Goal: Information Seeking & Learning: Learn about a topic

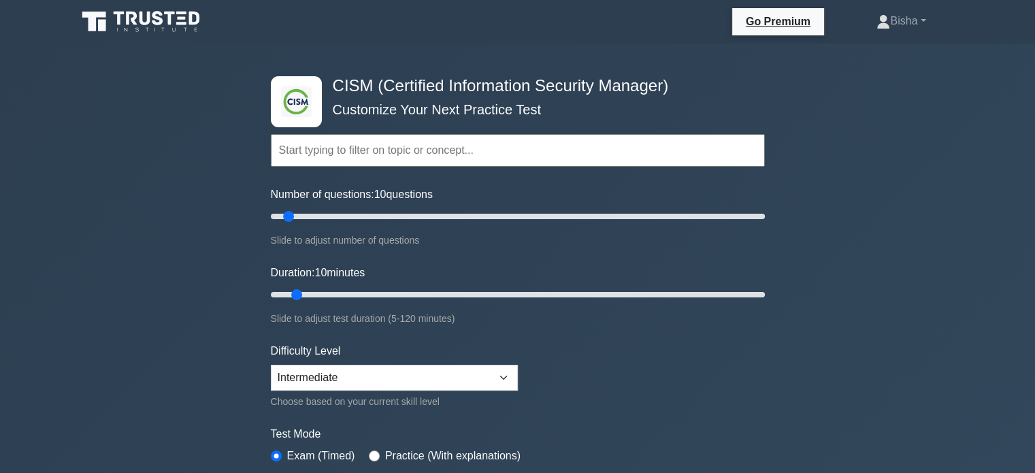
click at [170, 27] on icon at bounding box center [142, 22] width 131 height 26
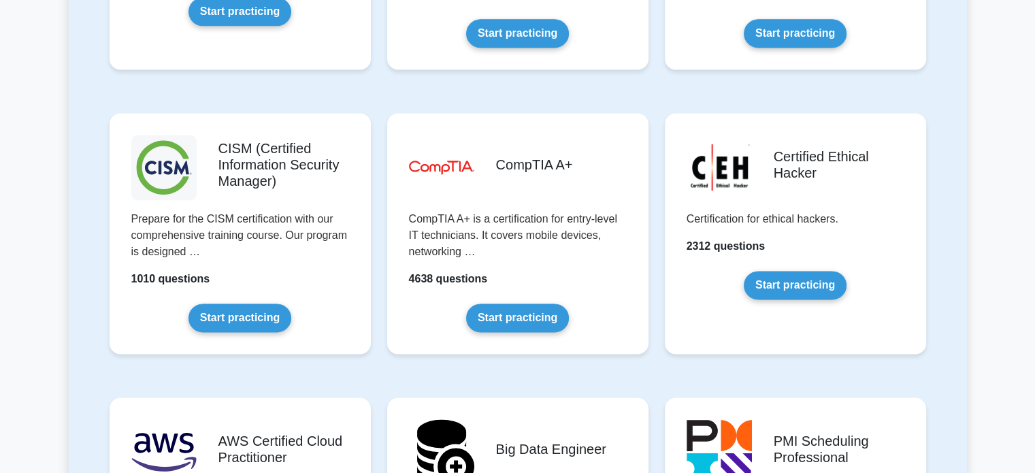
scroll to position [1910, 0]
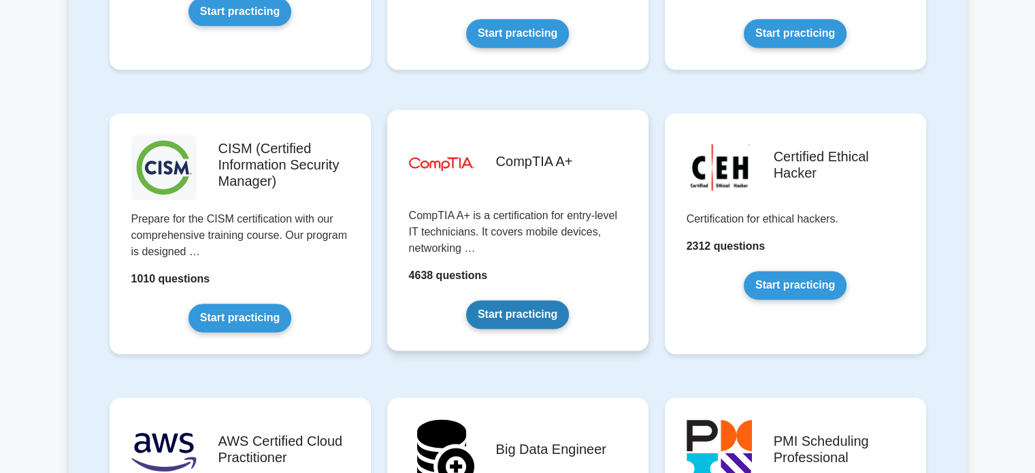
click at [470, 317] on link "Start practicing" at bounding box center [517, 314] width 103 height 29
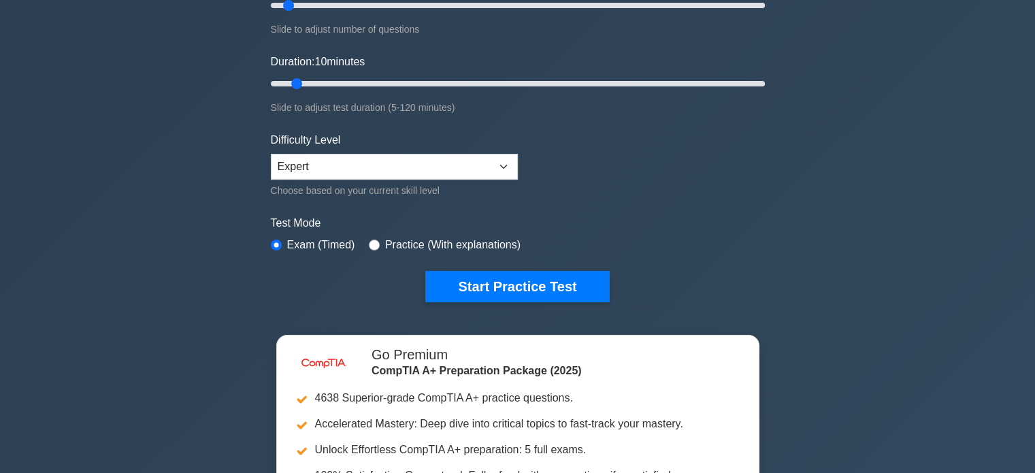
scroll to position [273, 0]
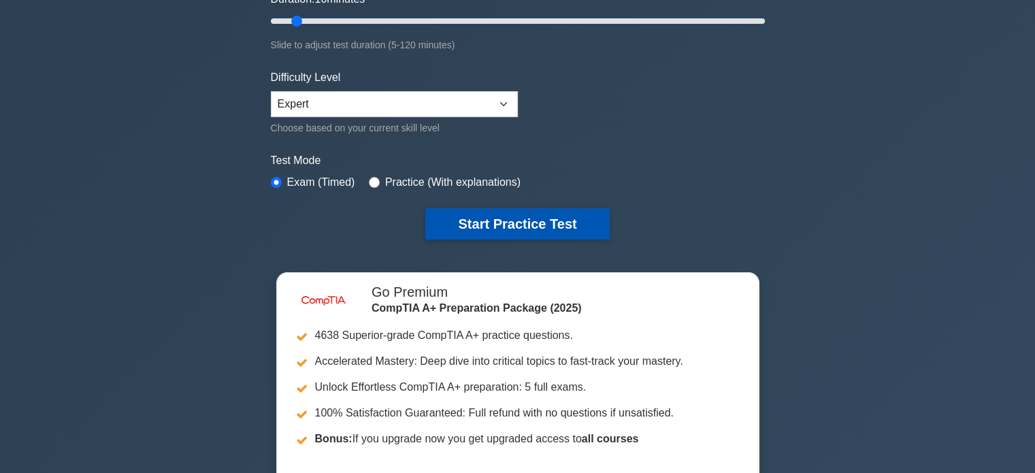
click at [498, 219] on button "Start Practice Test" at bounding box center [517, 223] width 184 height 31
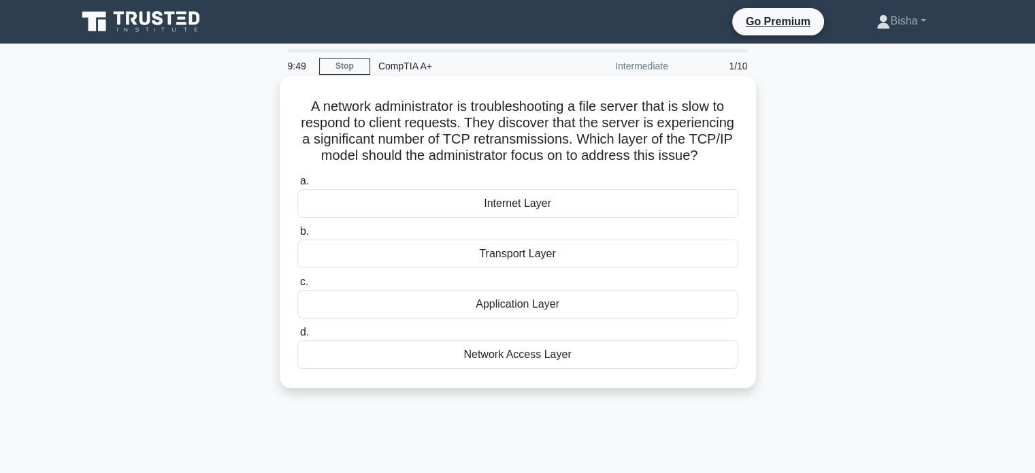
click at [673, 250] on div "Transport Layer" at bounding box center [517, 253] width 441 height 29
click at [297, 236] on input "b. Transport Layer" at bounding box center [297, 231] width 0 height 9
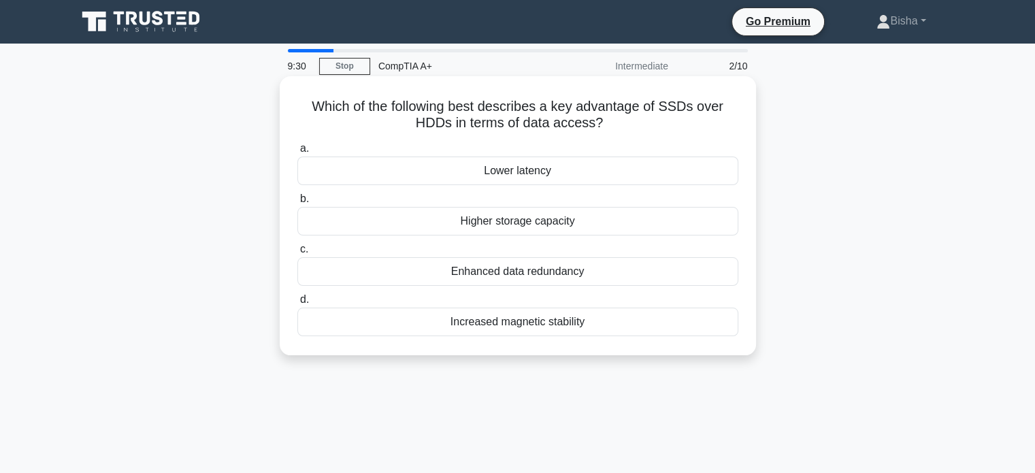
click at [540, 122] on h5 "Which of the following best describes a key advantage of SSDs over HDDs in term…" at bounding box center [517, 115] width 443 height 34
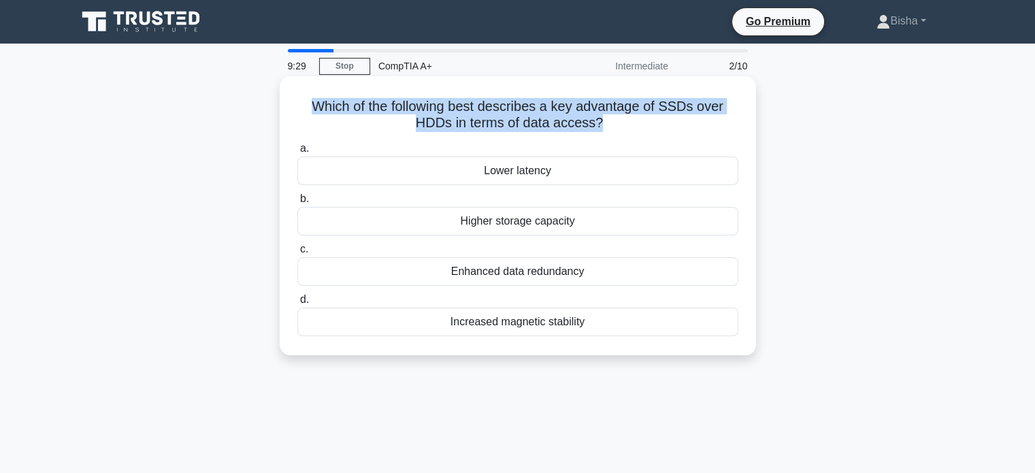
click at [540, 122] on h5 "Which of the following best describes a key advantage of SSDs over HDDs in term…" at bounding box center [517, 115] width 443 height 34
copy div "Which of the following best describes a key advantage of SSDs over HDDs in term…"
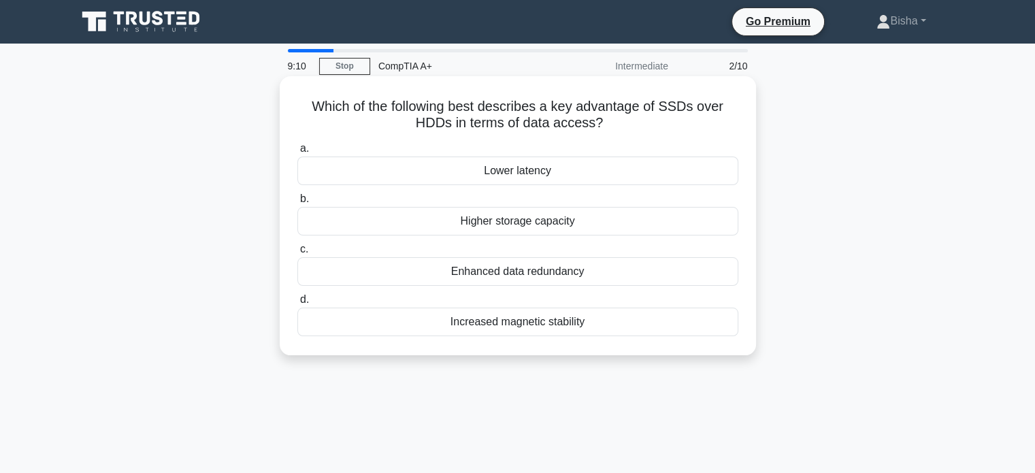
click at [609, 171] on div "Lower latency" at bounding box center [517, 170] width 441 height 29
click at [297, 153] on input "a. Lower latency" at bounding box center [297, 148] width 0 height 9
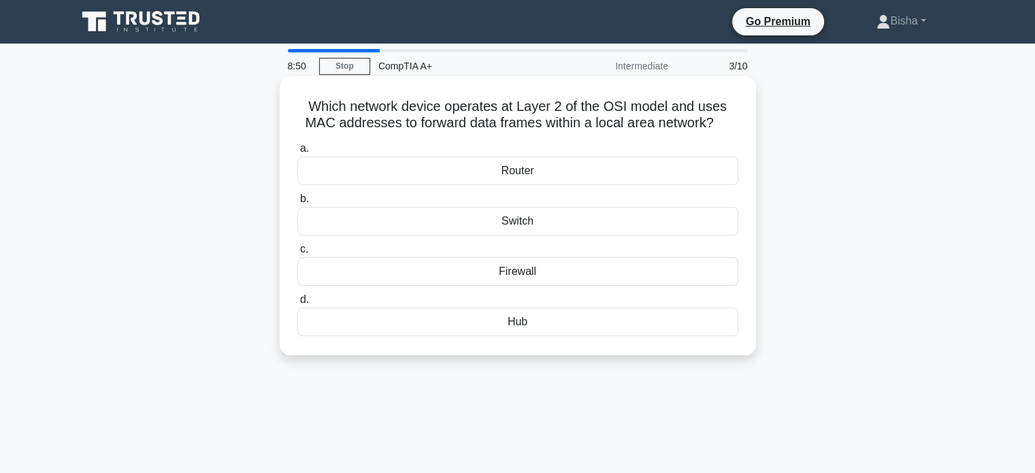
click at [562, 228] on div "Switch" at bounding box center [517, 221] width 441 height 29
click at [297, 203] on input "b. Switch" at bounding box center [297, 199] width 0 height 9
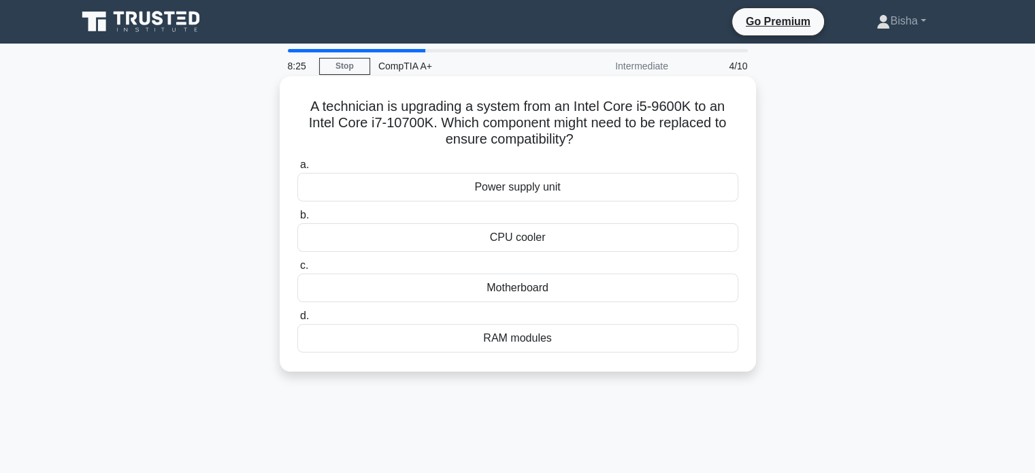
click at [540, 301] on div "Motherboard" at bounding box center [517, 287] width 441 height 29
click at [297, 270] on input "c. Motherboard" at bounding box center [297, 265] width 0 height 9
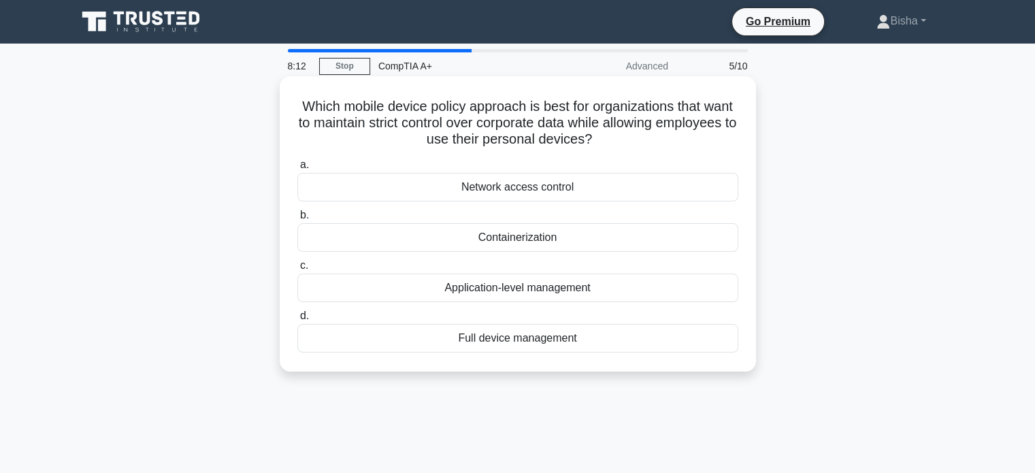
click at [580, 241] on div "Containerization" at bounding box center [517, 237] width 441 height 29
click at [297, 220] on input "b. Containerization" at bounding box center [297, 215] width 0 height 9
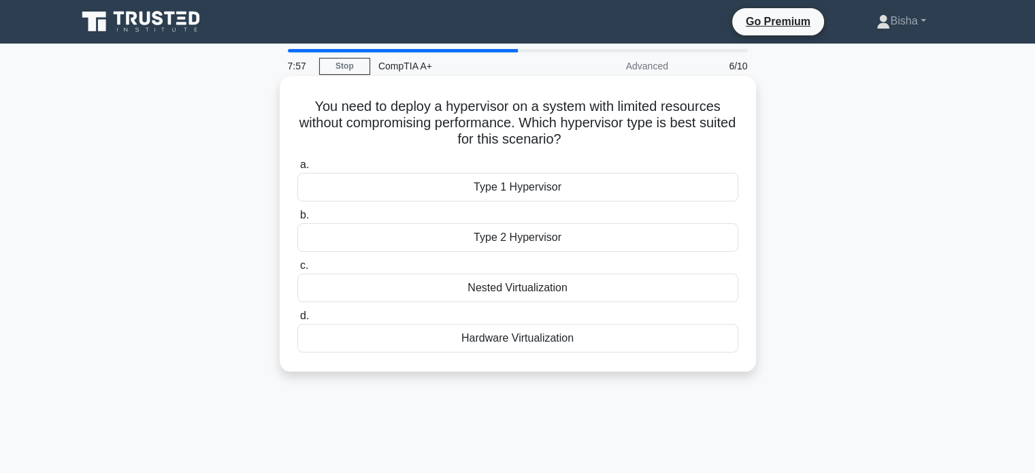
click at [617, 186] on div "Type 1 Hypervisor" at bounding box center [517, 187] width 441 height 29
click at [297, 169] on input "a. Type 1 Hypervisor" at bounding box center [297, 165] width 0 height 9
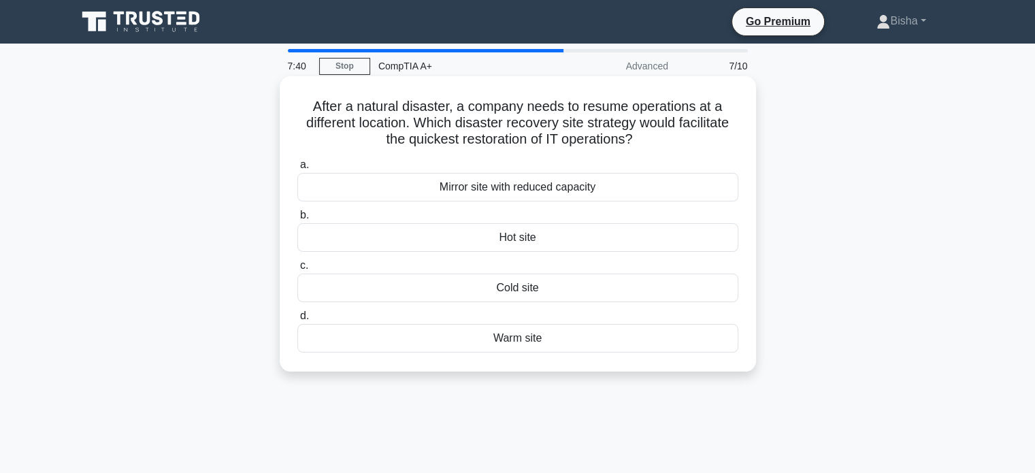
click at [531, 330] on div "Warm site" at bounding box center [517, 338] width 441 height 29
click at [297, 320] on input "d. Warm site" at bounding box center [297, 316] width 0 height 9
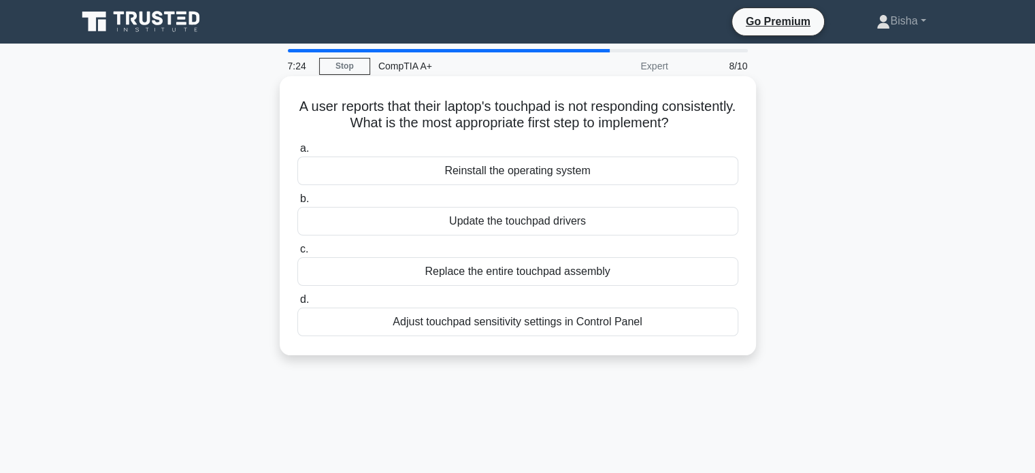
click at [544, 332] on div "Adjust touchpad sensitivity settings in Control Panel" at bounding box center [517, 321] width 441 height 29
click at [297, 304] on input "d. Adjust touchpad sensitivity settings in Control Panel" at bounding box center [297, 299] width 0 height 9
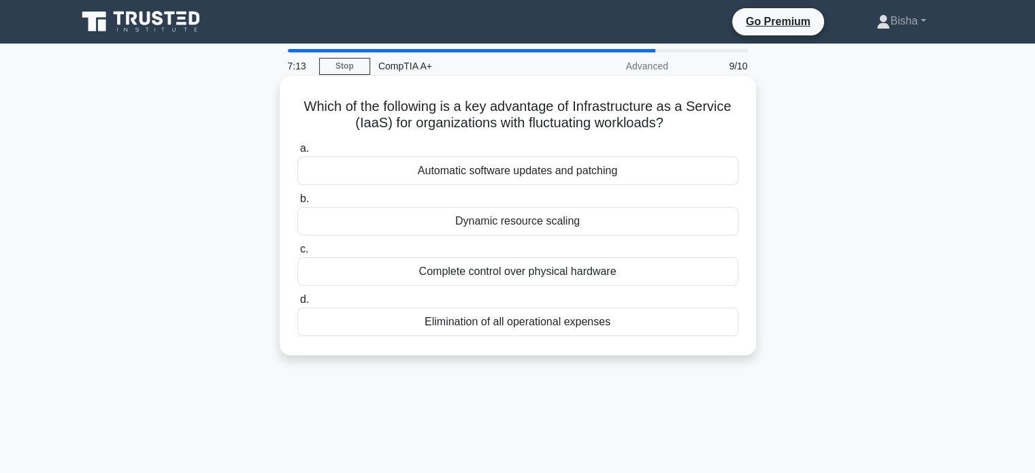
click at [608, 227] on div "Dynamic resource scaling" at bounding box center [517, 221] width 441 height 29
click at [297, 203] on input "b. Dynamic resource scaling" at bounding box center [297, 199] width 0 height 9
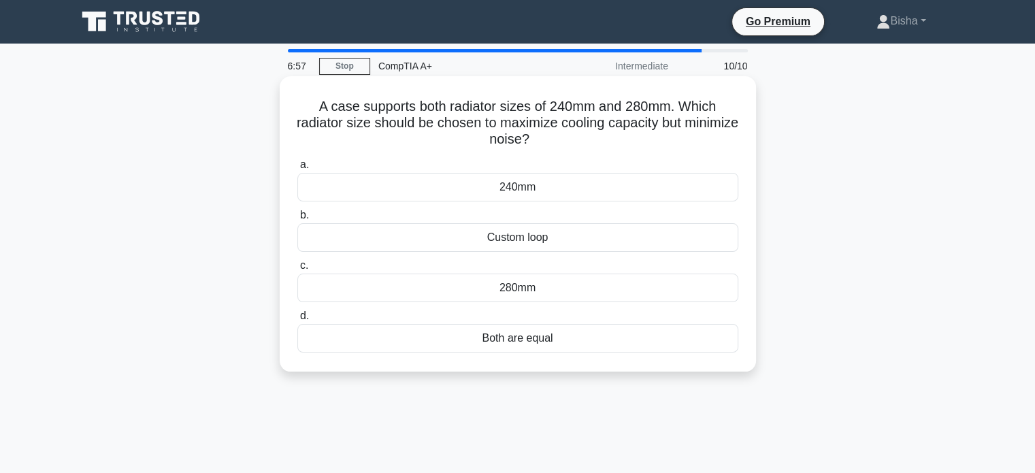
click at [567, 290] on div "280mm" at bounding box center [517, 287] width 441 height 29
click at [297, 270] on input "c. 280mm" at bounding box center [297, 265] width 0 height 9
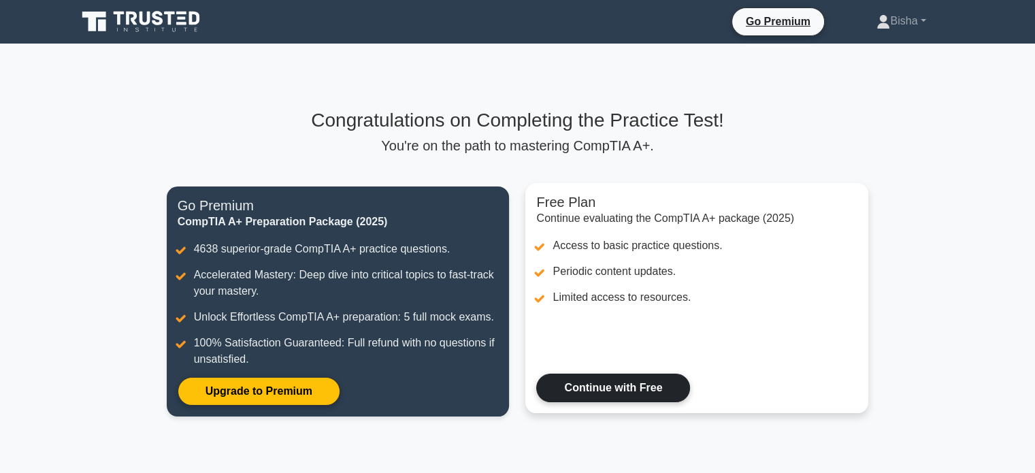
click at [584, 373] on link "Continue with Free" at bounding box center [613, 387] width 154 height 29
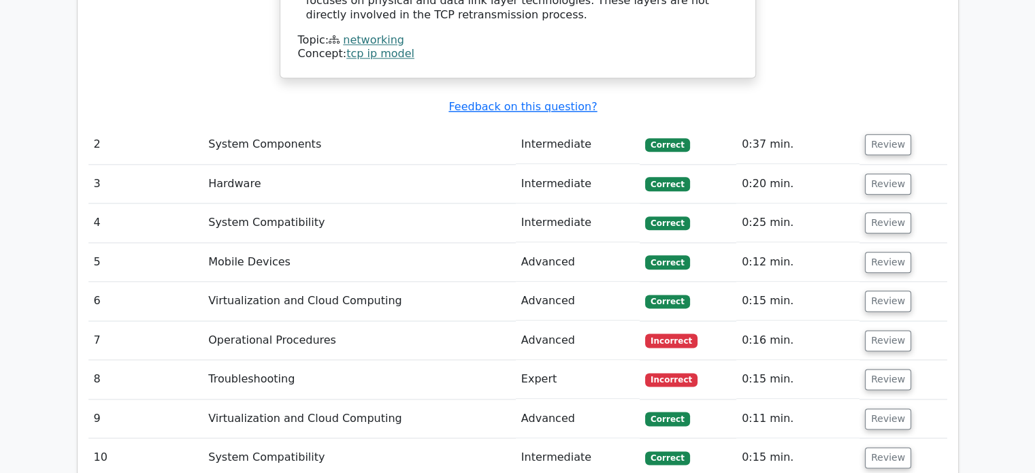
scroll to position [1646, 0]
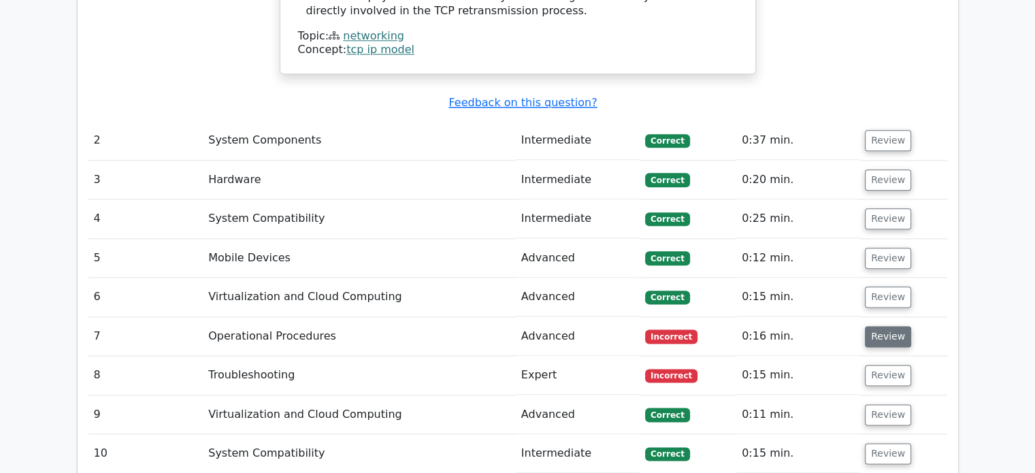
click at [888, 326] on button "Review" at bounding box center [888, 336] width 46 height 21
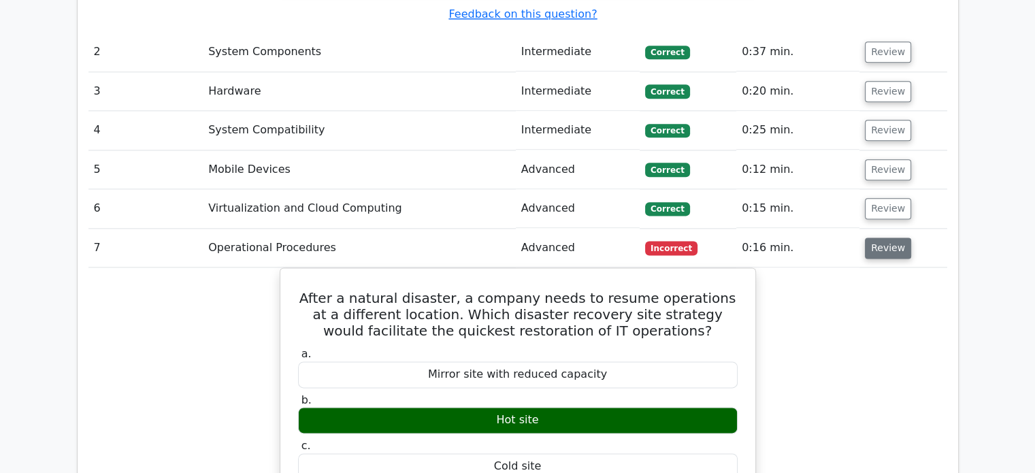
scroll to position [1733, 0]
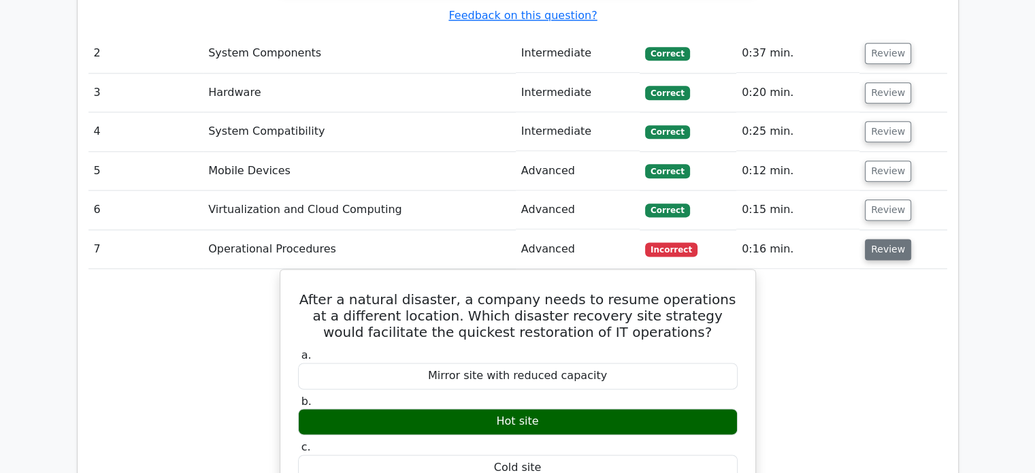
click at [890, 239] on button "Review" at bounding box center [888, 249] width 46 height 21
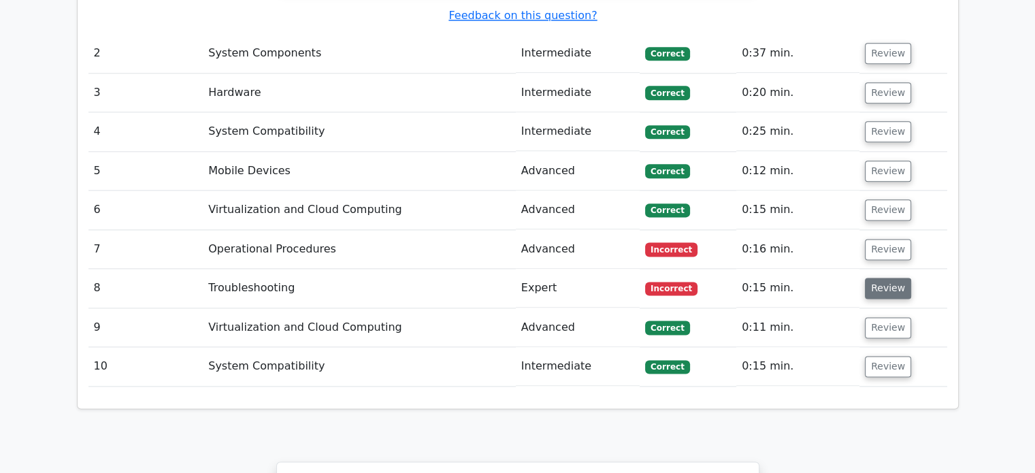
click at [879, 278] on button "Review" at bounding box center [888, 288] width 46 height 21
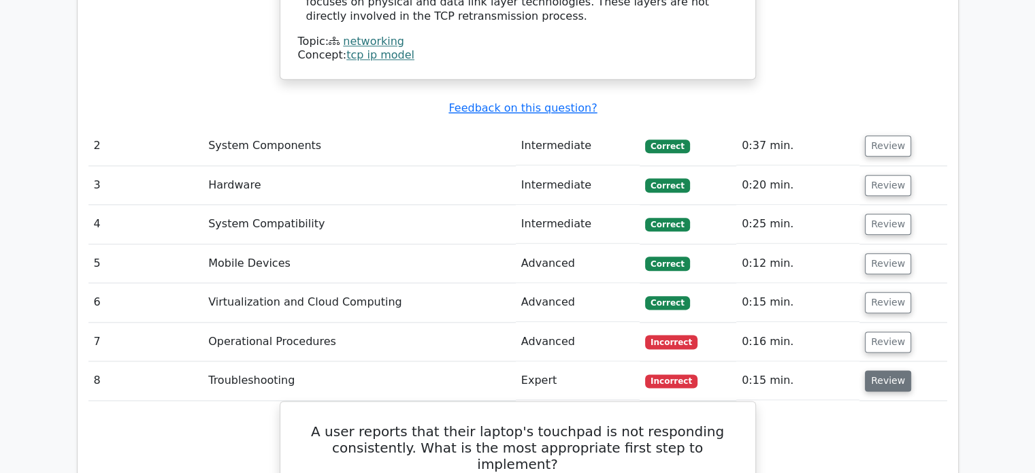
scroll to position [1639, 0]
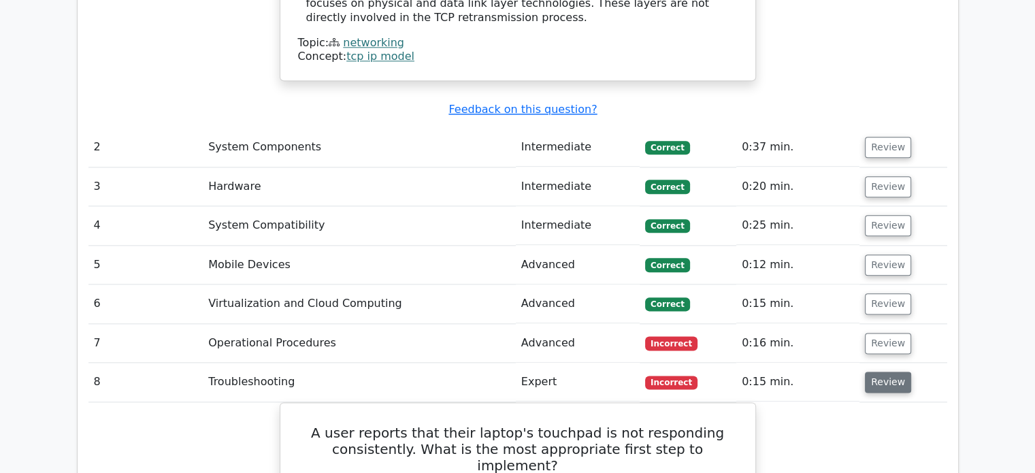
click at [866, 371] on button "Review" at bounding box center [888, 381] width 46 height 21
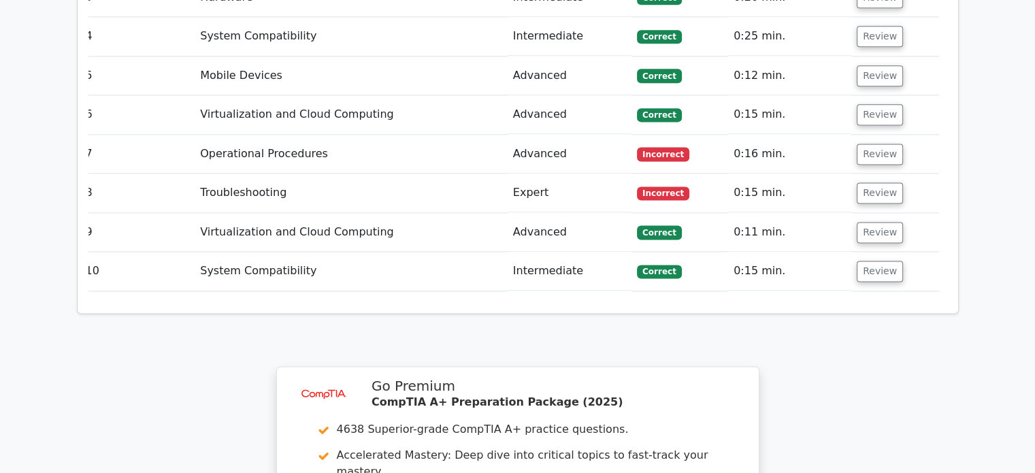
scroll to position [1830, 0]
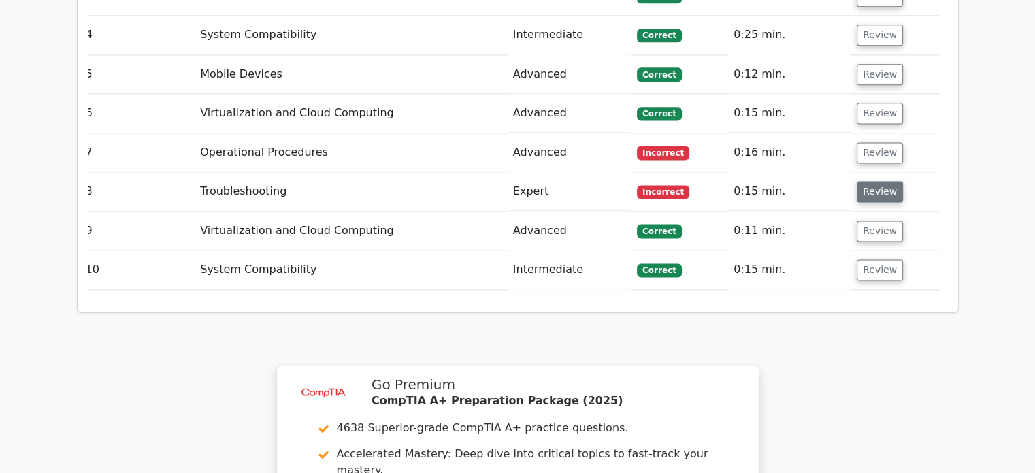
click at [879, 181] on button "Review" at bounding box center [879, 191] width 46 height 21
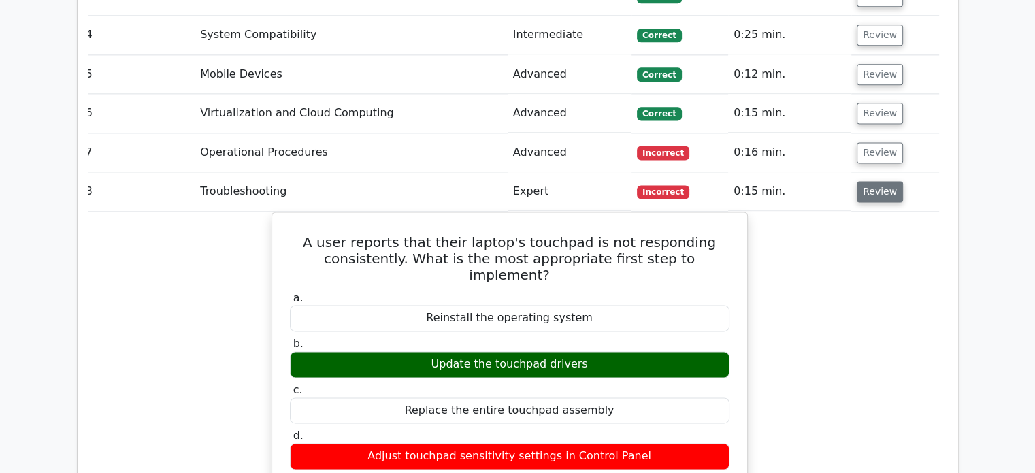
click at [879, 181] on button "Review" at bounding box center [879, 191] width 46 height 21
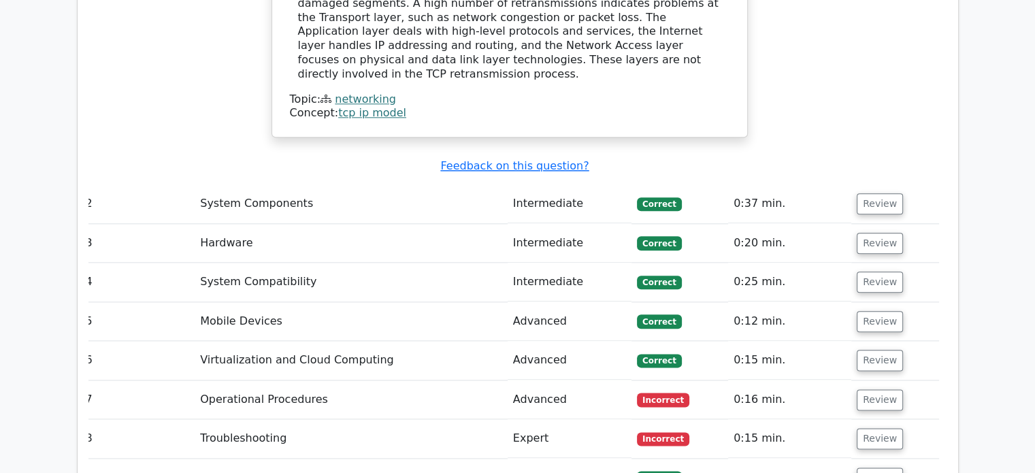
scroll to position [1586, 0]
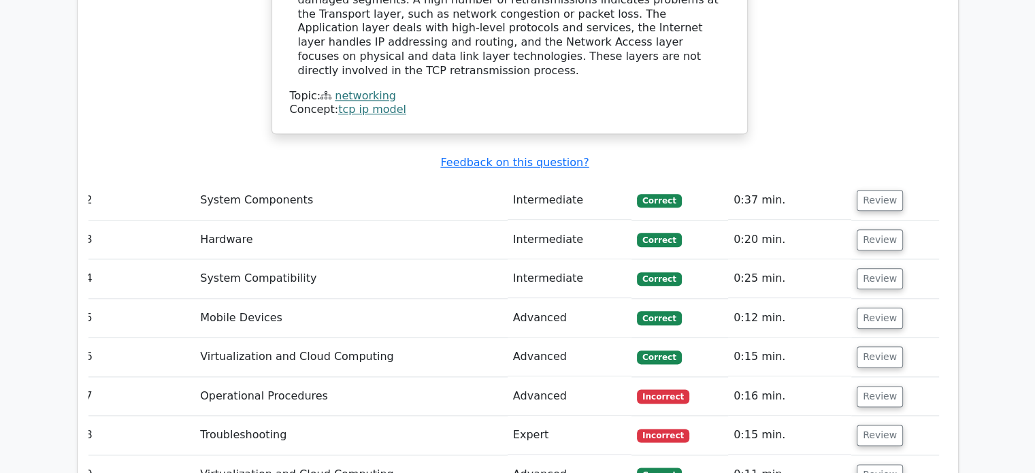
click at [877, 377] on td "Review" at bounding box center [894, 396] width 87 height 39
click at [873, 386] on button "Review" at bounding box center [879, 396] width 46 height 21
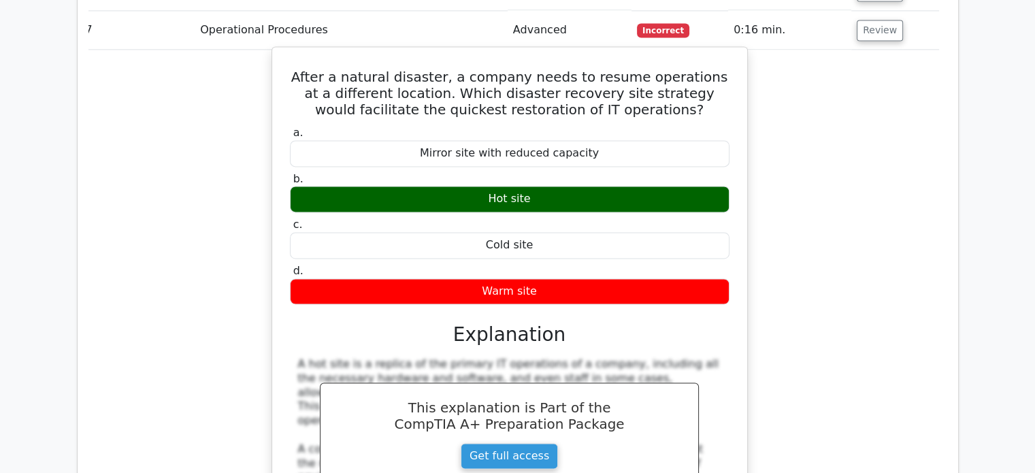
scroll to position [1932, 0]
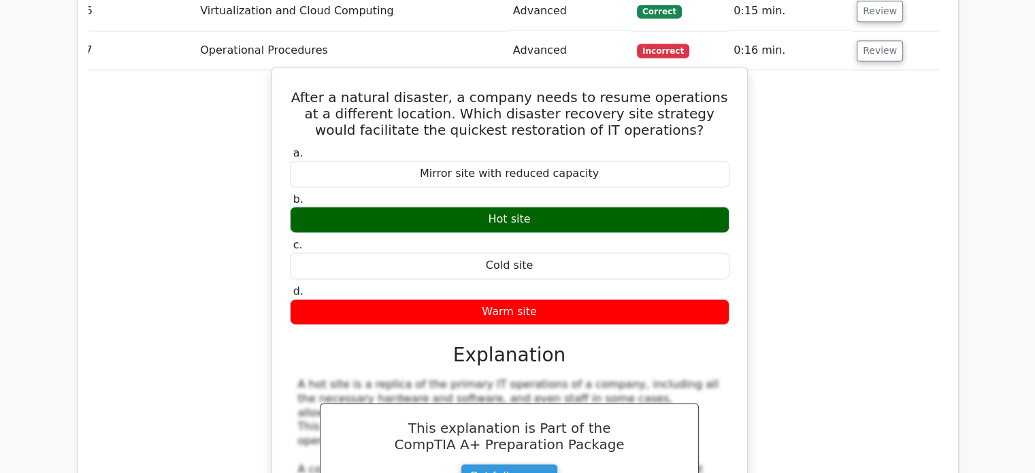
click at [550, 89] on h5 "After a natural disaster, a company needs to resume operations at a different l…" at bounding box center [509, 113] width 442 height 49
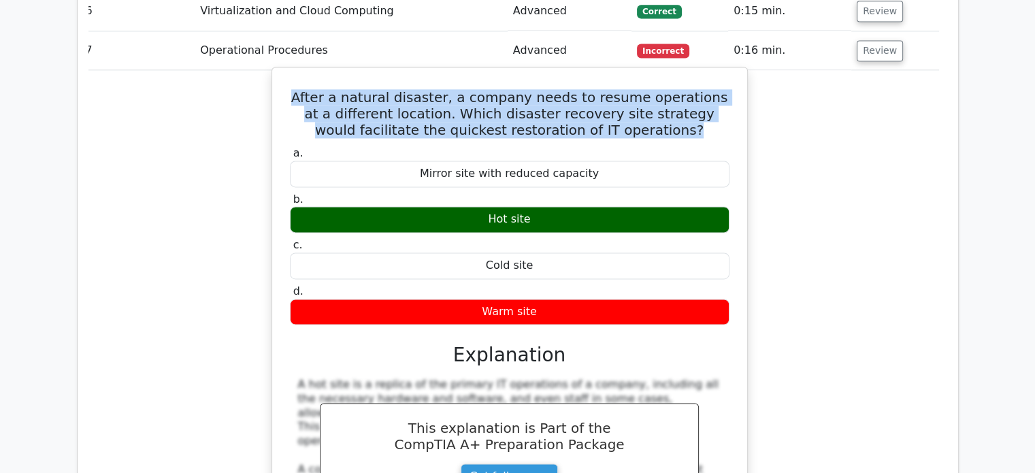
click at [550, 89] on h5 "After a natural disaster, a company needs to resume operations at a different l…" at bounding box center [509, 113] width 442 height 49
copy div "After a natural disaster, a company needs to resume operations at a different l…"
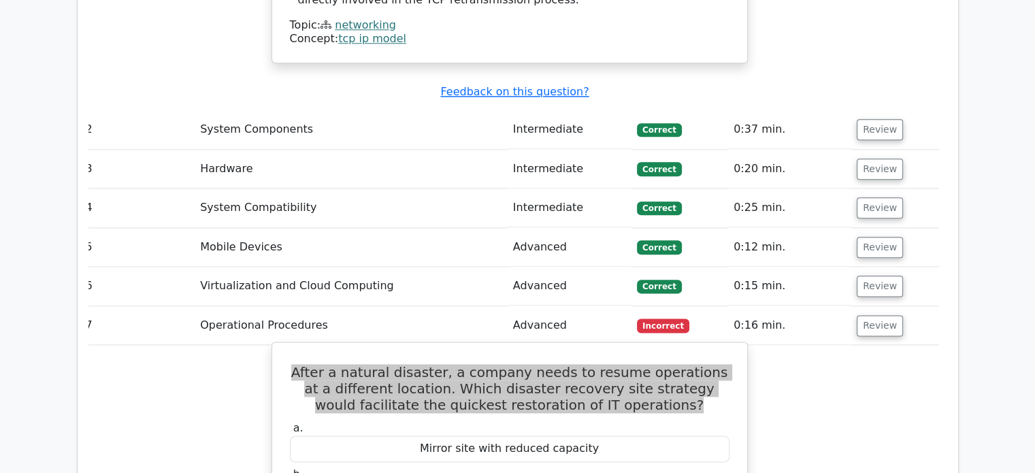
scroll to position [1658, 0]
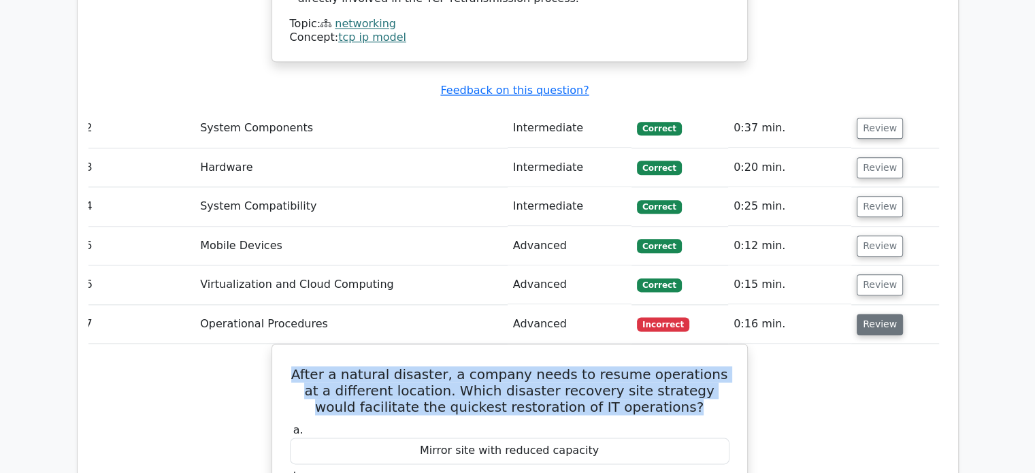
click at [870, 314] on button "Review" at bounding box center [879, 324] width 46 height 21
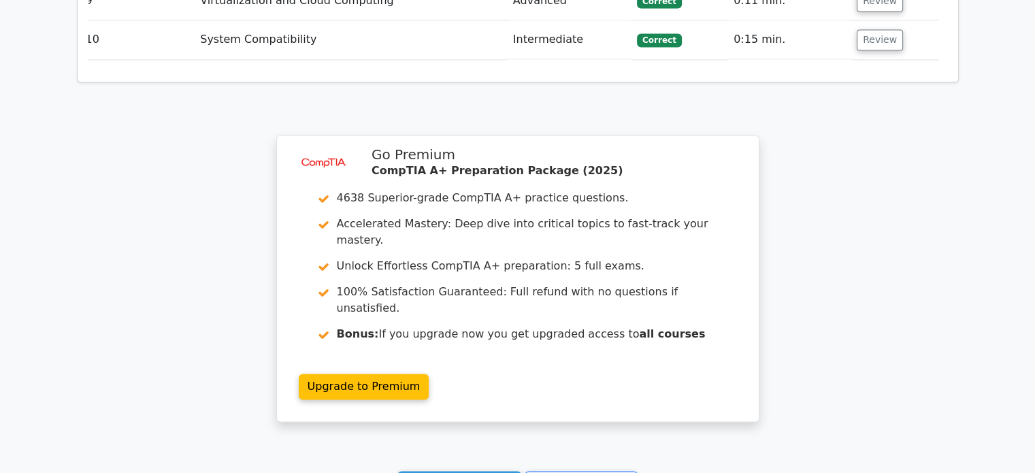
scroll to position [2061, 0]
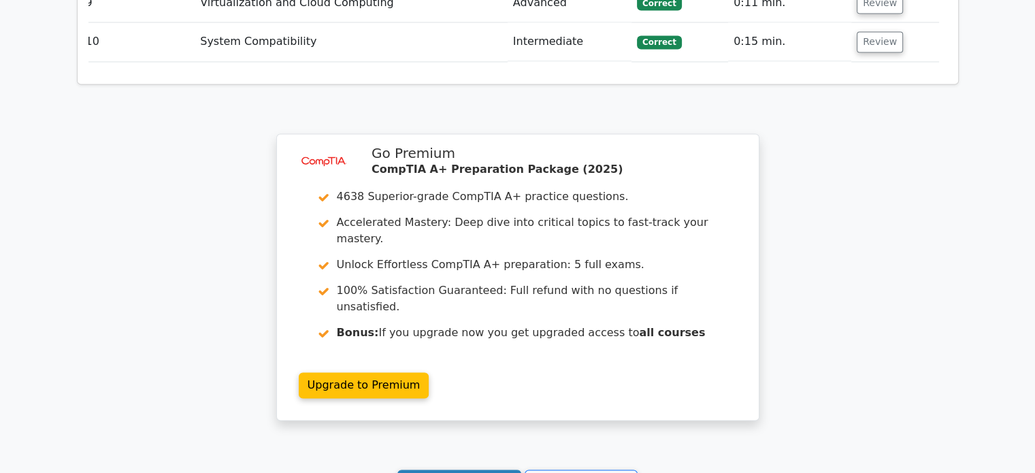
click at [487, 469] on link "Continue practicing" at bounding box center [459, 482] width 124 height 26
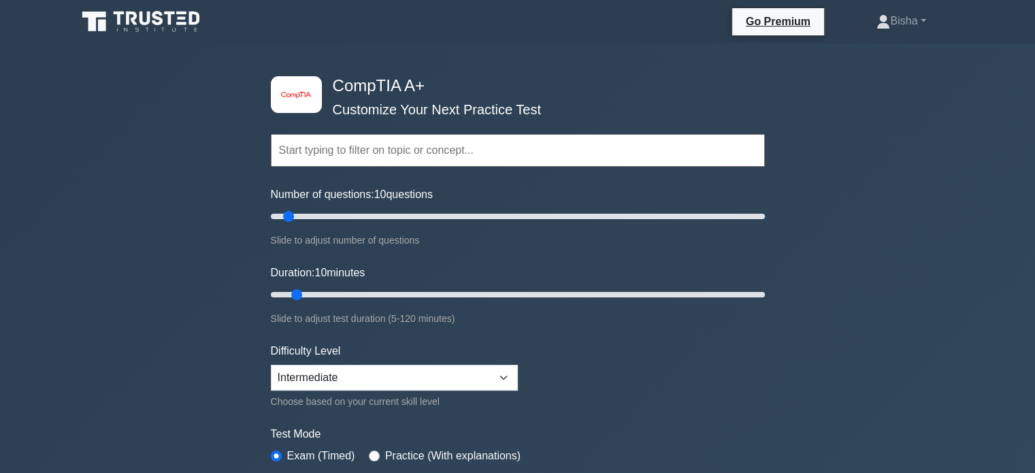
scroll to position [60, 0]
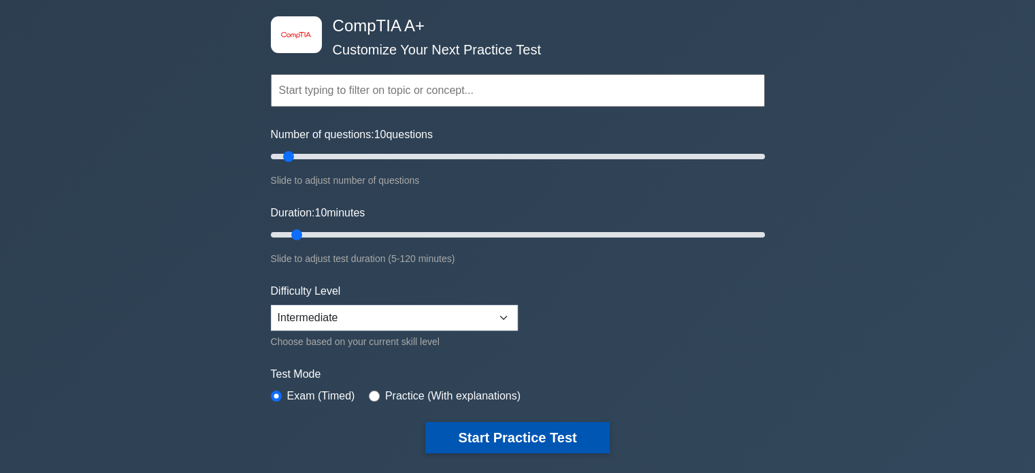
click at [543, 442] on button "Start Practice Test" at bounding box center [517, 437] width 184 height 31
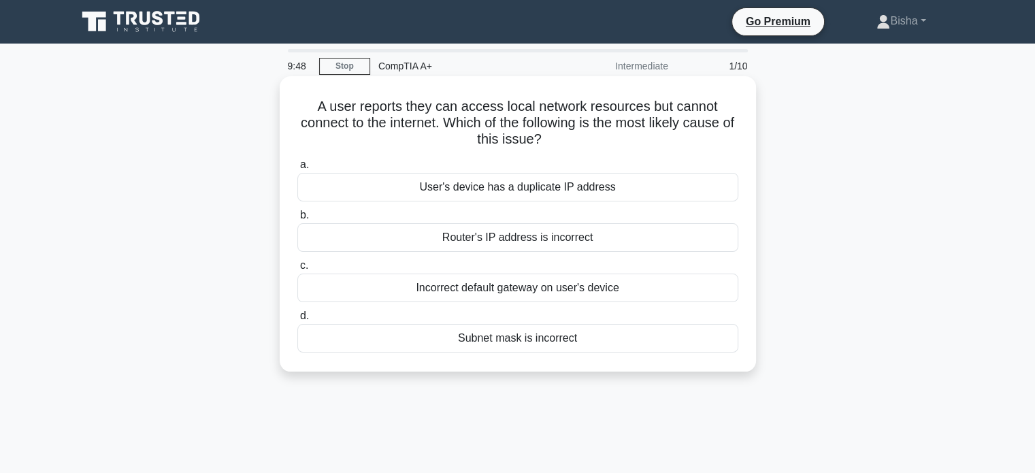
click at [577, 297] on div "Incorrect default gateway on user's device" at bounding box center [517, 287] width 441 height 29
click at [297, 270] on input "c. Incorrect default gateway on user's device" at bounding box center [297, 265] width 0 height 9
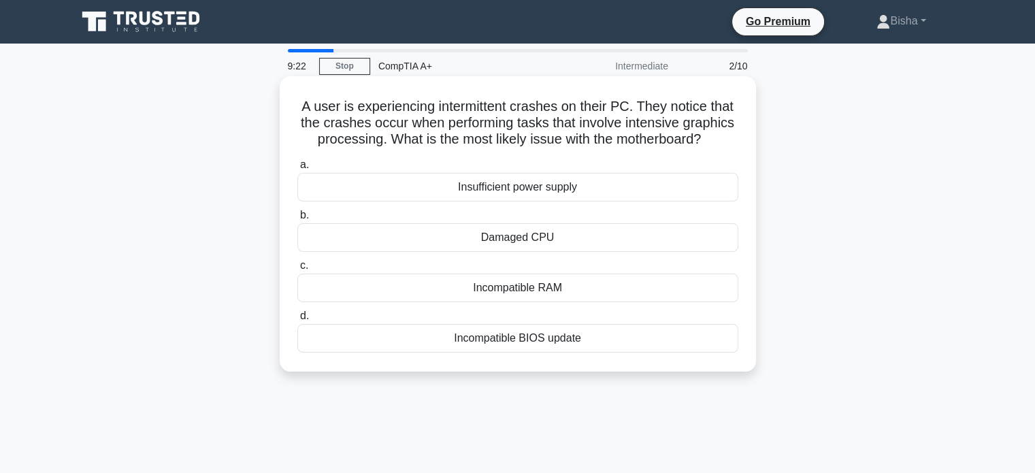
click at [617, 252] on div "Damaged CPU" at bounding box center [517, 237] width 441 height 29
click at [297, 220] on input "b. Damaged CPU" at bounding box center [297, 215] width 0 height 9
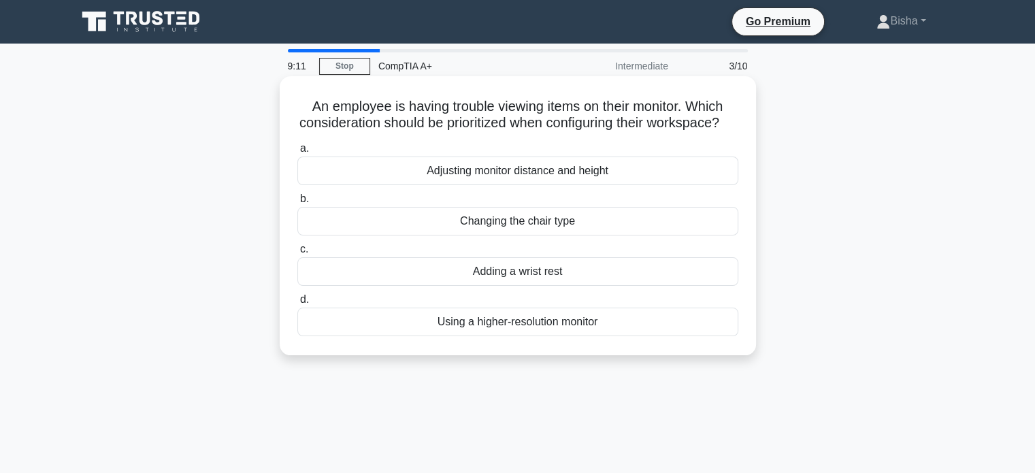
click at [620, 185] on div "Adjusting monitor distance and height" at bounding box center [517, 170] width 441 height 29
click at [297, 153] on input "a. Adjusting monitor distance and height" at bounding box center [297, 148] width 0 height 9
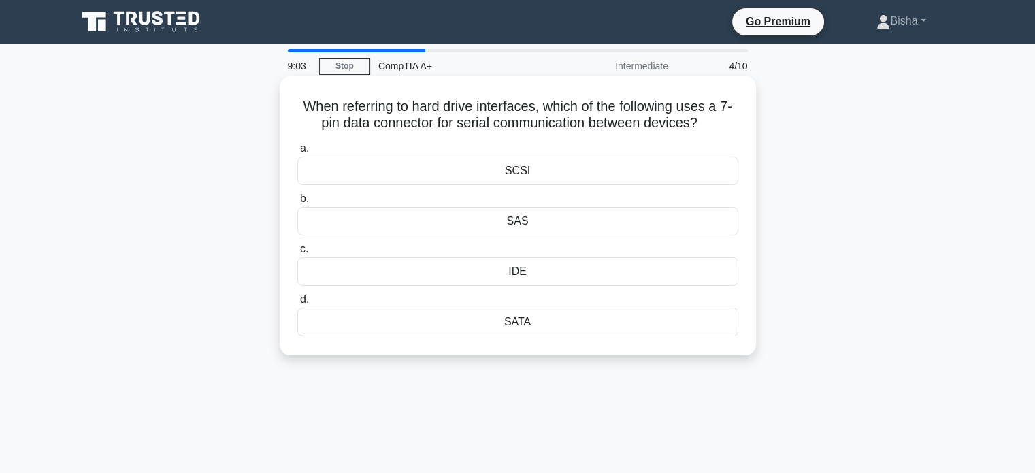
click at [563, 322] on div "SATA" at bounding box center [517, 321] width 441 height 29
click at [297, 304] on input "d. SATA" at bounding box center [297, 299] width 0 height 9
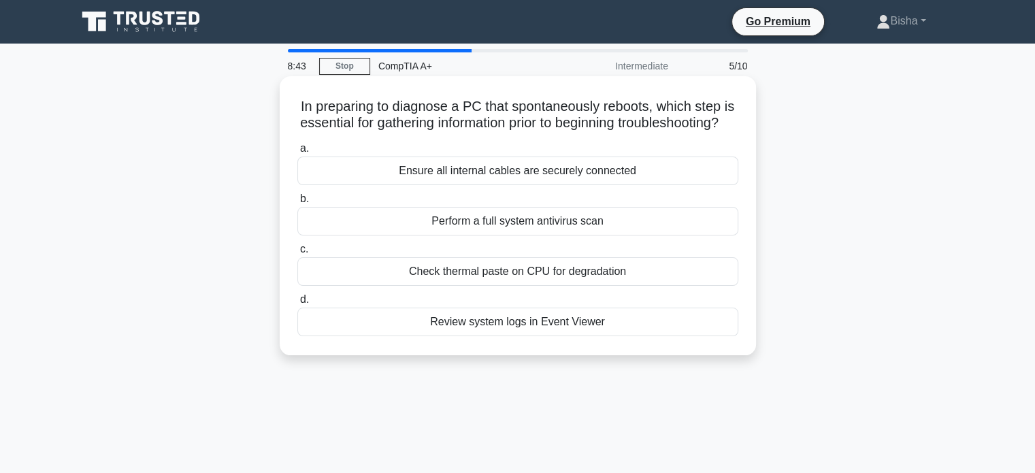
click at [625, 185] on div "Ensure all internal cables are securely connected" at bounding box center [517, 170] width 441 height 29
click at [297, 153] on input "a. Ensure all internal cables are securely connected" at bounding box center [297, 148] width 0 height 9
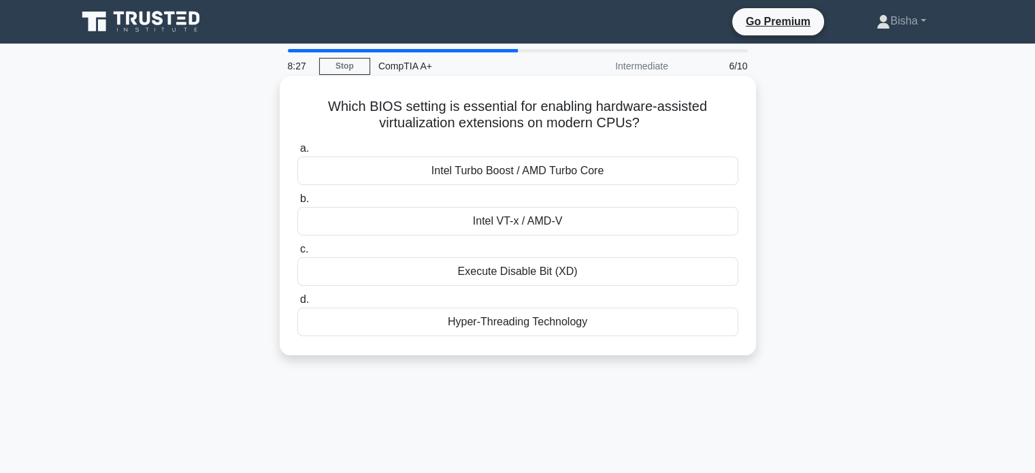
click at [664, 169] on div "Intel Turbo Boost / AMD Turbo Core" at bounding box center [517, 170] width 441 height 29
click at [297, 153] on input "a. Intel Turbo Boost / AMD Turbo Core" at bounding box center [297, 148] width 0 height 9
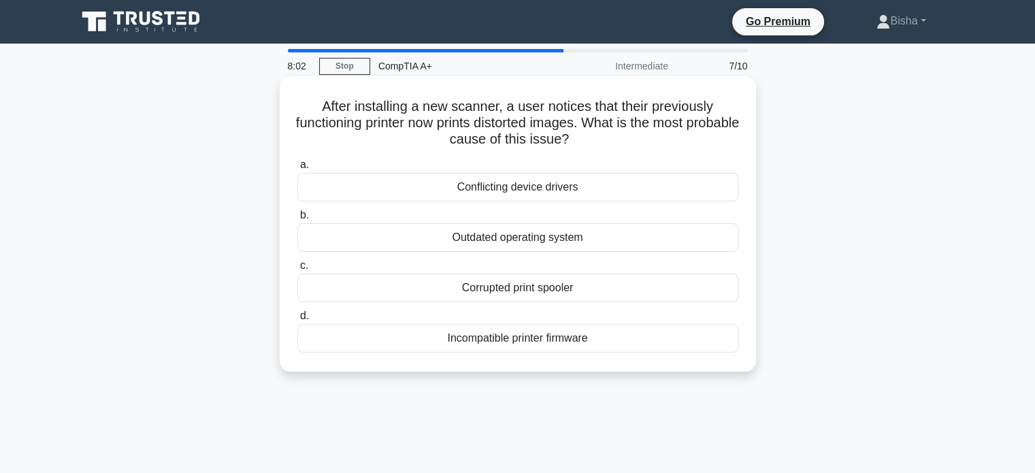
click at [609, 193] on div "Conflicting device drivers" at bounding box center [517, 187] width 441 height 29
click at [297, 169] on input "a. Conflicting device drivers" at bounding box center [297, 165] width 0 height 9
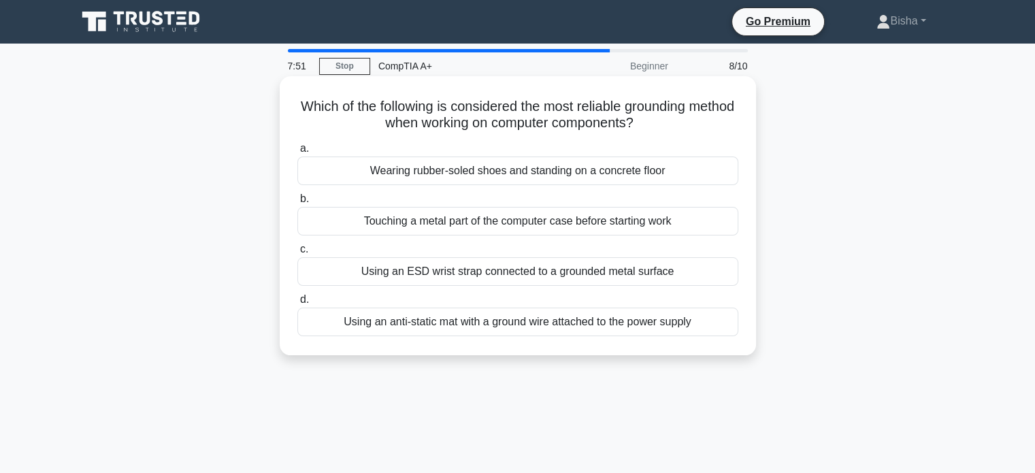
click at [525, 287] on div "a. Wearing rubber-soled shoes and standing on a concrete floor b. Touching a me…" at bounding box center [517, 237] width 457 height 201
click at [529, 277] on div "Using an ESD wrist strap connected to a grounded metal surface" at bounding box center [517, 271] width 441 height 29
click at [297, 254] on input "c. Using an ESD wrist strap connected to a grounded metal surface" at bounding box center [297, 249] width 0 height 9
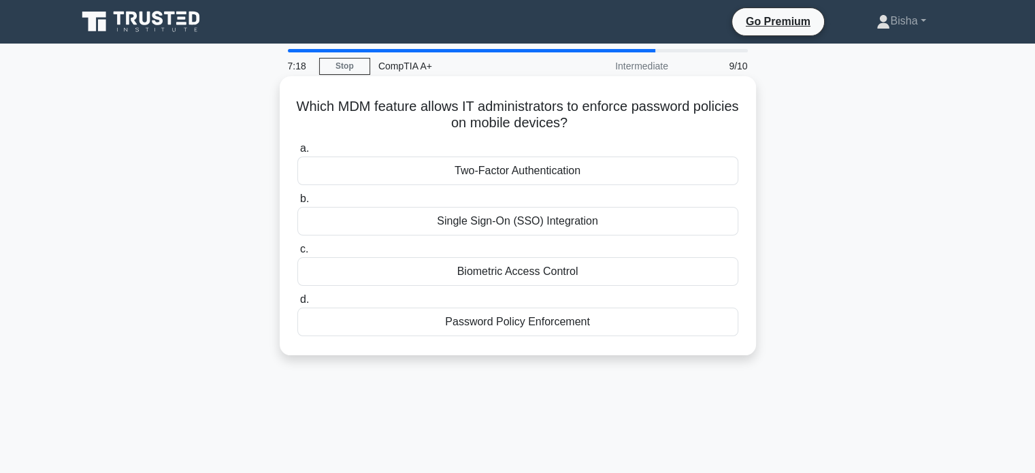
click at [566, 322] on div "Password Policy Enforcement" at bounding box center [517, 321] width 441 height 29
click at [297, 304] on input "d. Password Policy Enforcement" at bounding box center [297, 299] width 0 height 9
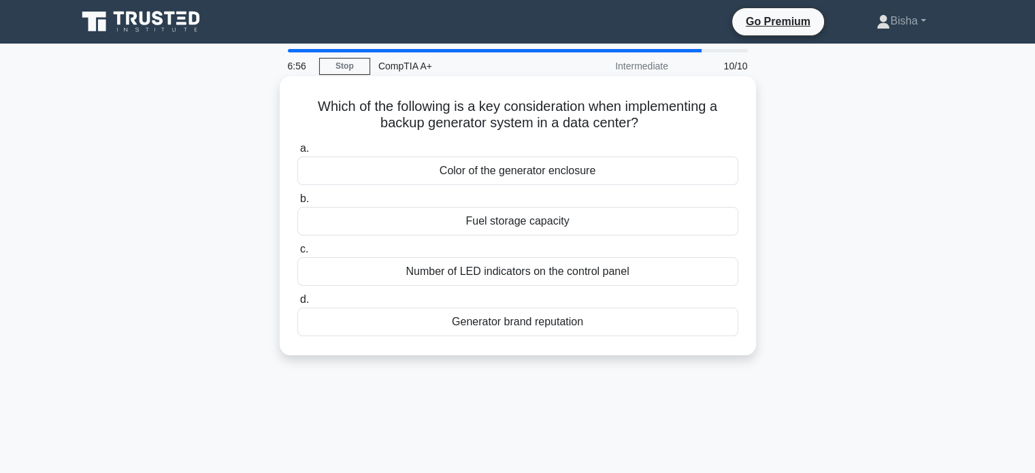
click at [601, 221] on div "Fuel storage capacity" at bounding box center [517, 221] width 441 height 29
click at [297, 203] on input "b. Fuel storage capacity" at bounding box center [297, 199] width 0 height 9
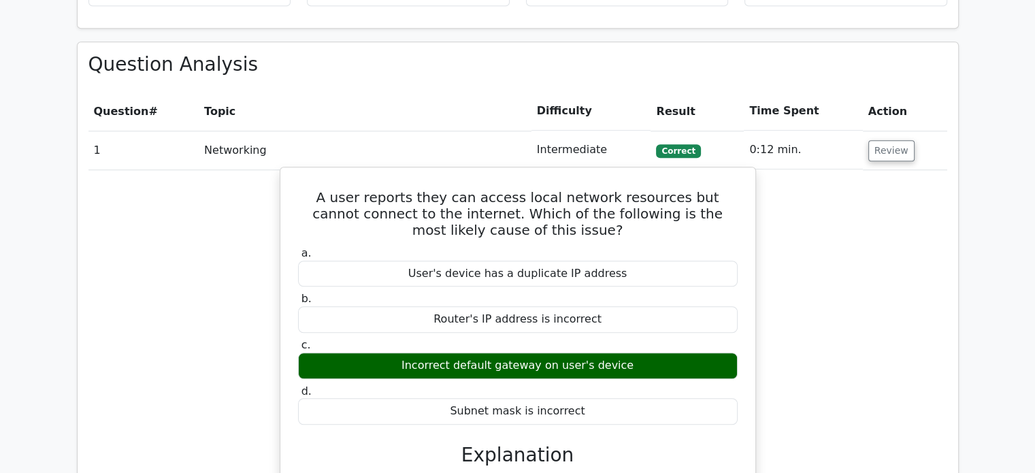
scroll to position [1406, 0]
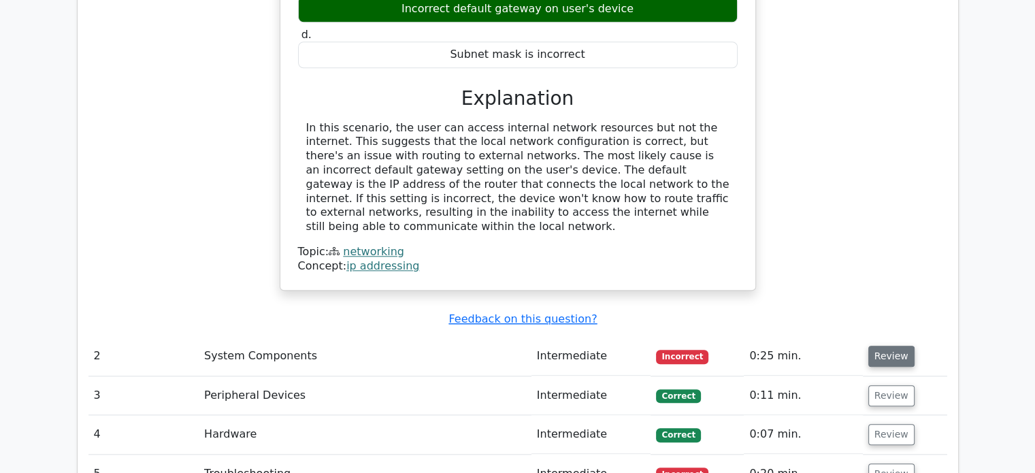
click at [875, 346] on button "Review" at bounding box center [891, 356] width 46 height 21
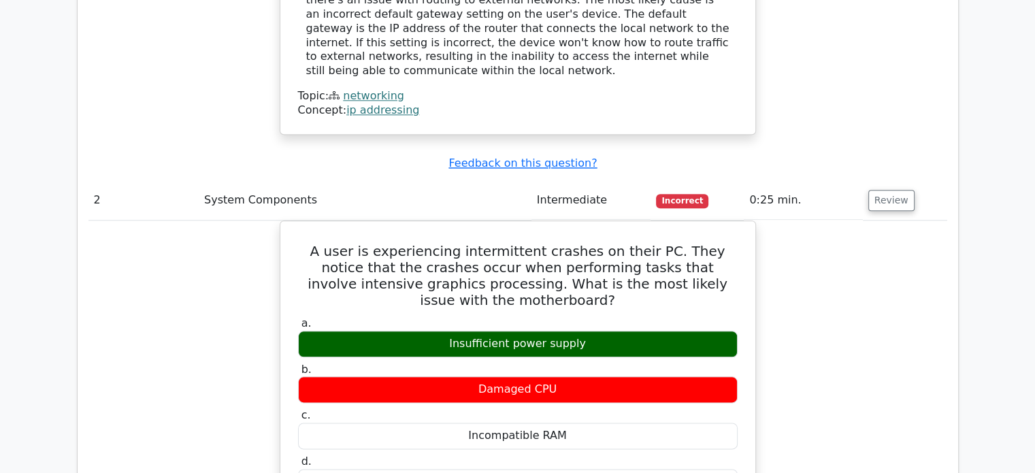
scroll to position [1561, 0]
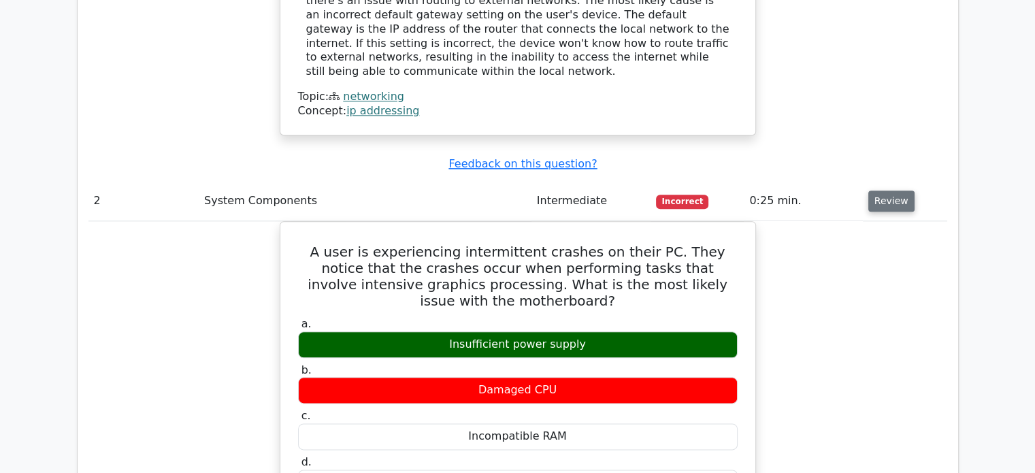
click at [887, 190] on button "Review" at bounding box center [891, 200] width 46 height 21
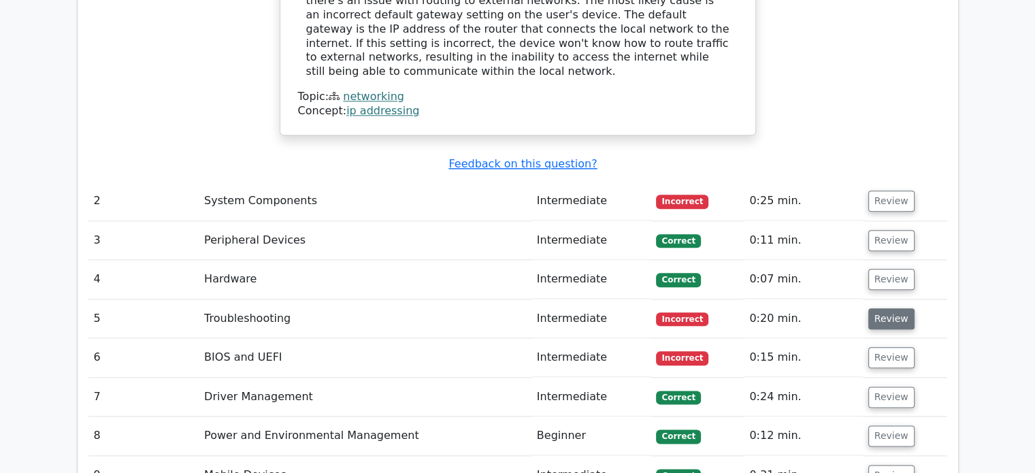
click at [871, 308] on button "Review" at bounding box center [891, 318] width 46 height 21
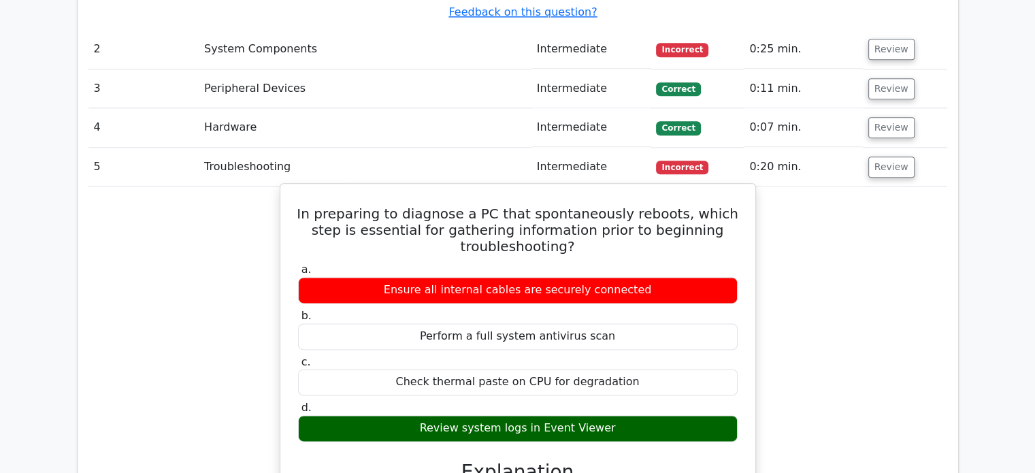
scroll to position [1711, 0]
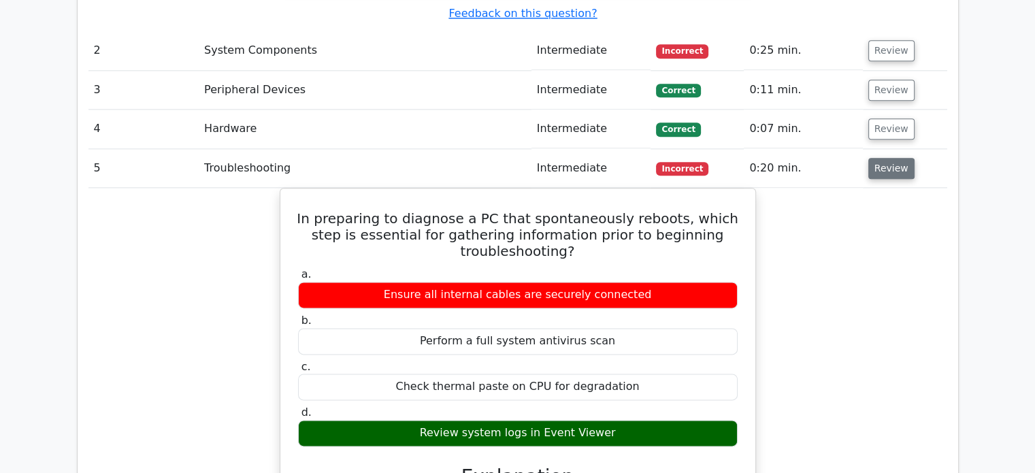
click at [877, 158] on button "Review" at bounding box center [891, 168] width 46 height 21
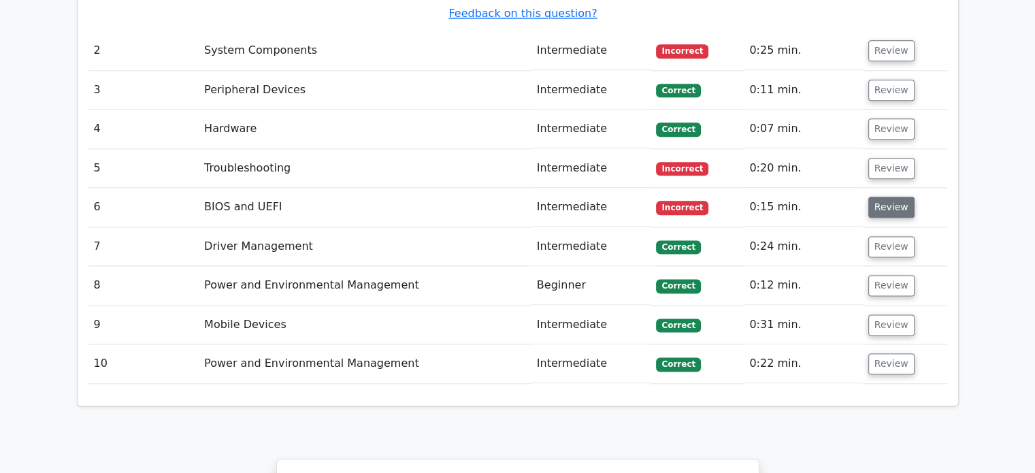
click at [877, 197] on button "Review" at bounding box center [891, 207] width 46 height 21
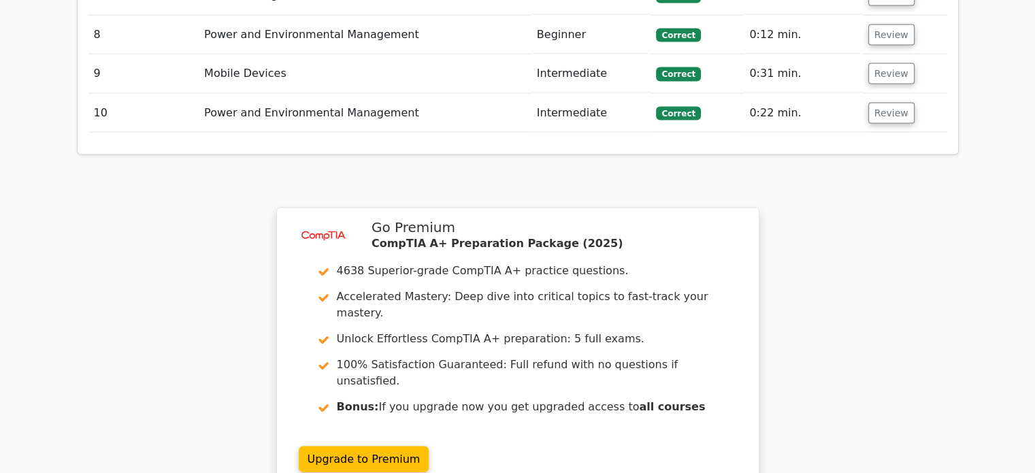
scroll to position [2770, 0]
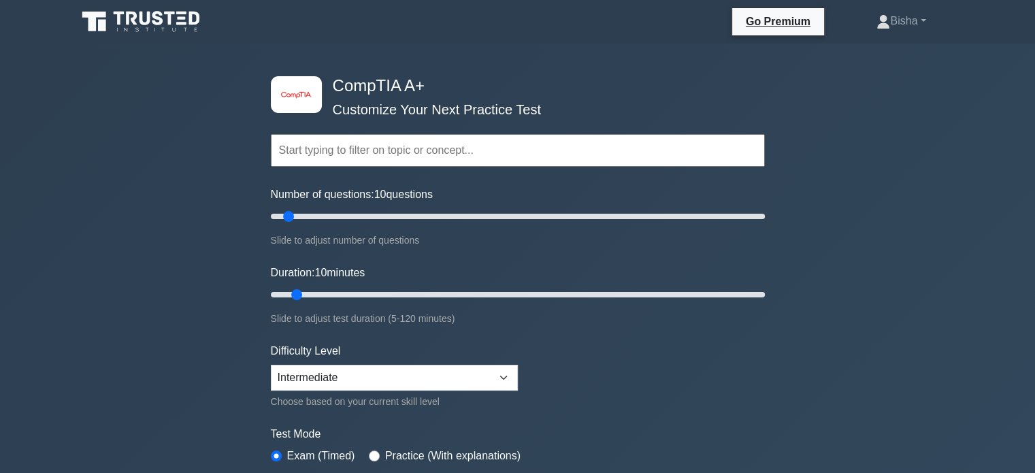
scroll to position [355, 0]
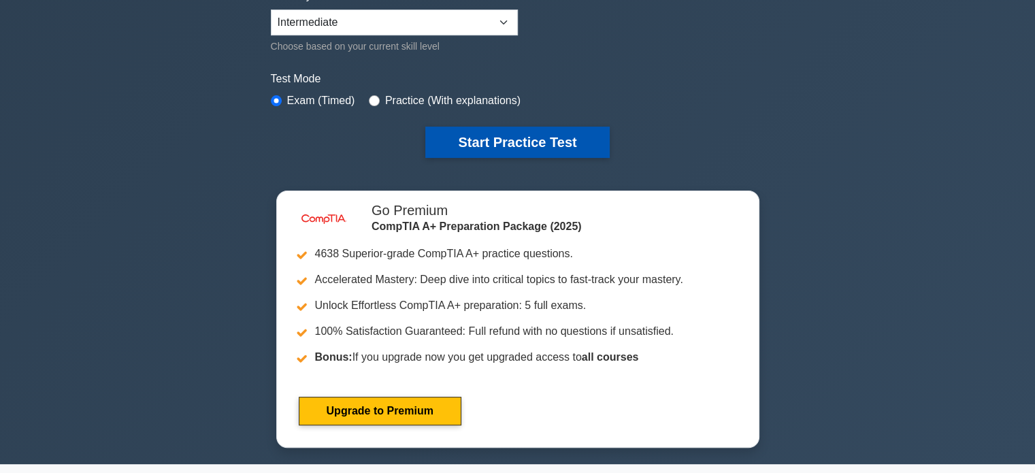
click at [560, 143] on button "Start Practice Test" at bounding box center [517, 142] width 184 height 31
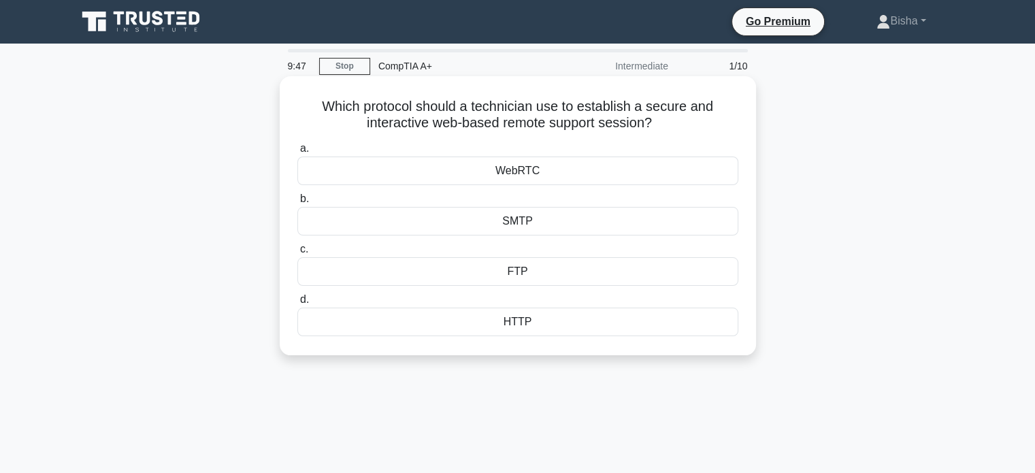
click at [571, 165] on div "WebRTC" at bounding box center [517, 170] width 441 height 29
click at [297, 153] on input "a. WebRTC" at bounding box center [297, 148] width 0 height 9
click at [542, 229] on div "USB" at bounding box center [517, 221] width 441 height 29
click at [297, 203] on input "b. USB" at bounding box center [297, 199] width 0 height 9
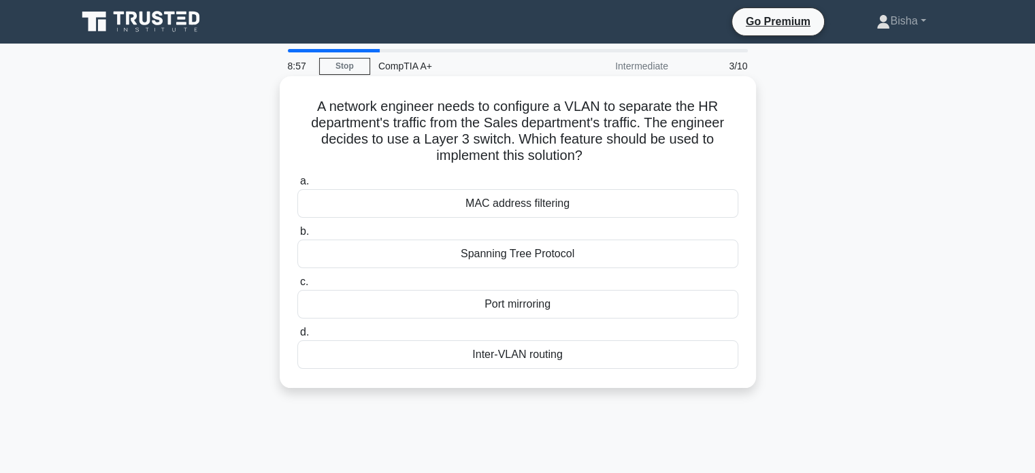
click at [533, 361] on div "Inter-VLAN routing" at bounding box center [517, 354] width 441 height 29
click at [297, 337] on input "d. Inter-VLAN routing" at bounding box center [297, 332] width 0 height 9
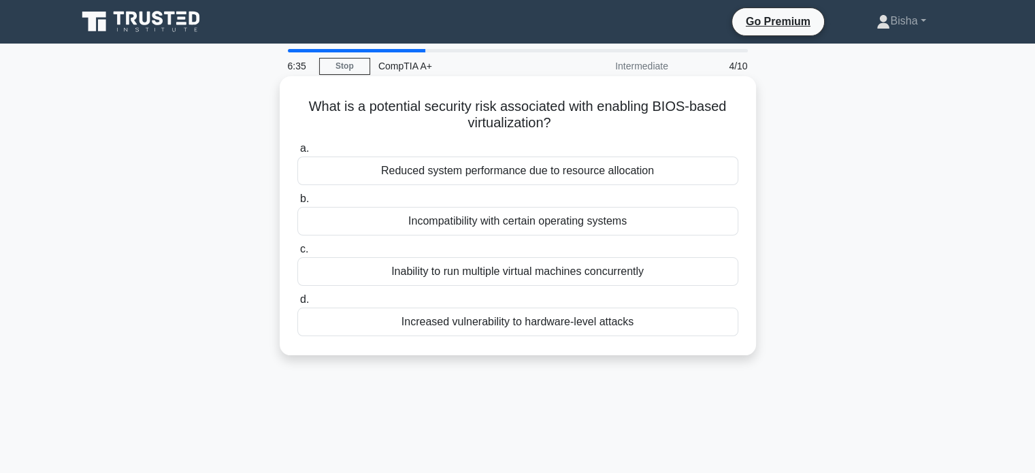
click at [575, 171] on div "Reduced system performance due to resource allocation" at bounding box center [517, 170] width 441 height 29
click at [297, 153] on input "a. Reduced system performance due to resource allocation" at bounding box center [297, 148] width 0 height 9
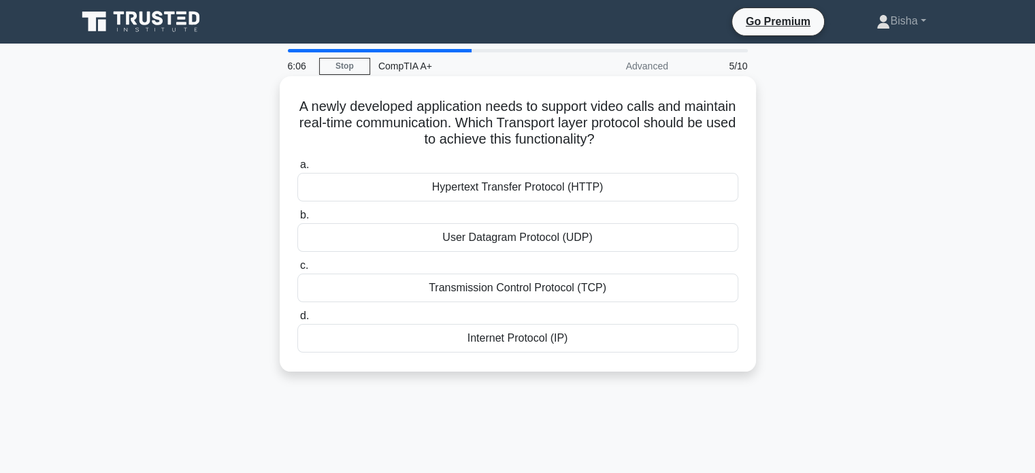
click at [620, 236] on div "User Datagram Protocol (UDP)" at bounding box center [517, 237] width 441 height 29
click at [297, 220] on input "b. User Datagram Protocol (UDP)" at bounding box center [297, 215] width 0 height 9
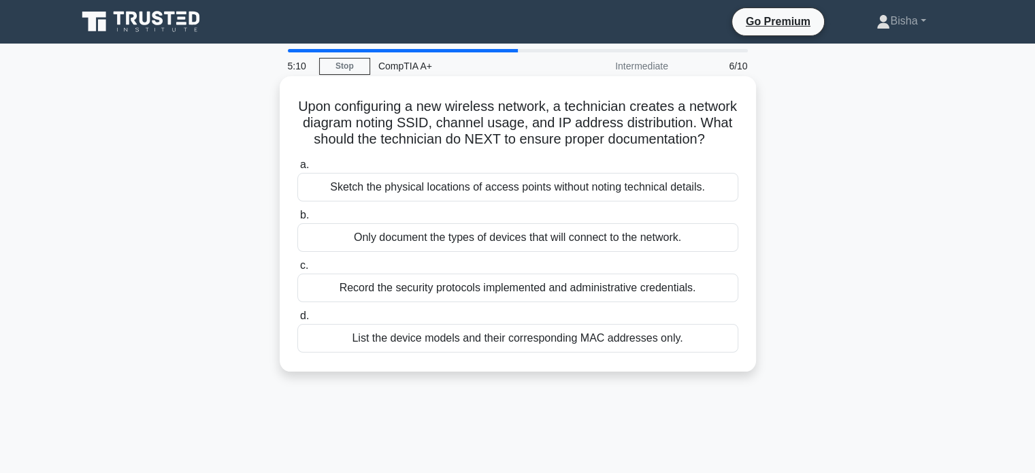
click at [546, 302] on div "Record the security protocols implemented and administrative credentials." at bounding box center [517, 287] width 441 height 29
click at [297, 270] on input "c. Record the security protocols implemented and administrative credentials." at bounding box center [297, 265] width 0 height 9
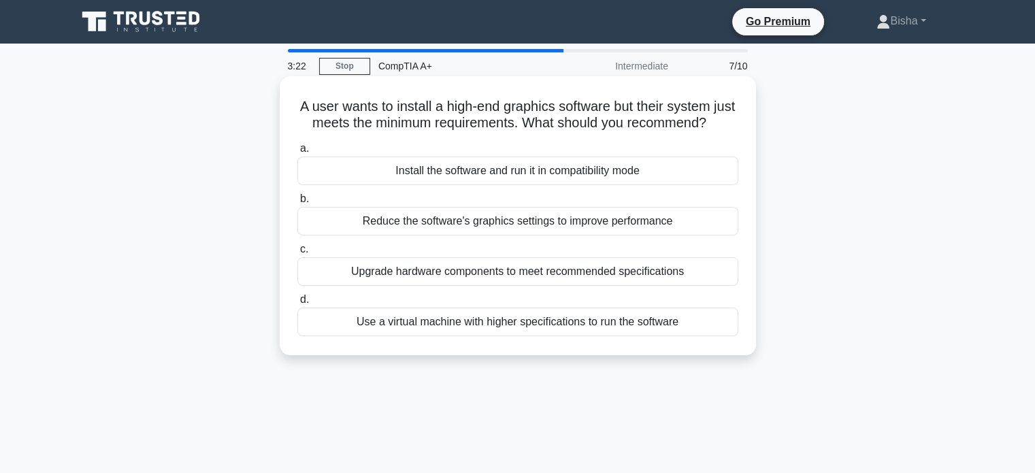
click at [544, 286] on div "Upgrade hardware components to meet recommended specifications" at bounding box center [517, 271] width 441 height 29
click at [297, 254] on input "c. Upgrade hardware components to meet recommended specifications" at bounding box center [297, 249] width 0 height 9
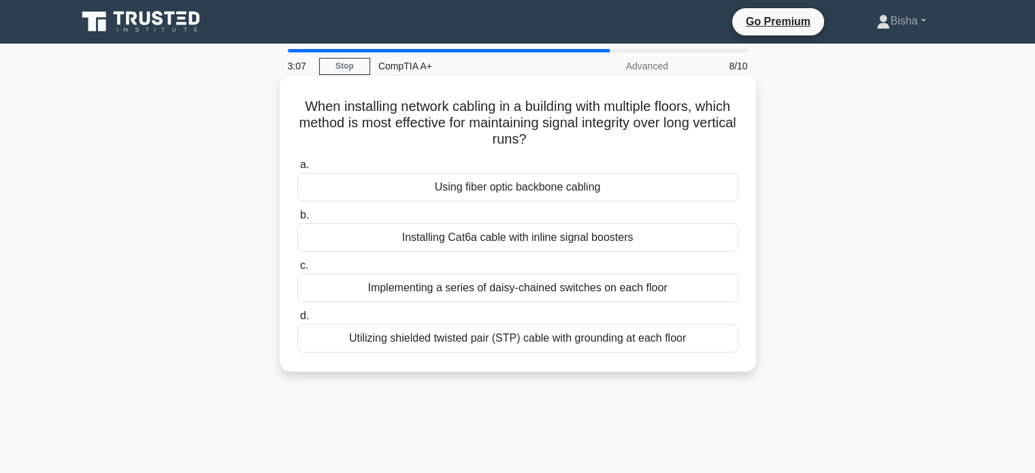
click at [567, 296] on div "Implementing a series of daisy-chained switches on each floor" at bounding box center [517, 287] width 441 height 29
click at [297, 270] on input "c. Implementing a series of daisy-chained switches on each floor" at bounding box center [297, 265] width 0 height 9
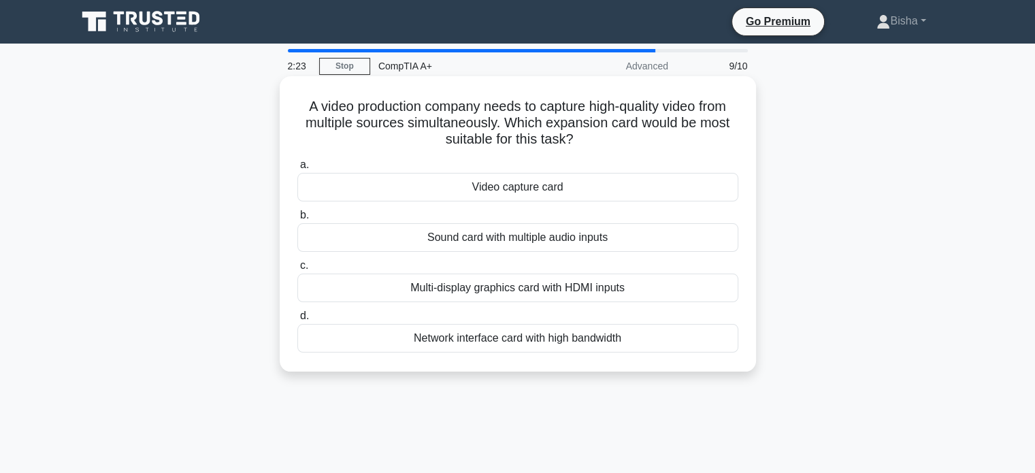
click at [635, 297] on div "Multi-display graphics card with HDMI inputs" at bounding box center [517, 287] width 441 height 29
click at [297, 270] on input "c. Multi-display graphics card with HDMI inputs" at bounding box center [297, 265] width 0 height 9
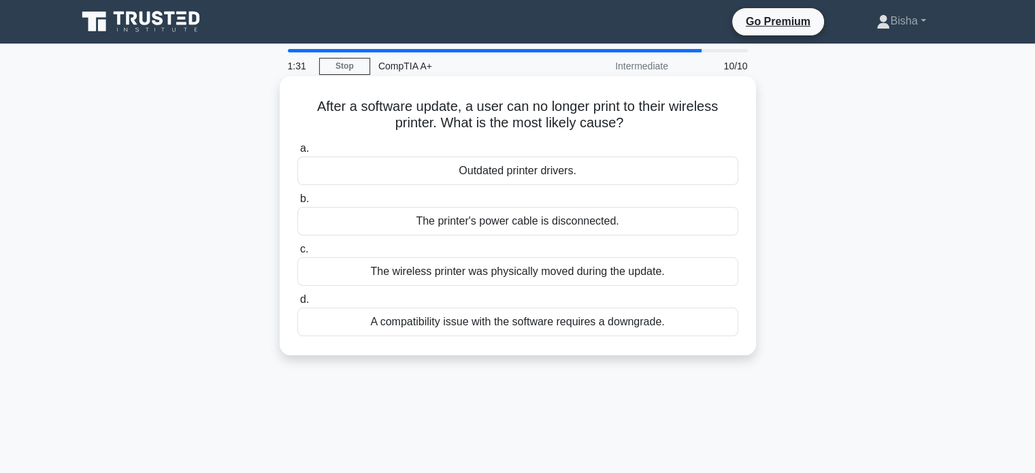
click at [569, 169] on div "Outdated printer drivers." at bounding box center [517, 170] width 441 height 29
click at [297, 153] on input "a. Outdated printer drivers." at bounding box center [297, 148] width 0 height 9
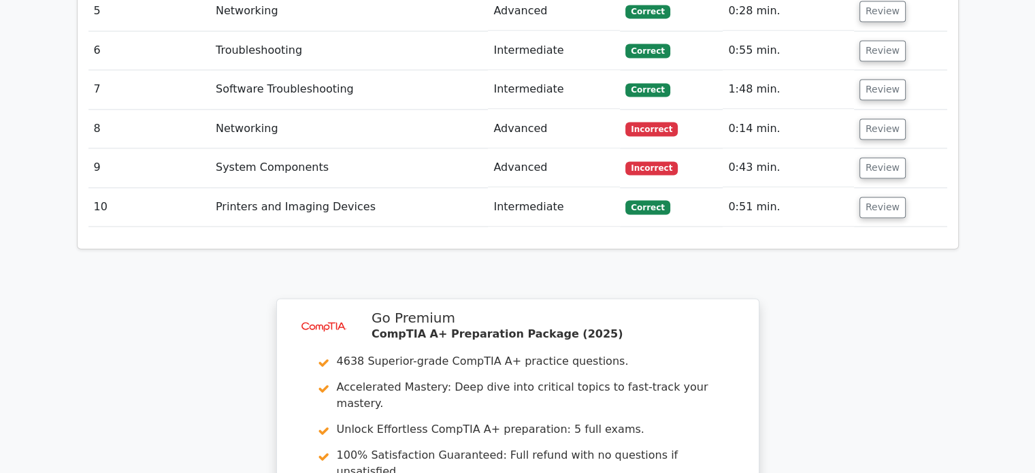
scroll to position [1826, 0]
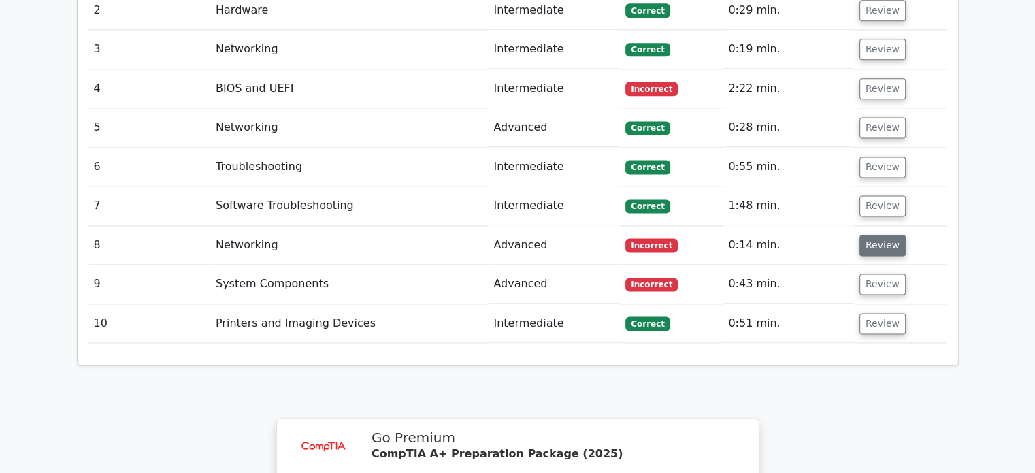
click at [879, 235] on button "Review" at bounding box center [882, 245] width 46 height 21
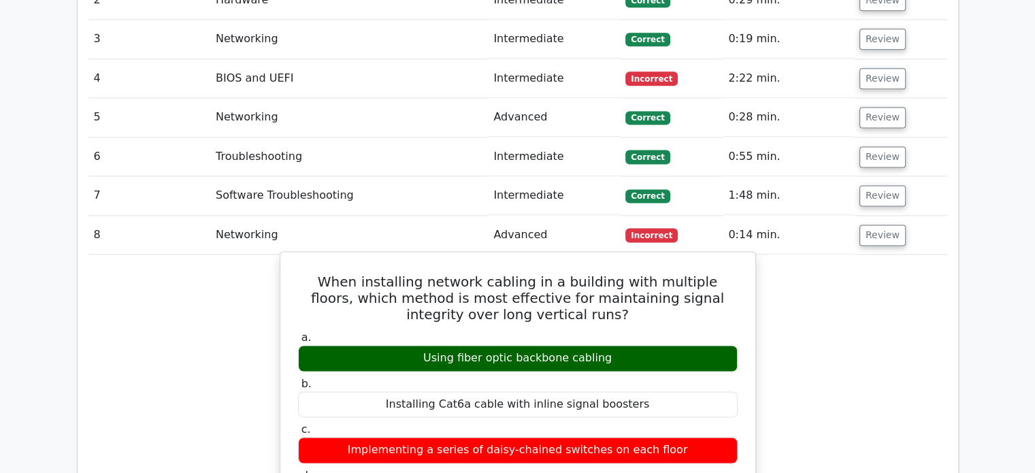
scroll to position [1837, 0]
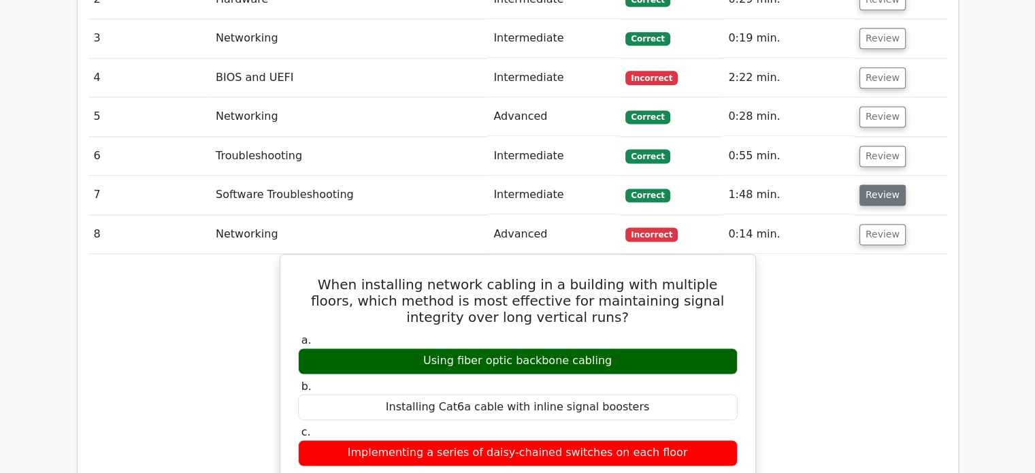
click at [875, 184] on button "Review" at bounding box center [882, 194] width 46 height 21
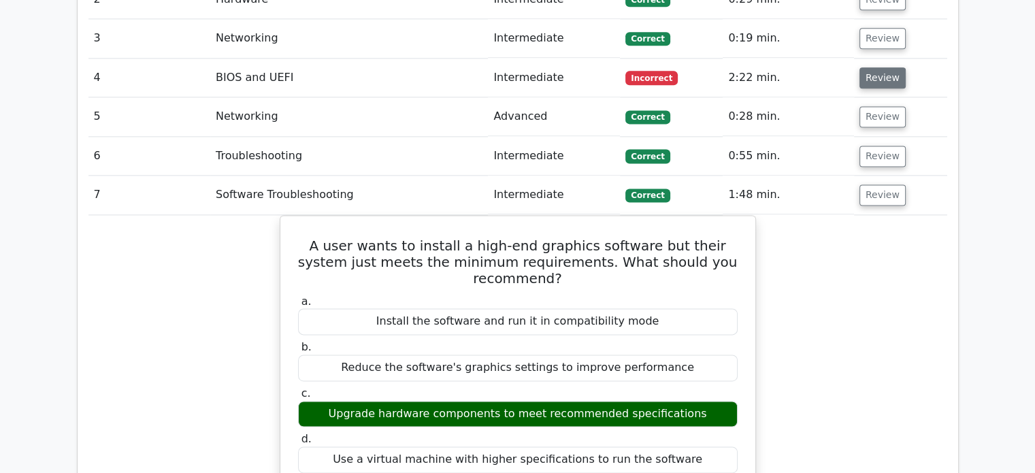
click at [873, 67] on button "Review" at bounding box center [882, 77] width 46 height 21
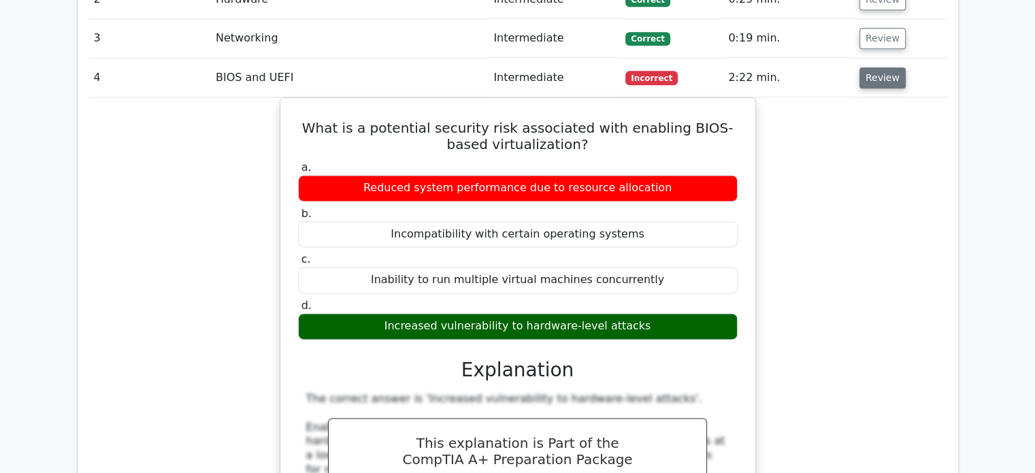
click at [873, 67] on button "Review" at bounding box center [882, 77] width 46 height 21
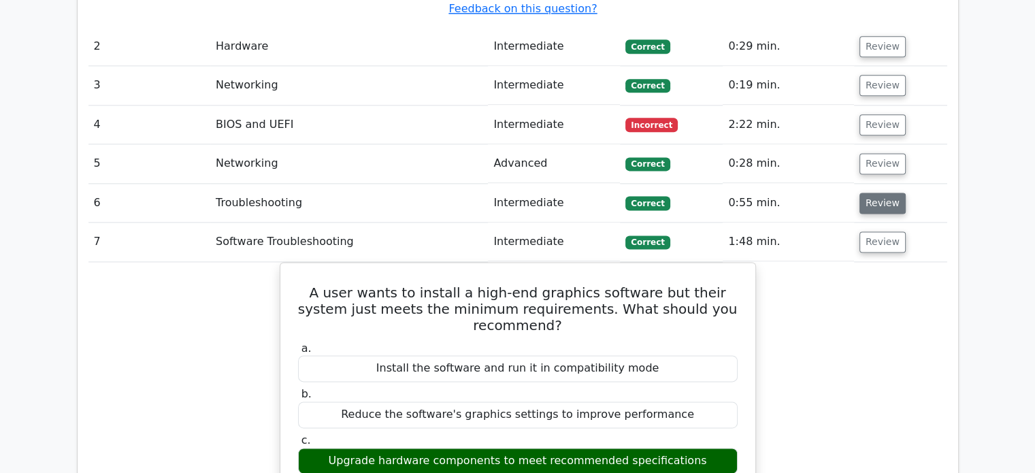
scroll to position [1789, 0]
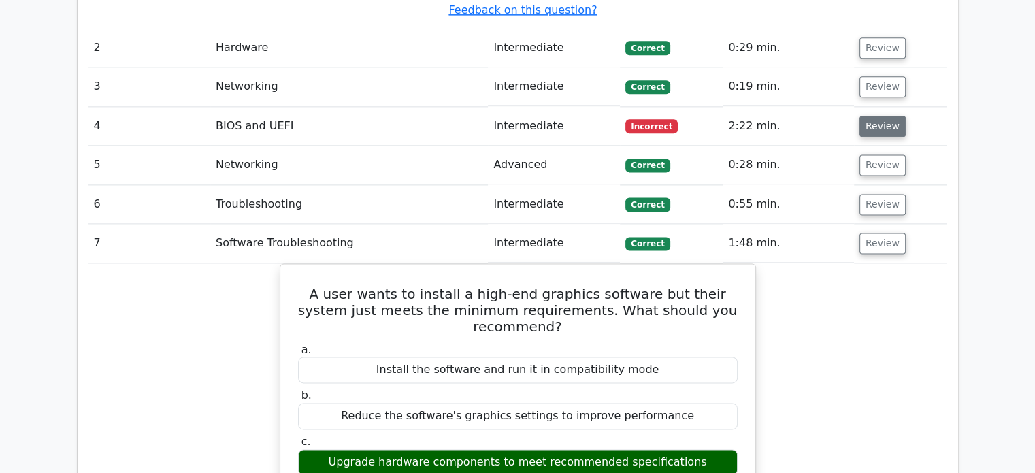
click at [892, 116] on button "Review" at bounding box center [882, 126] width 46 height 21
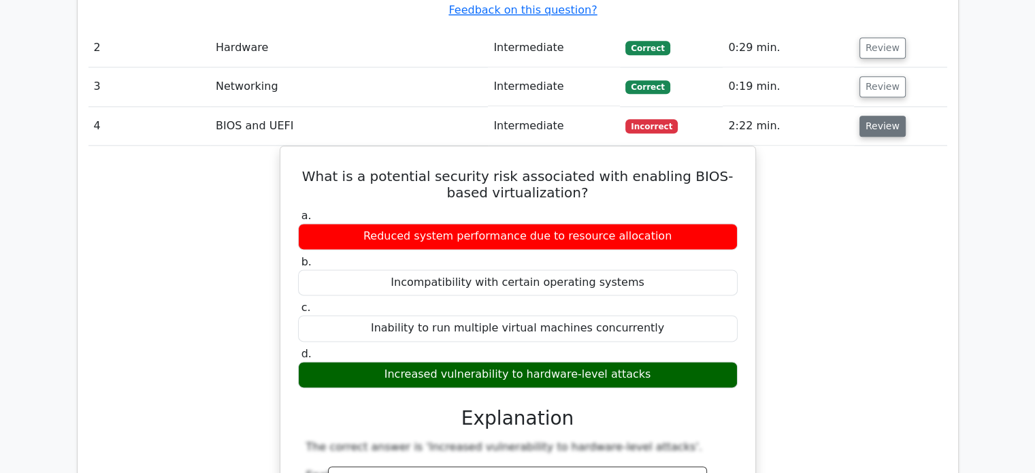
click at [892, 116] on button "Review" at bounding box center [882, 126] width 46 height 21
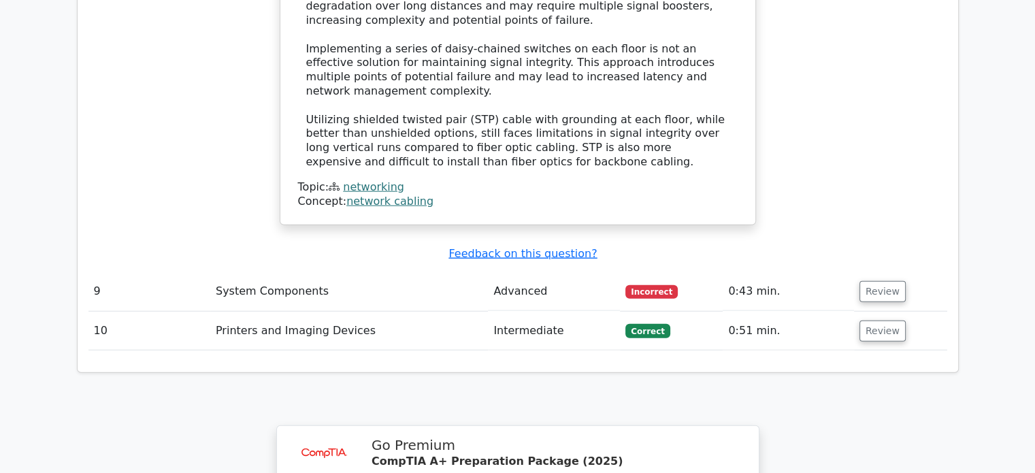
scroll to position [3325, 0]
click at [875, 282] on button "Review" at bounding box center [882, 292] width 46 height 21
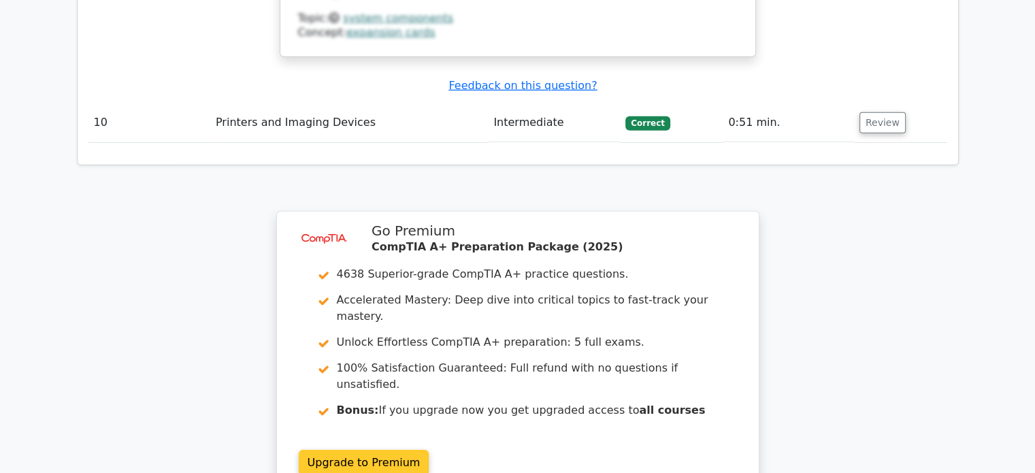
scroll to position [4263, 0]
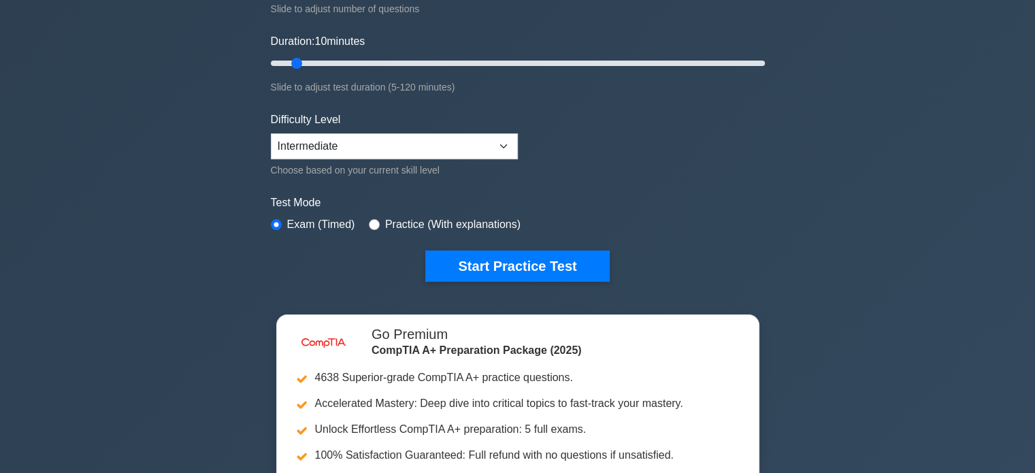
scroll to position [230, 0]
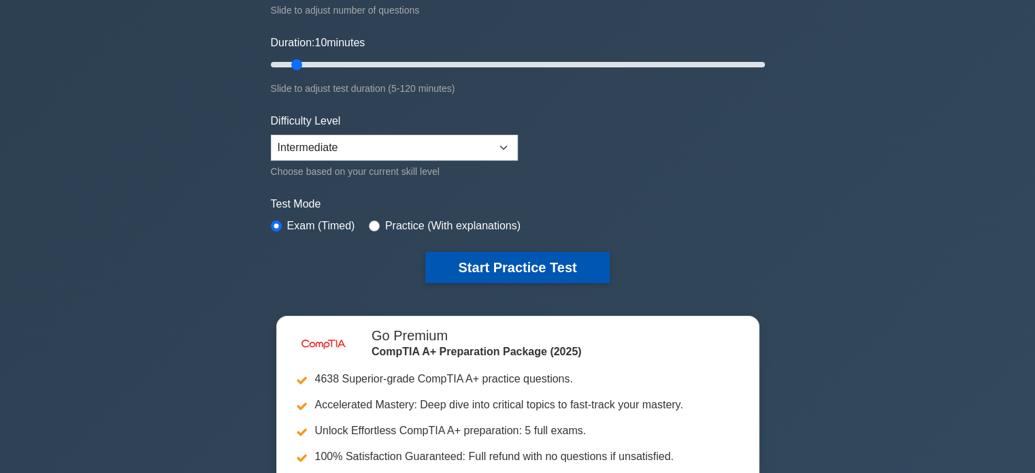
click at [460, 261] on button "Start Practice Test" at bounding box center [517, 267] width 184 height 31
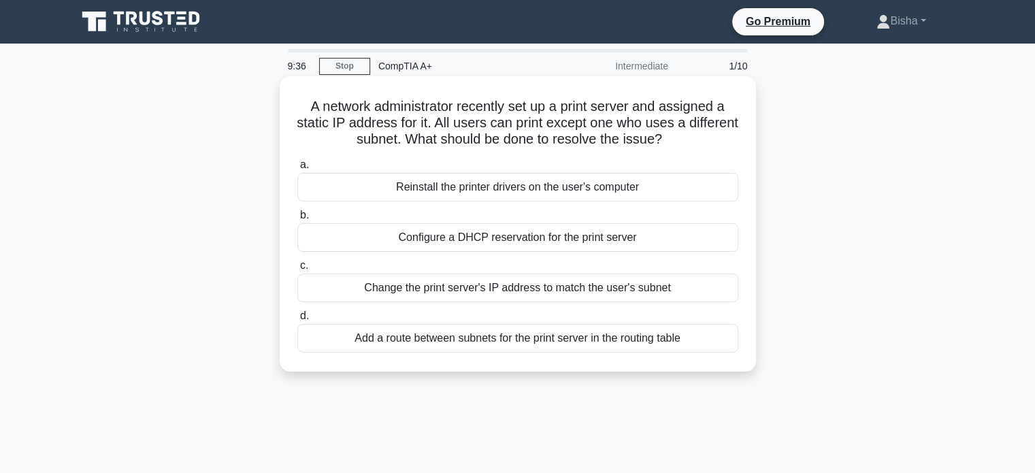
click at [515, 343] on div "Add a route between subnets for the print server in the routing table" at bounding box center [517, 338] width 441 height 29
click at [297, 320] on input "d. Add a route between subnets for the print server in the routing table" at bounding box center [297, 316] width 0 height 9
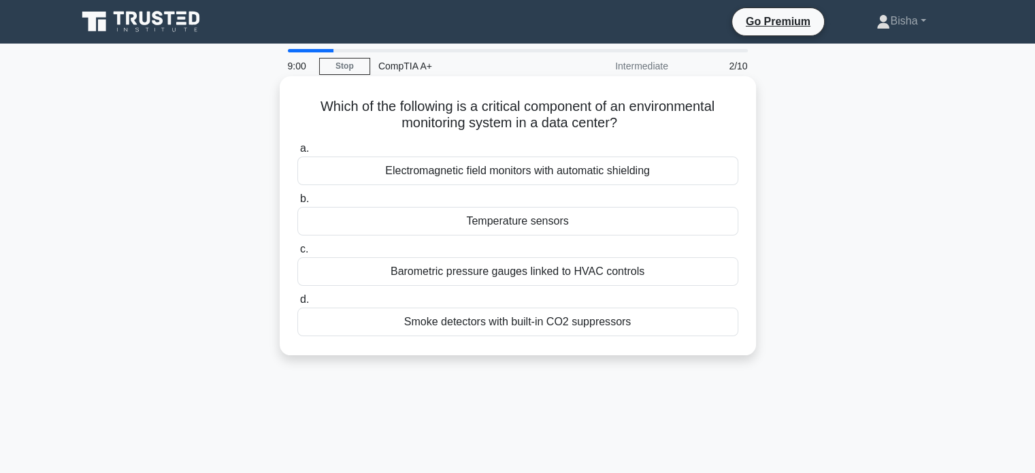
click at [616, 230] on div "Temperature sensors" at bounding box center [517, 221] width 441 height 29
click at [297, 203] on input "b. Temperature sensors" at bounding box center [297, 199] width 0 height 9
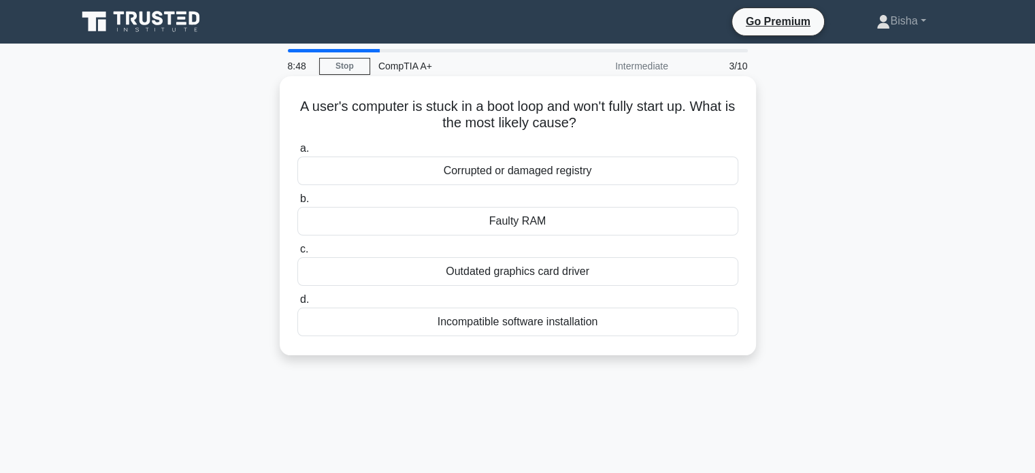
click at [616, 165] on div "Corrupted or damaged registry" at bounding box center [517, 170] width 441 height 29
click at [297, 153] on input "a. Corrupted or damaged registry" at bounding box center [297, 148] width 0 height 9
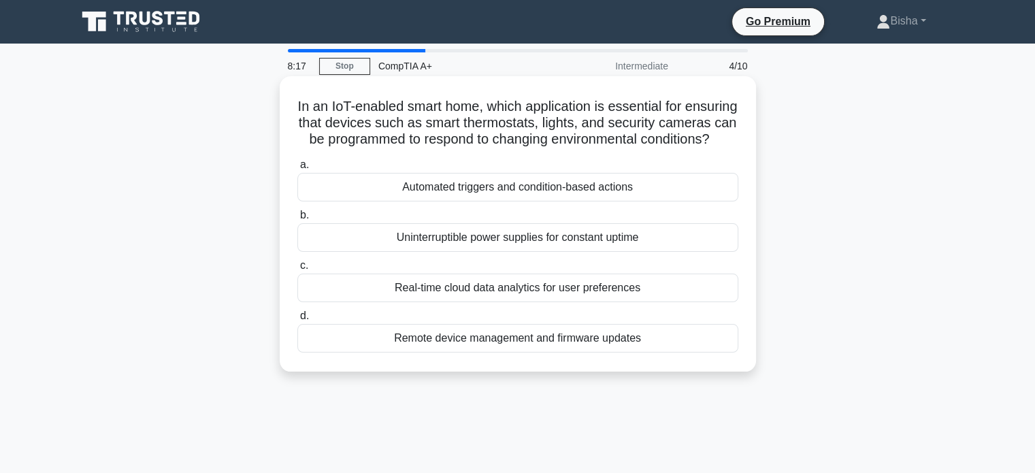
click at [622, 297] on div "Real-time cloud data analytics for user preferences" at bounding box center [517, 287] width 441 height 29
click at [297, 270] on input "c. Real-time cloud data analytics for user preferences" at bounding box center [297, 265] width 0 height 9
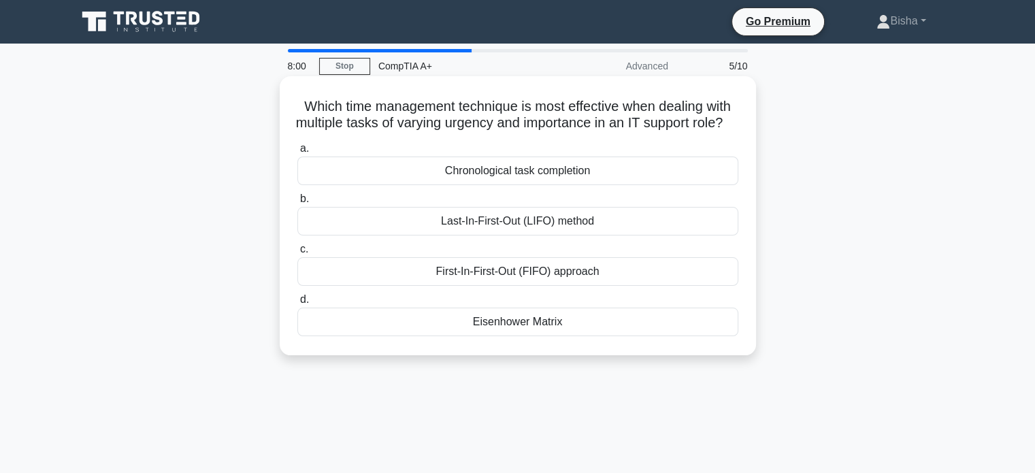
click at [611, 185] on div "Chronological task completion" at bounding box center [517, 170] width 441 height 29
click at [297, 153] on input "a. Chronological task completion" at bounding box center [297, 148] width 0 height 9
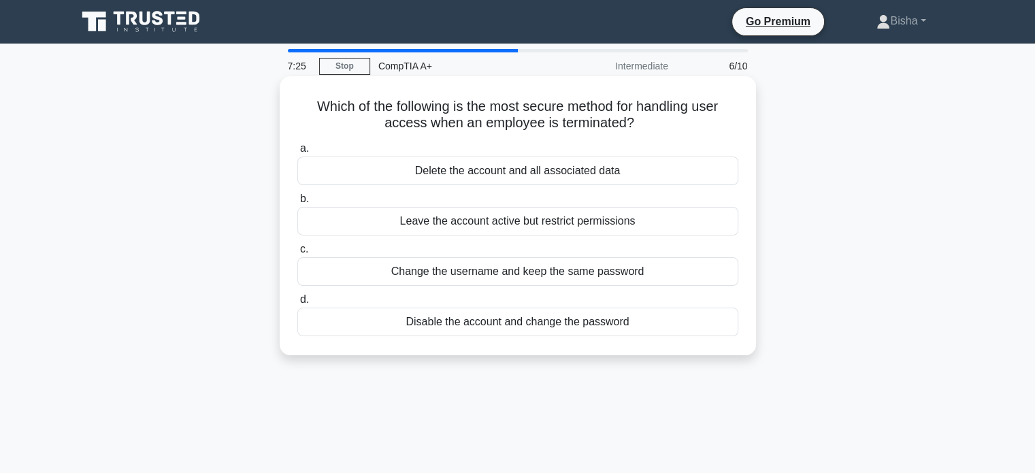
click at [586, 330] on div "Disable the account and change the password" at bounding box center [517, 321] width 441 height 29
click at [297, 304] on input "d. Disable the account and change the password" at bounding box center [297, 299] width 0 height 9
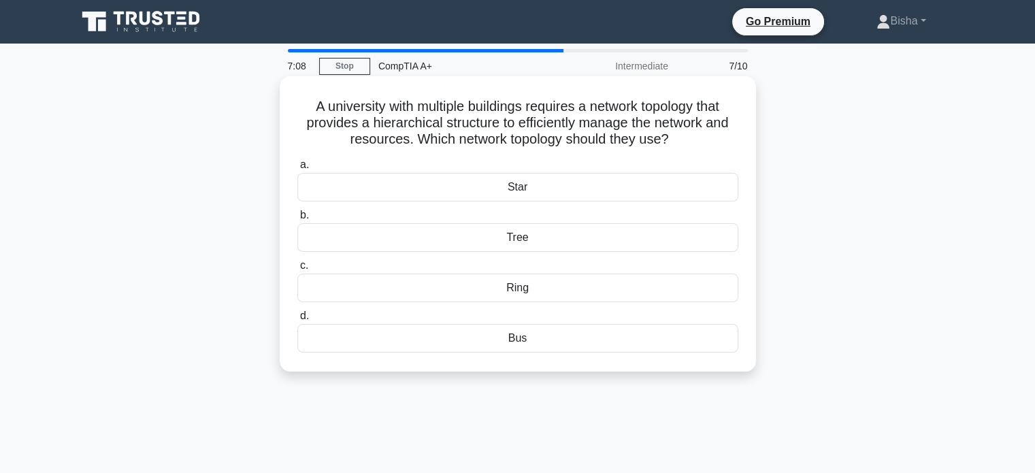
click at [610, 190] on div "Star" at bounding box center [517, 187] width 441 height 29
click at [297, 169] on input "a. Star" at bounding box center [297, 165] width 0 height 9
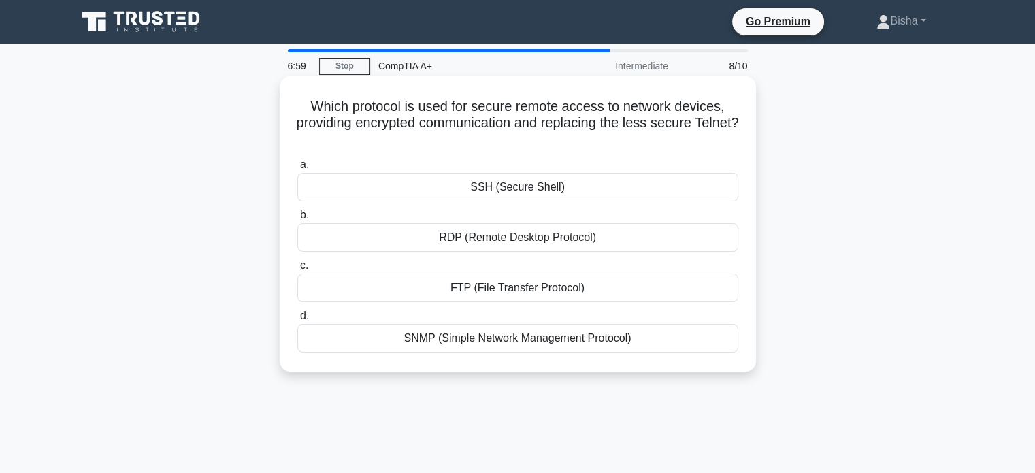
click at [650, 186] on div "SSH (Secure Shell)" at bounding box center [517, 187] width 441 height 29
click at [297, 169] on input "a. SSH (Secure Shell)" at bounding box center [297, 165] width 0 height 9
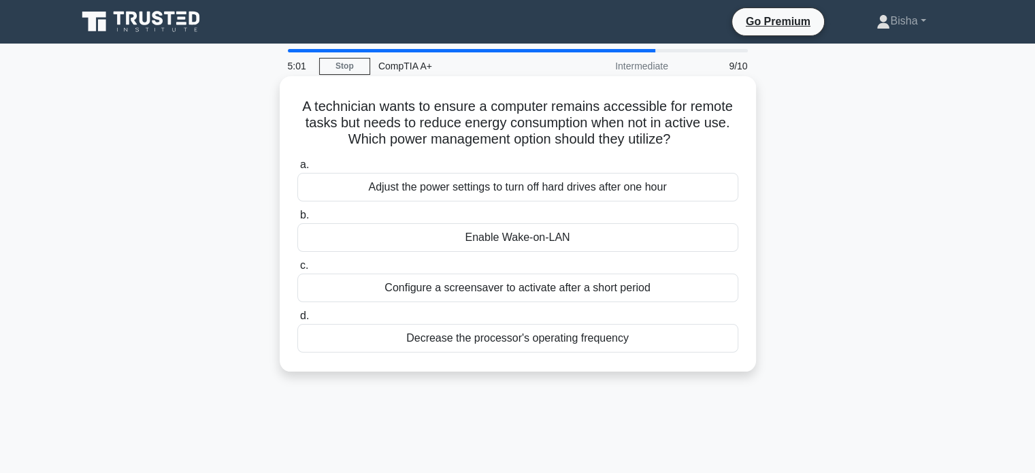
click at [589, 246] on div "Enable Wake-on-LAN" at bounding box center [517, 237] width 441 height 29
click at [297, 220] on input "b. Enable Wake-on-LAN" at bounding box center [297, 215] width 0 height 9
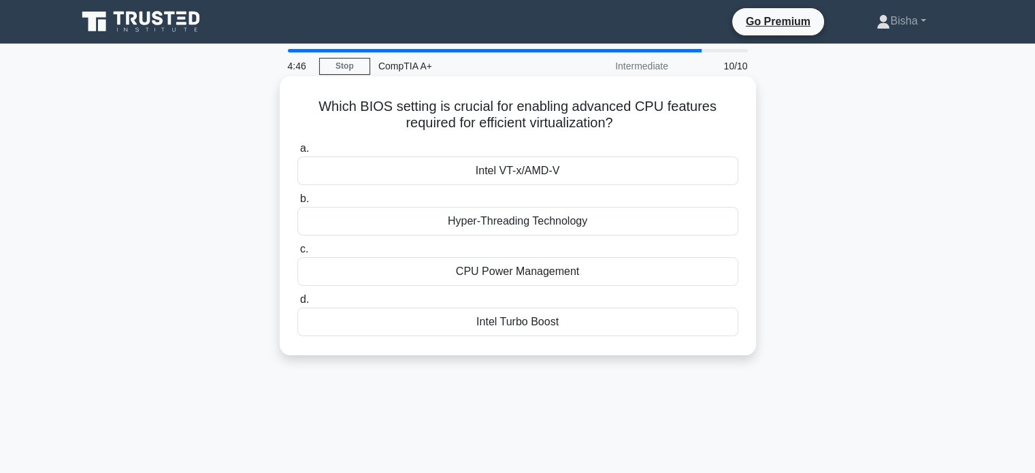
click at [580, 328] on div "Intel Turbo Boost" at bounding box center [517, 321] width 441 height 29
click at [297, 304] on input "d. Intel Turbo Boost" at bounding box center [297, 299] width 0 height 9
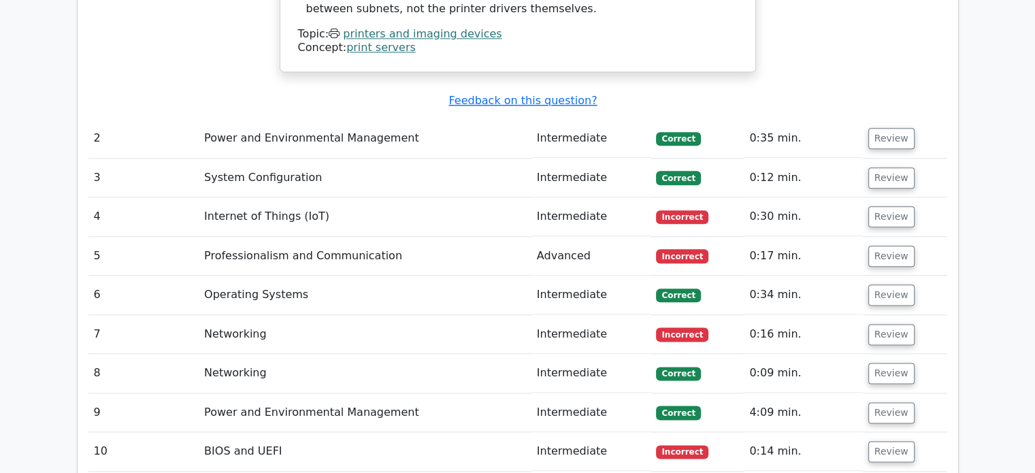
scroll to position [1635, 0]
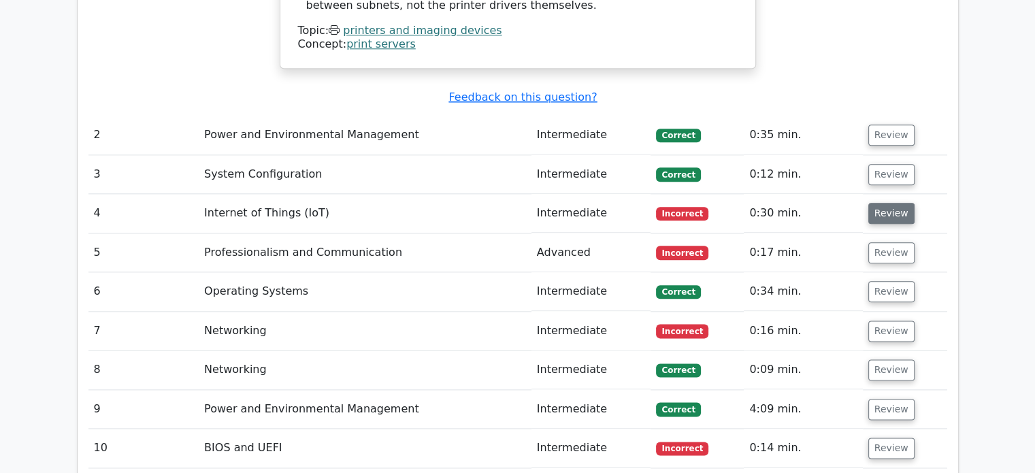
click at [880, 203] on button "Review" at bounding box center [891, 213] width 46 height 21
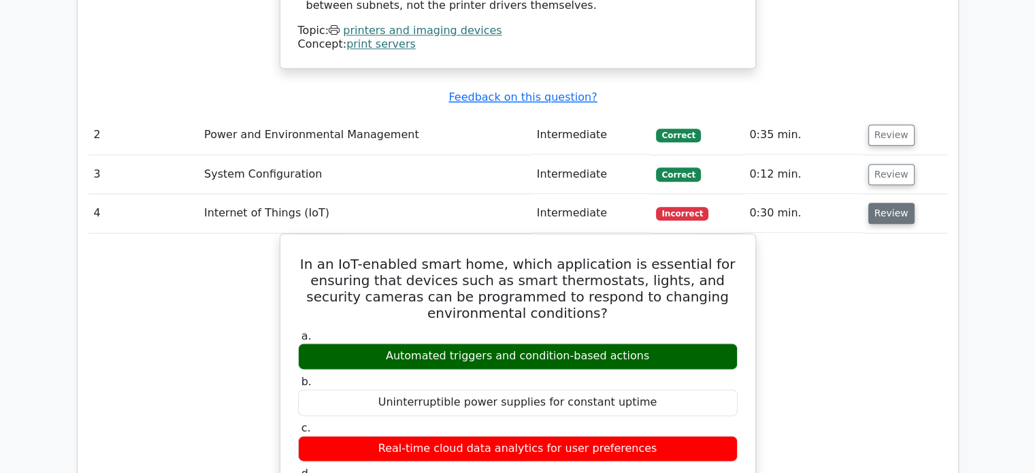
click at [880, 203] on button "Review" at bounding box center [891, 213] width 46 height 21
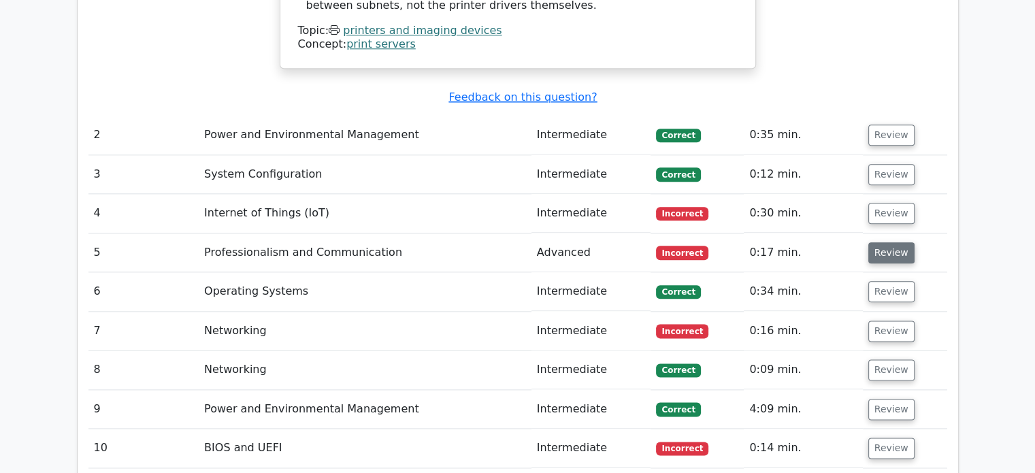
click at [884, 242] on button "Review" at bounding box center [891, 252] width 46 height 21
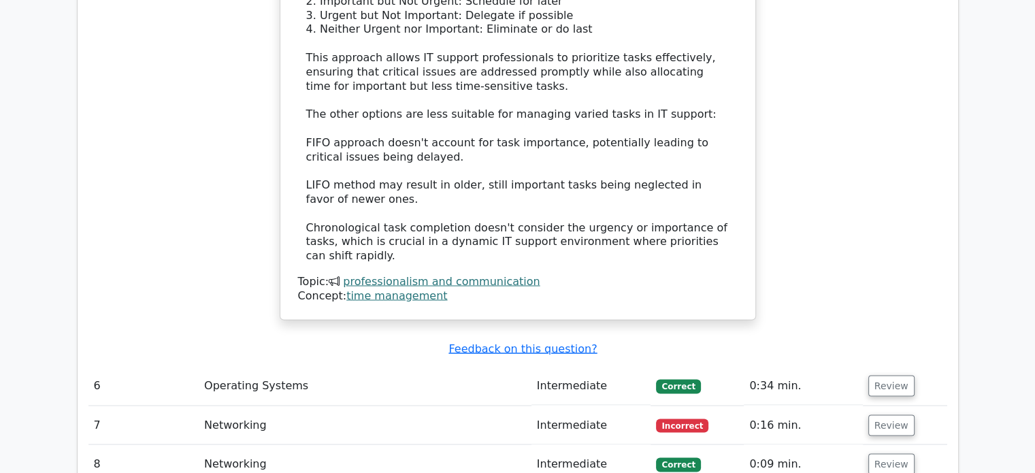
scroll to position [2307, 0]
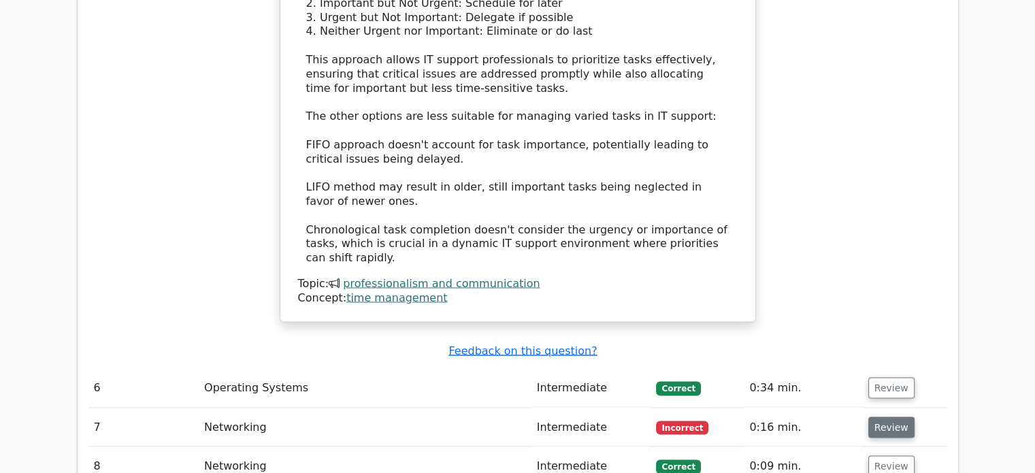
click at [875, 416] on button "Review" at bounding box center [891, 426] width 46 height 21
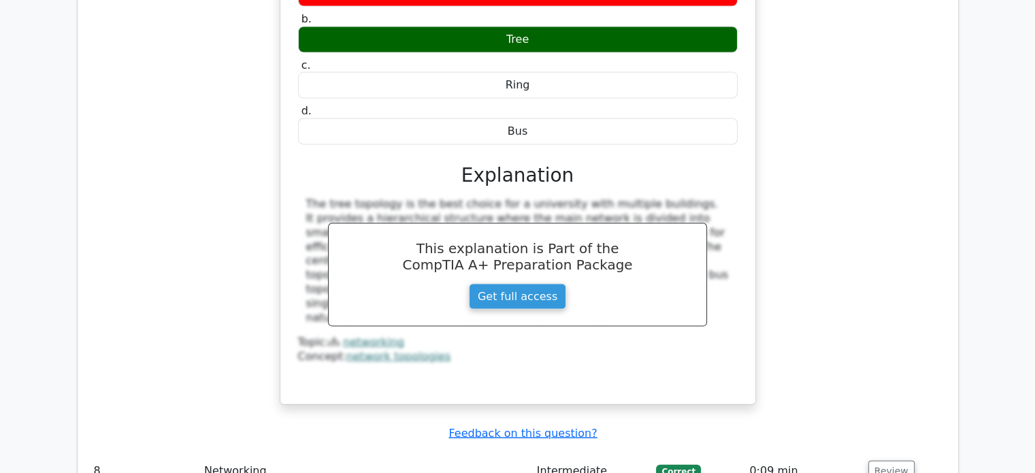
scroll to position [2881, 0]
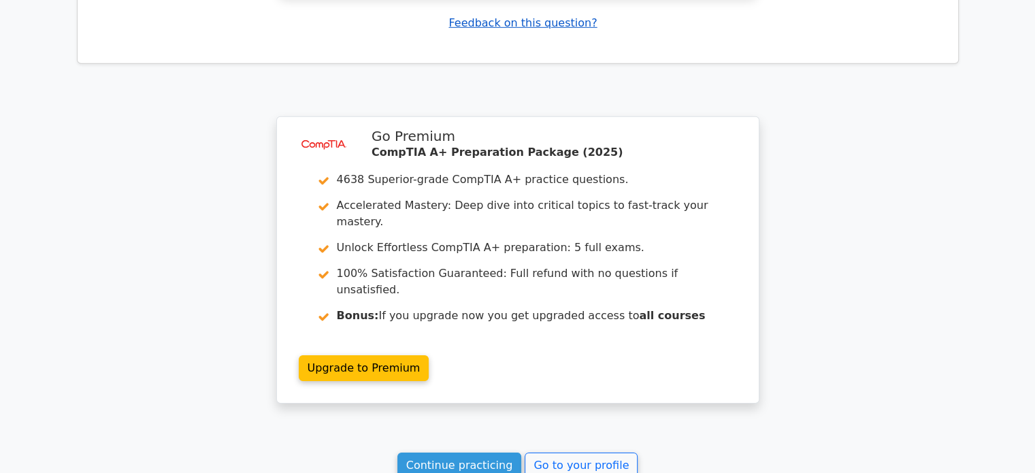
scroll to position [4203, 0]
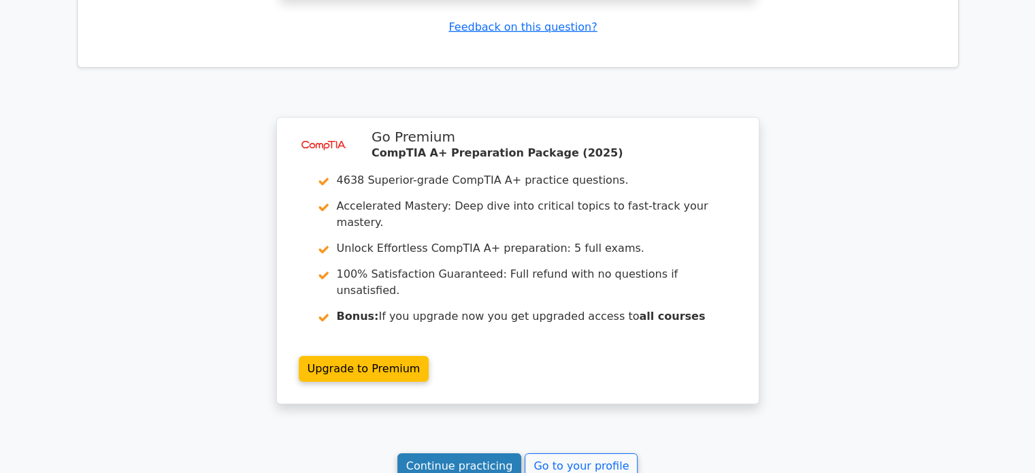
click at [501, 453] on link "Continue practicing" at bounding box center [459, 466] width 124 height 26
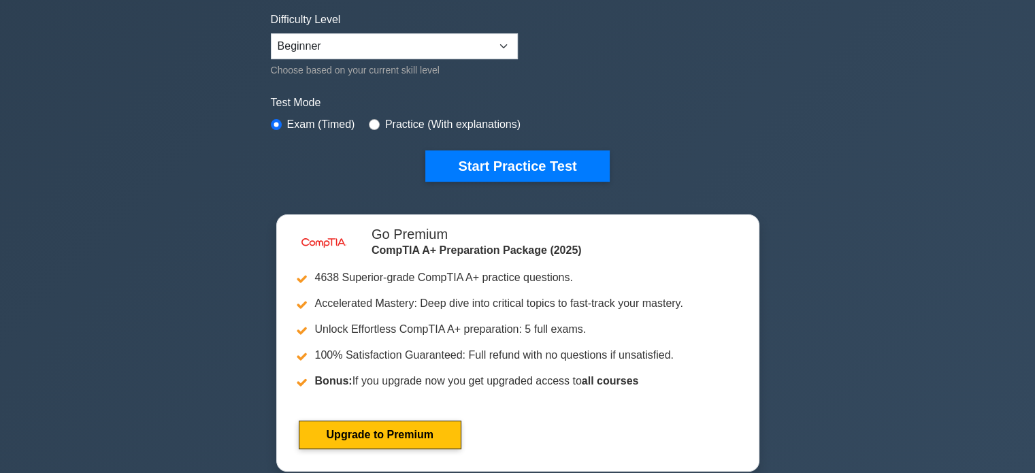
scroll to position [331, 0]
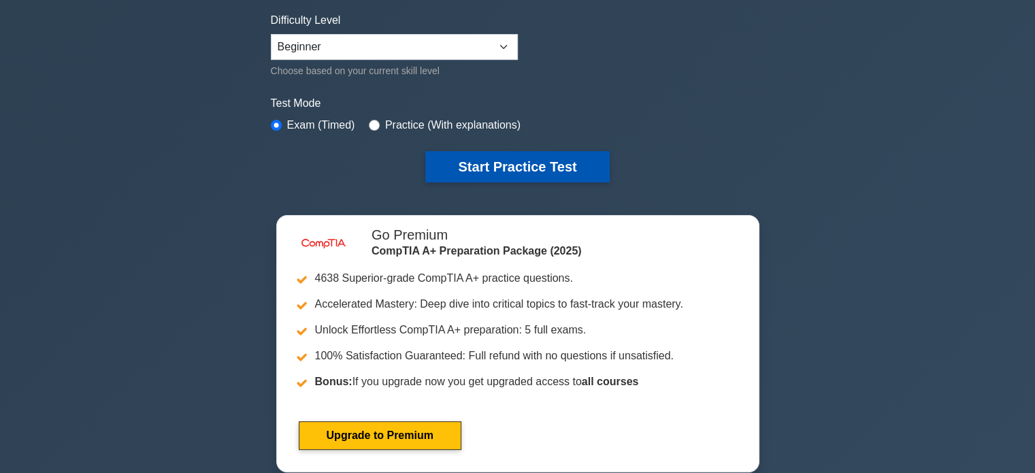
click at [522, 167] on button "Start Practice Test" at bounding box center [517, 166] width 184 height 31
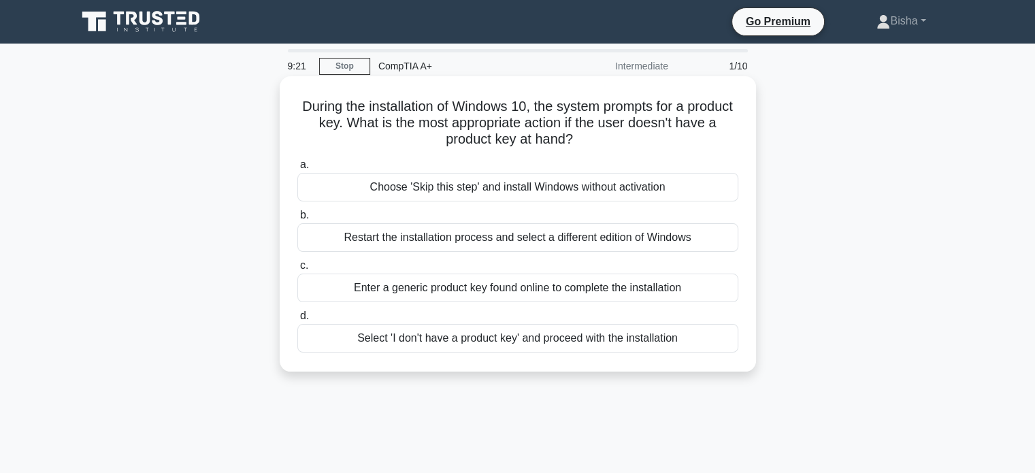
click at [649, 333] on div "Select 'I don't have a product key' and proceed with the installation" at bounding box center [517, 338] width 441 height 29
click at [297, 320] on input "d. Select 'I don't have a product key' and proceed with the installation" at bounding box center [297, 316] width 0 height 9
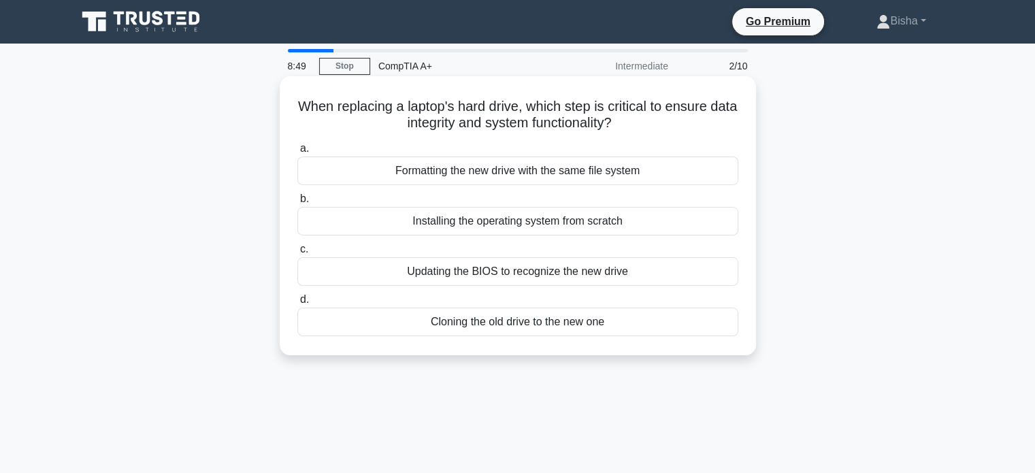
click at [580, 175] on div "Formatting the new drive with the same file system" at bounding box center [517, 170] width 441 height 29
click at [297, 153] on input "a. Formatting the new drive with the same file system" at bounding box center [297, 148] width 0 height 9
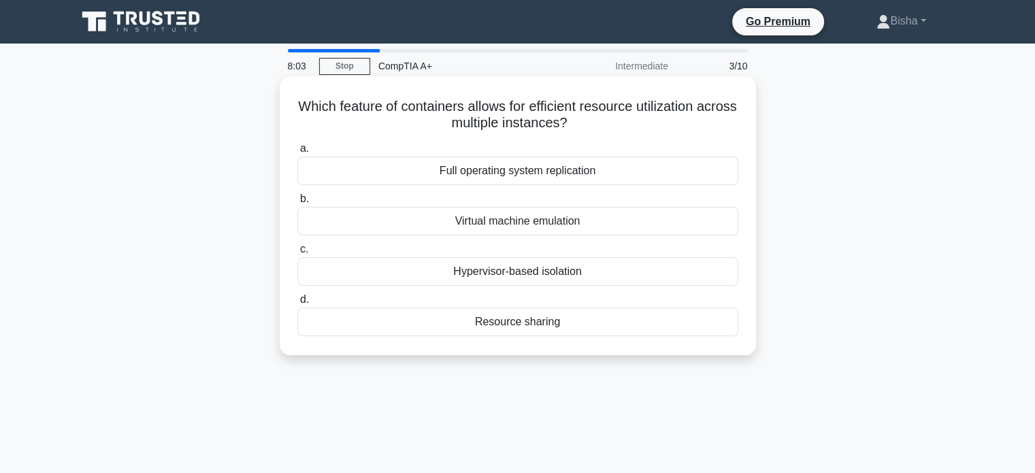
click at [547, 331] on div "Resource sharing" at bounding box center [517, 321] width 441 height 29
click at [297, 304] on input "d. Resource sharing" at bounding box center [297, 299] width 0 height 9
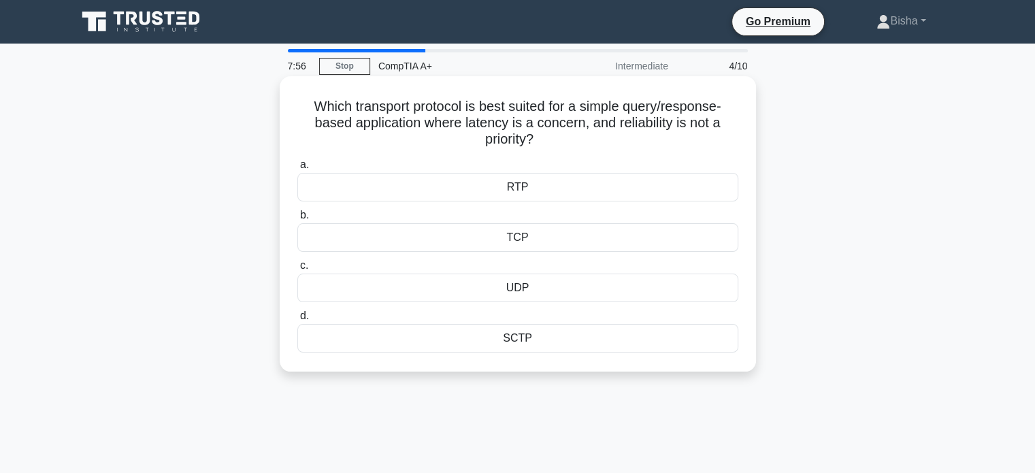
click at [529, 296] on div "UDP" at bounding box center [517, 287] width 441 height 29
click at [297, 270] on input "c. UDP" at bounding box center [297, 265] width 0 height 9
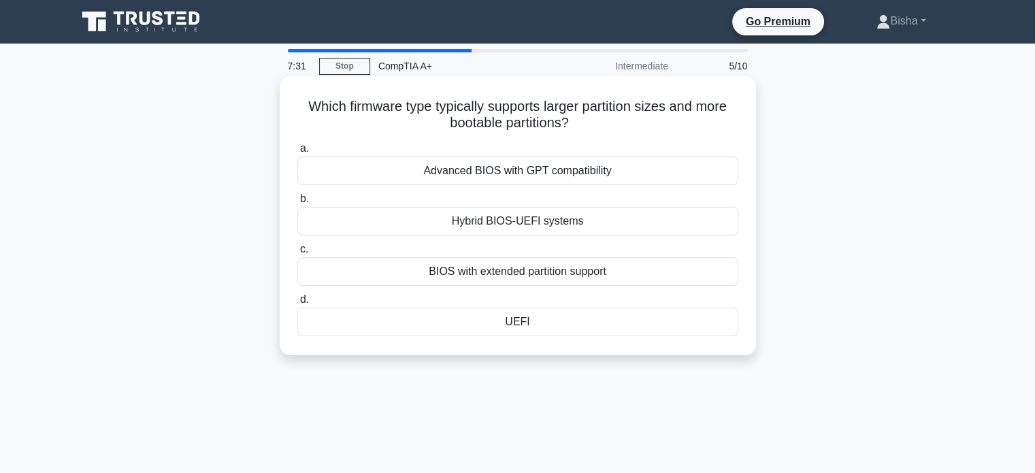
click at [628, 271] on div "BIOS with extended partition support" at bounding box center [517, 271] width 441 height 29
click at [297, 254] on input "c. BIOS with extended partition support" at bounding box center [297, 249] width 0 height 9
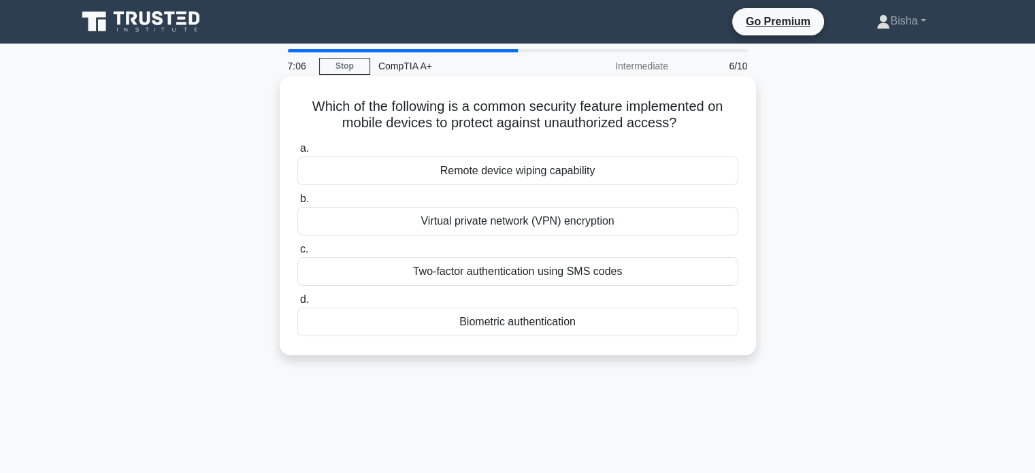
click at [541, 323] on div "Biometric authentication" at bounding box center [517, 321] width 441 height 29
click at [297, 304] on input "d. Biometric authentication" at bounding box center [297, 299] width 0 height 9
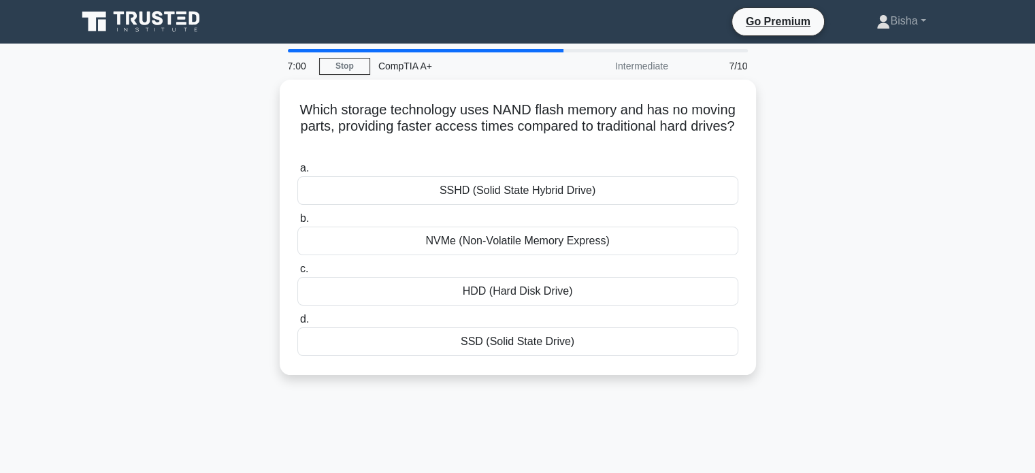
click at [784, 215] on div "Which storage technology uses NAND flash memory and has no moving parts, provid…" at bounding box center [518, 236] width 898 height 312
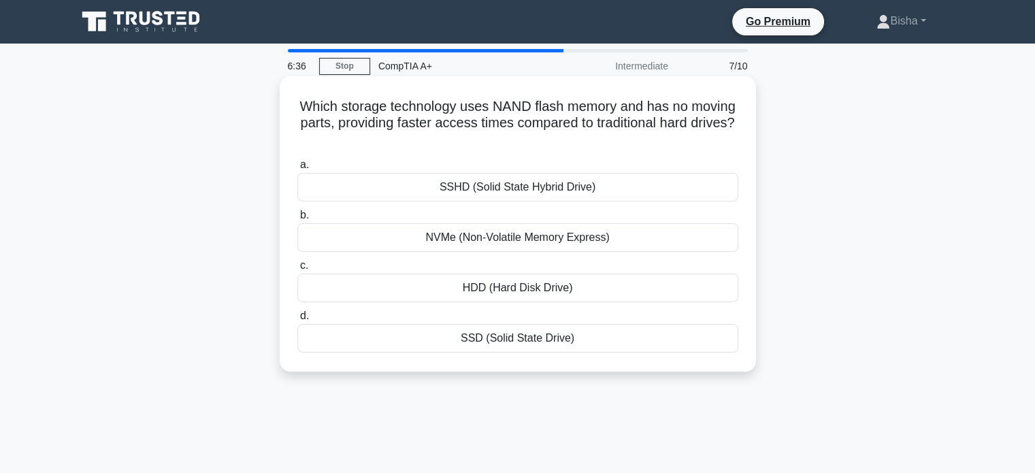
click at [565, 197] on div "SSHD (Solid State Hybrid Drive)" at bounding box center [517, 187] width 441 height 29
click at [297, 169] on input "a. SSHD (Solid State Hybrid Drive)" at bounding box center [297, 165] width 0 height 9
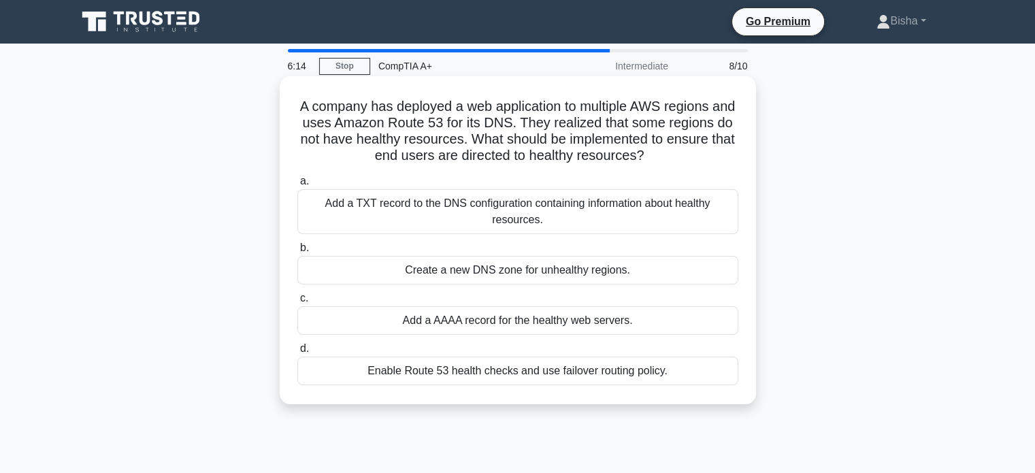
click at [506, 162] on h5 "A company has deployed a web application to multiple AWS regions and uses Amazo…" at bounding box center [517, 131] width 443 height 67
click at [623, 326] on div "Add a AAAA record for the healthy web servers." at bounding box center [517, 320] width 441 height 29
click at [297, 303] on input "c. Add a AAAA record for the healthy web servers." at bounding box center [297, 298] width 0 height 9
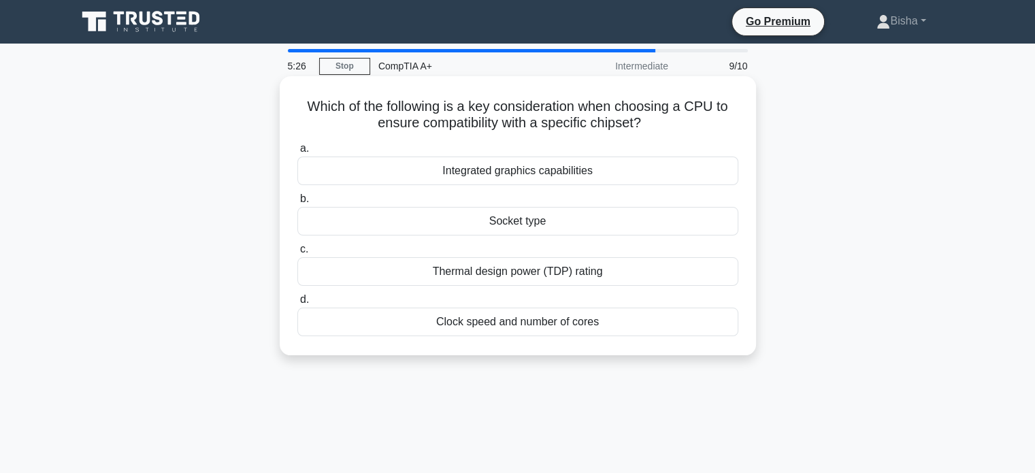
click at [575, 231] on div "Socket type" at bounding box center [517, 221] width 441 height 29
click at [297, 203] on input "b. Socket type" at bounding box center [297, 199] width 0 height 9
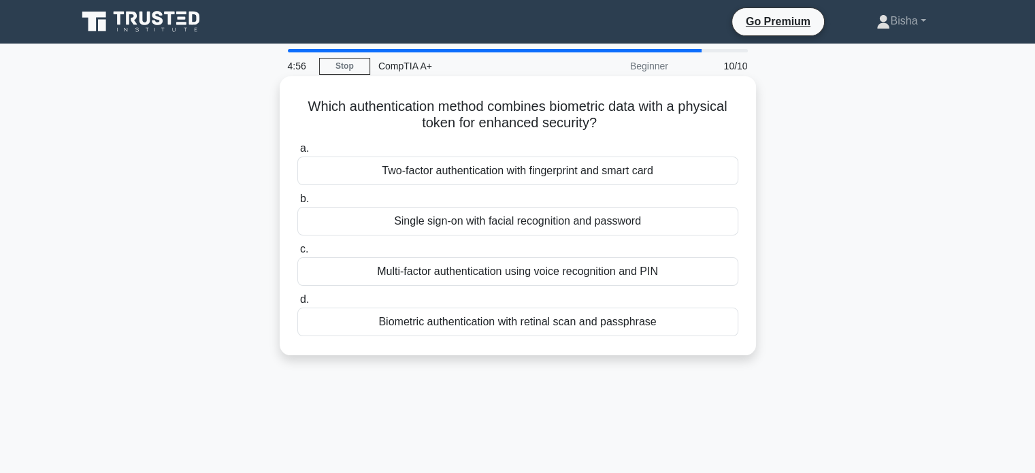
click at [703, 110] on h5 "Which authentication method combines biometric data with a physical token for e…" at bounding box center [517, 115] width 443 height 34
click at [699, 122] on h5 "Which authentication method combines biometric data with a physical token for e…" at bounding box center [517, 115] width 443 height 34
click at [713, 127] on h5 "Which authentication method combines biometric data with a physical token for e…" at bounding box center [517, 115] width 443 height 34
click at [584, 171] on div "Two-factor authentication with fingerprint and smart card" at bounding box center [517, 170] width 441 height 29
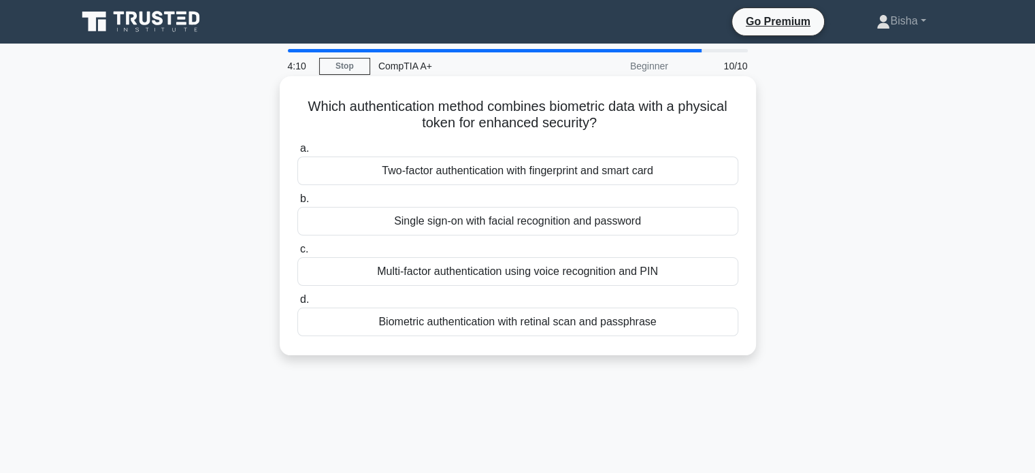
click at [297, 153] on input "a. Two-factor authentication with fingerprint and smart card" at bounding box center [297, 148] width 0 height 9
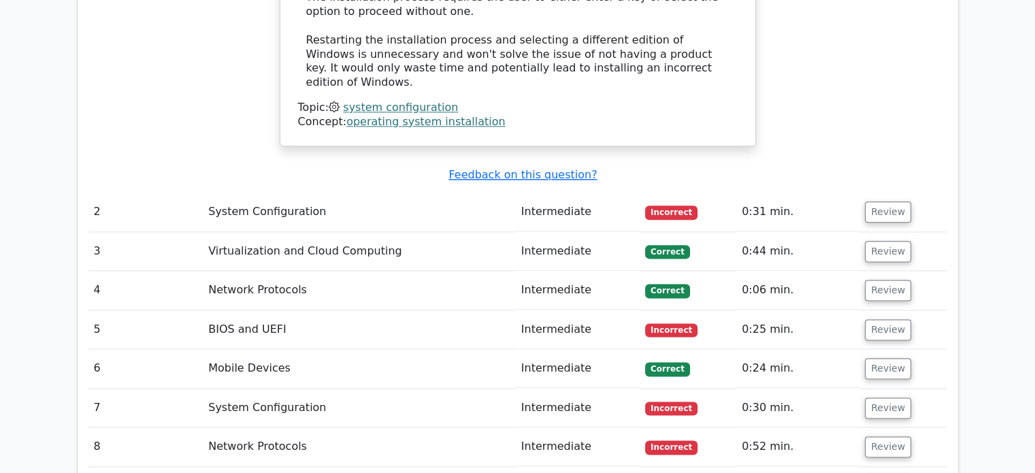
scroll to position [1688, 0]
click at [880, 202] on button "Review" at bounding box center [888, 212] width 46 height 21
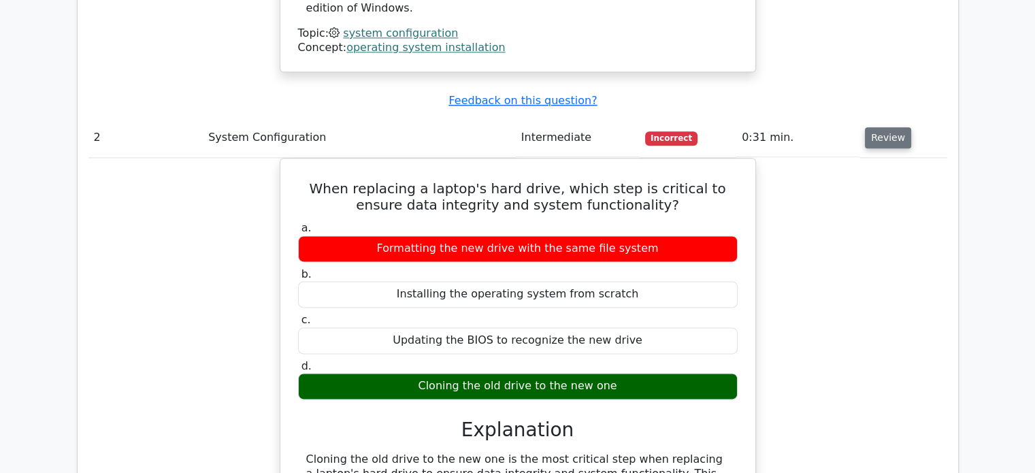
scroll to position [1758, 0]
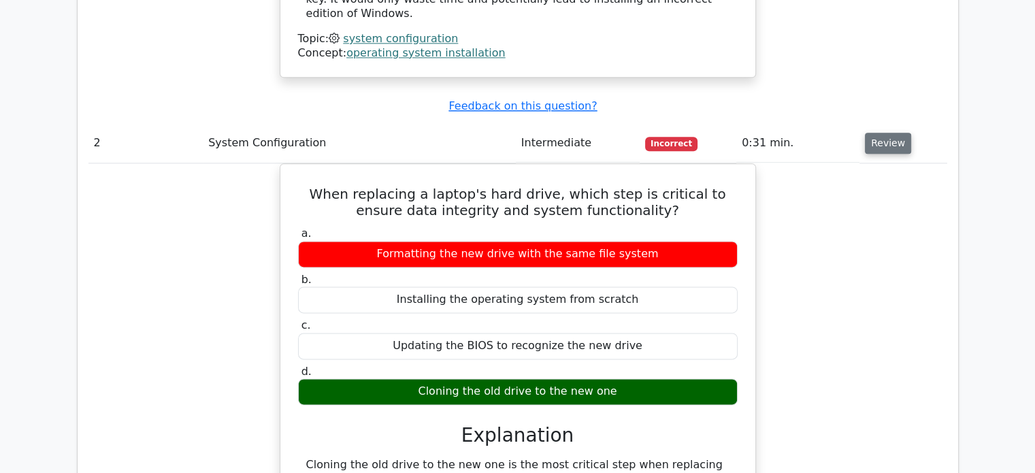
click at [890, 133] on button "Review" at bounding box center [888, 143] width 46 height 21
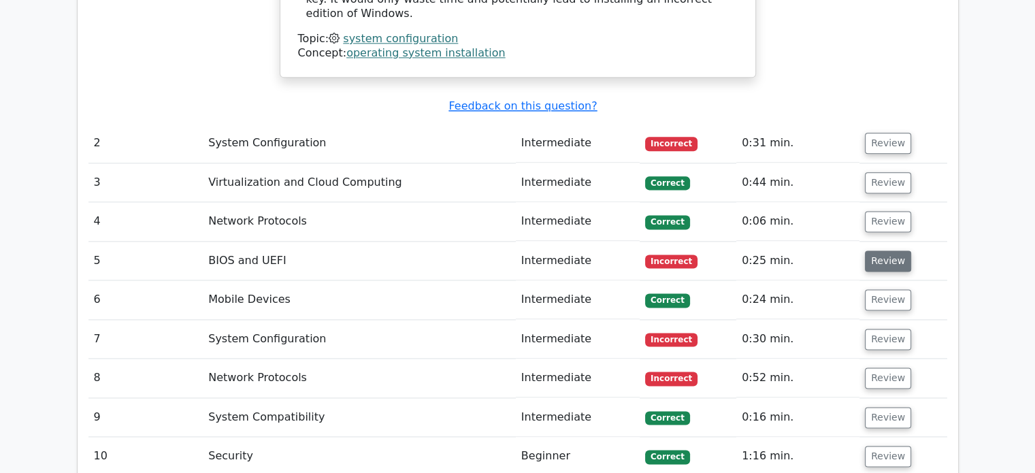
click at [880, 250] on button "Review" at bounding box center [888, 260] width 46 height 21
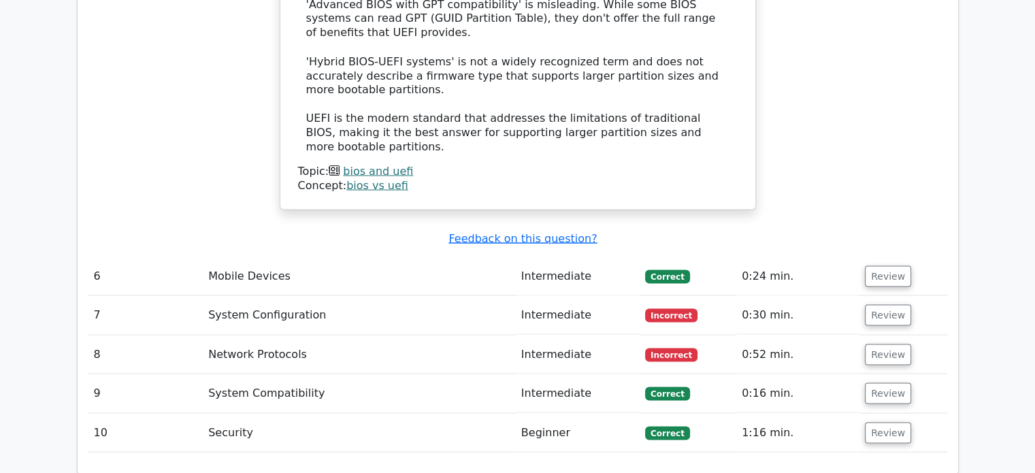
scroll to position [2532, 0]
click at [907, 297] on td "Review" at bounding box center [902, 316] width 87 height 39
click at [903, 297] on td "Review" at bounding box center [902, 316] width 87 height 39
click at [899, 305] on button "Review" at bounding box center [888, 315] width 46 height 21
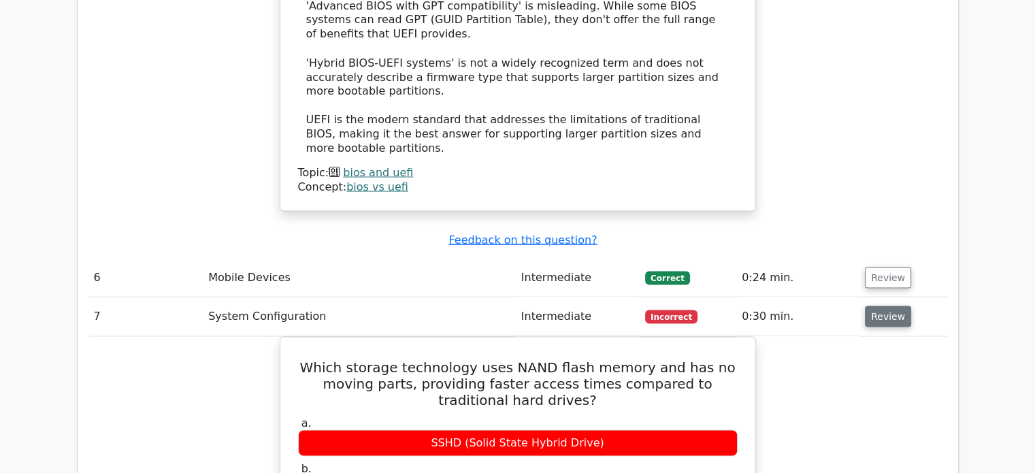
click at [899, 305] on button "Review" at bounding box center [888, 315] width 46 height 21
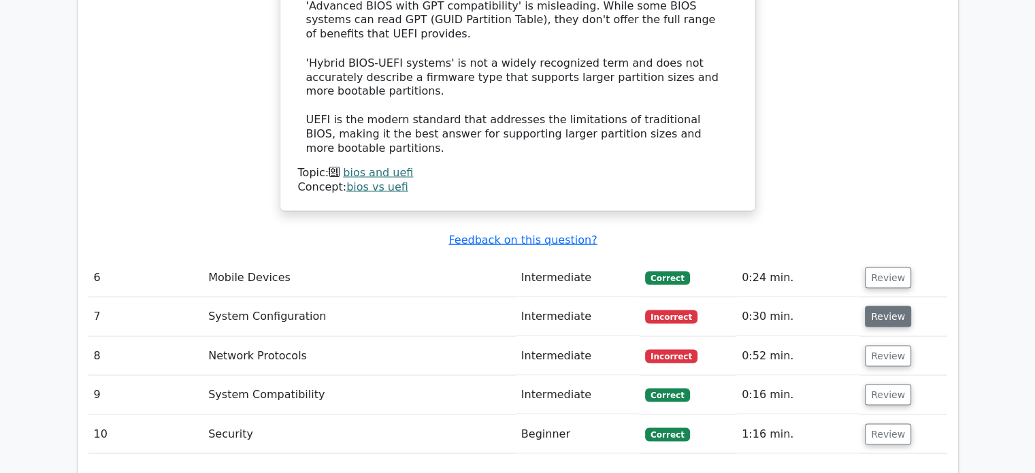
click at [895, 305] on button "Review" at bounding box center [888, 315] width 46 height 21
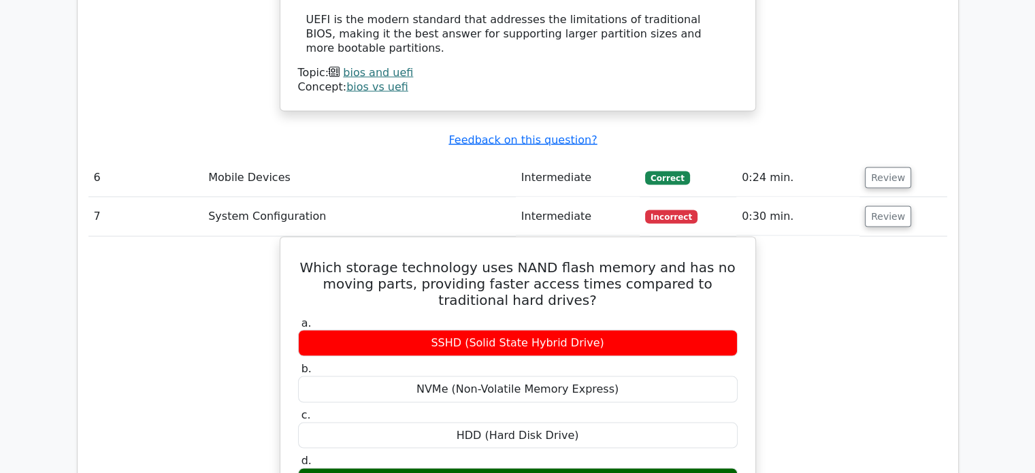
scroll to position [2630, 0]
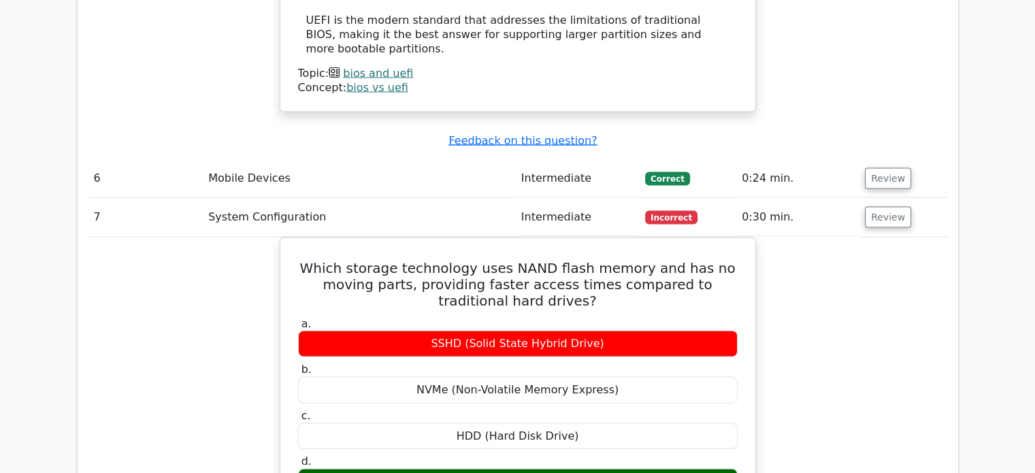
click at [868, 198] on td "Review" at bounding box center [902, 217] width 87 height 39
click at [871, 198] on td "Review" at bounding box center [902, 217] width 87 height 39
click at [874, 207] on button "Review" at bounding box center [888, 217] width 46 height 21
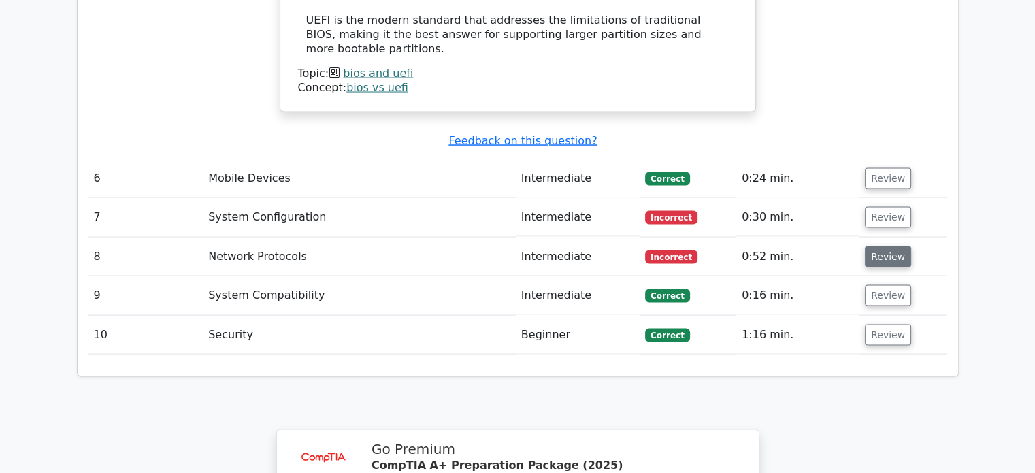
click at [868, 246] on button "Review" at bounding box center [888, 256] width 46 height 21
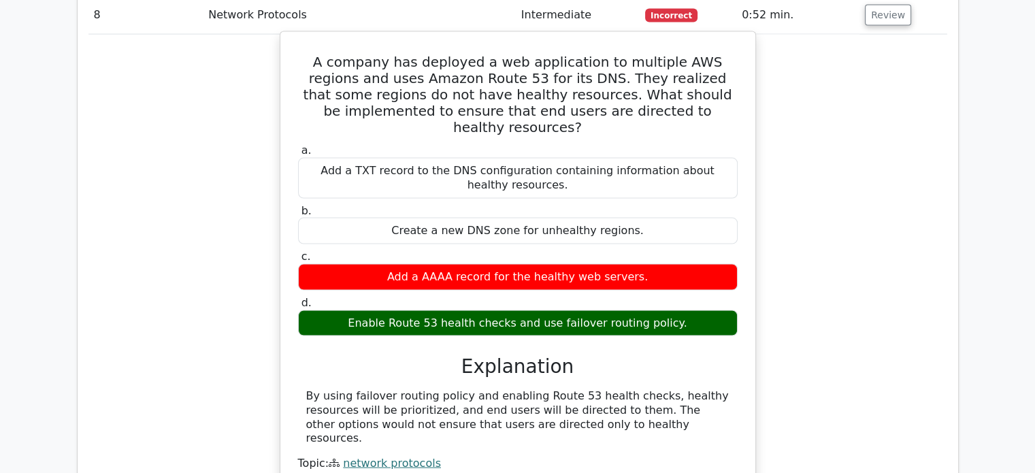
scroll to position [2870, 0]
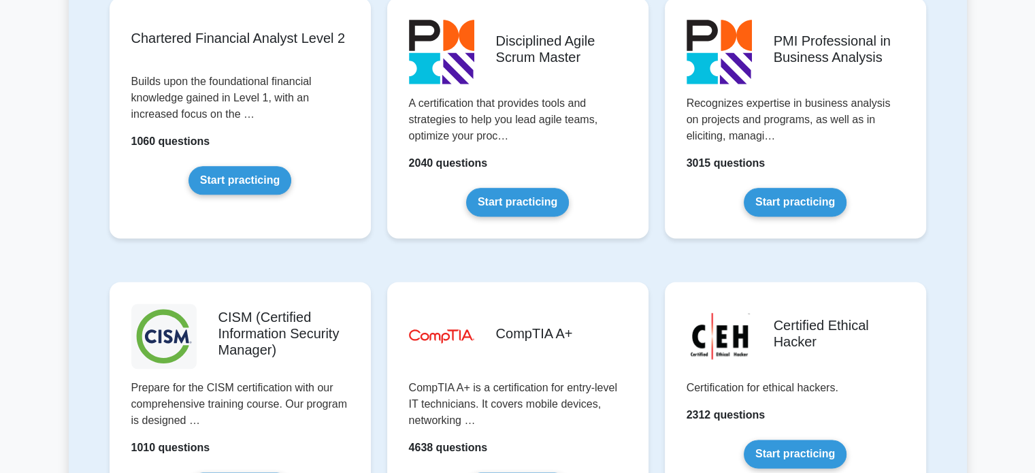
scroll to position [2081, 0]
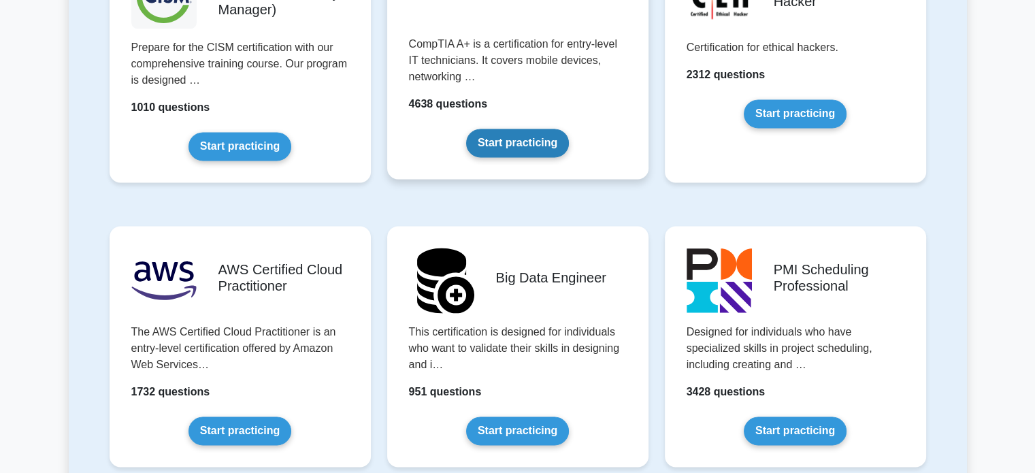
click at [522, 129] on link "Start practicing" at bounding box center [517, 143] width 103 height 29
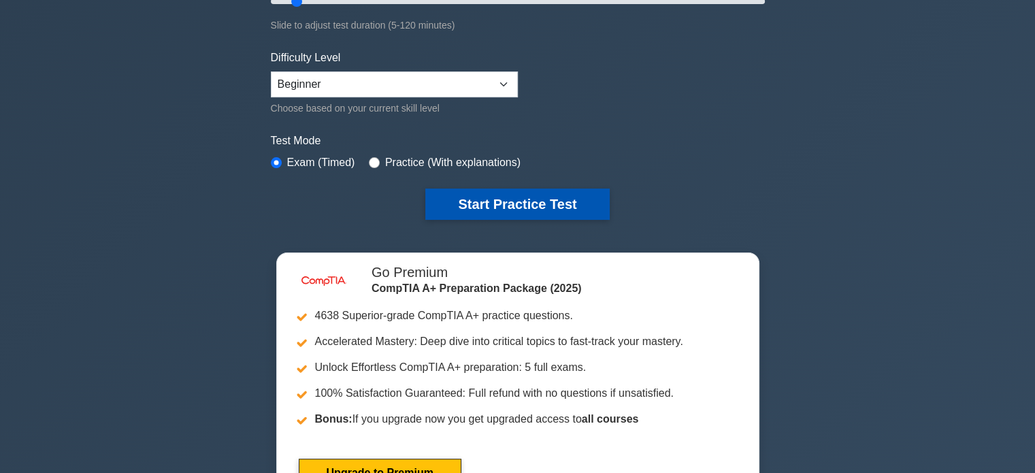
click at [514, 195] on button "Start Practice Test" at bounding box center [517, 203] width 184 height 31
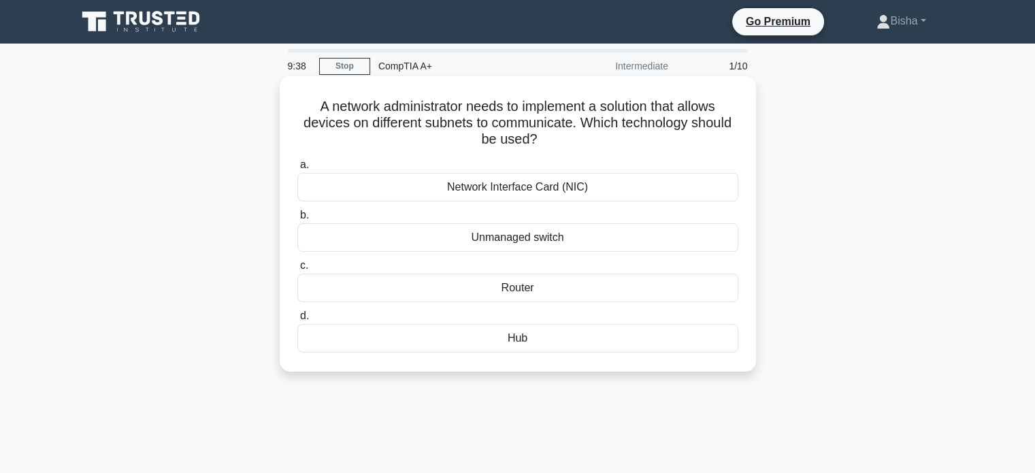
click at [516, 284] on div "Router" at bounding box center [517, 287] width 441 height 29
click at [297, 270] on input "c. Router" at bounding box center [297, 265] width 0 height 9
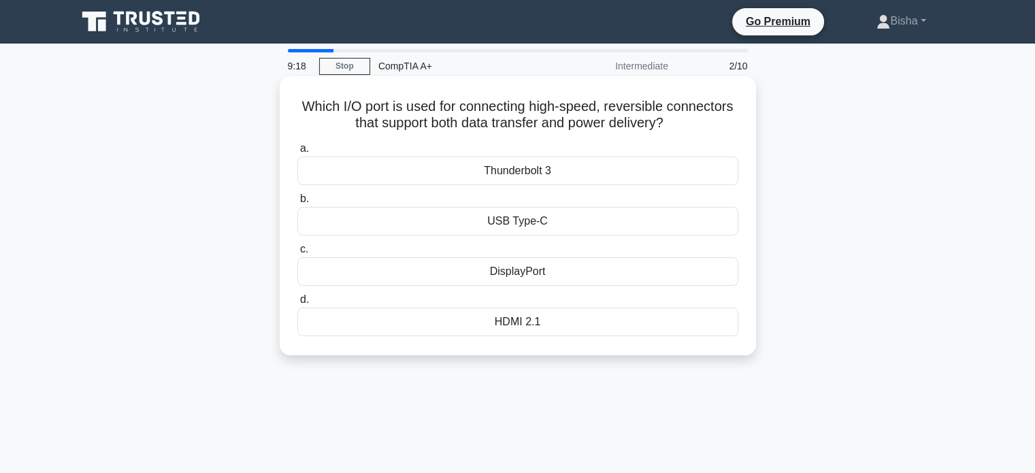
click at [497, 172] on div "Thunderbolt 3" at bounding box center [517, 170] width 441 height 29
click at [297, 153] on input "a. Thunderbolt 3" at bounding box center [297, 148] width 0 height 9
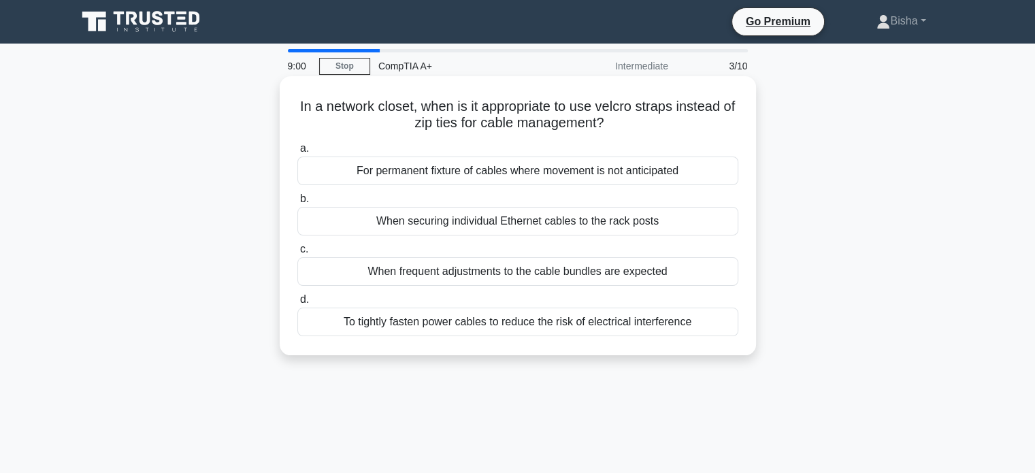
click at [535, 277] on div "When frequent adjustments to the cable bundles are expected" at bounding box center [517, 271] width 441 height 29
click at [297, 254] on input "c. When frequent adjustments to the cable bundles are expected" at bounding box center [297, 249] width 0 height 9
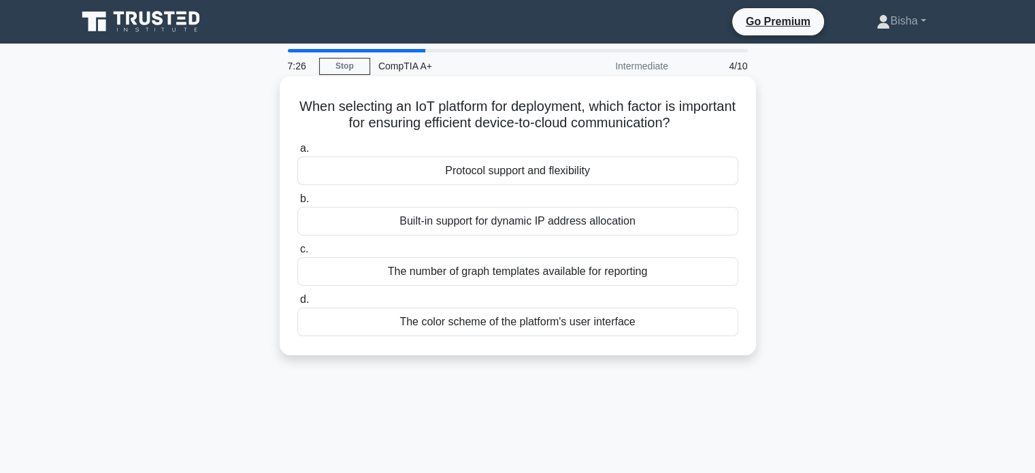
click at [563, 221] on div "Built-in support for dynamic IP address allocation" at bounding box center [517, 221] width 441 height 29
click at [297, 203] on input "b. Built-in support for dynamic IP address allocation" at bounding box center [297, 199] width 0 height 9
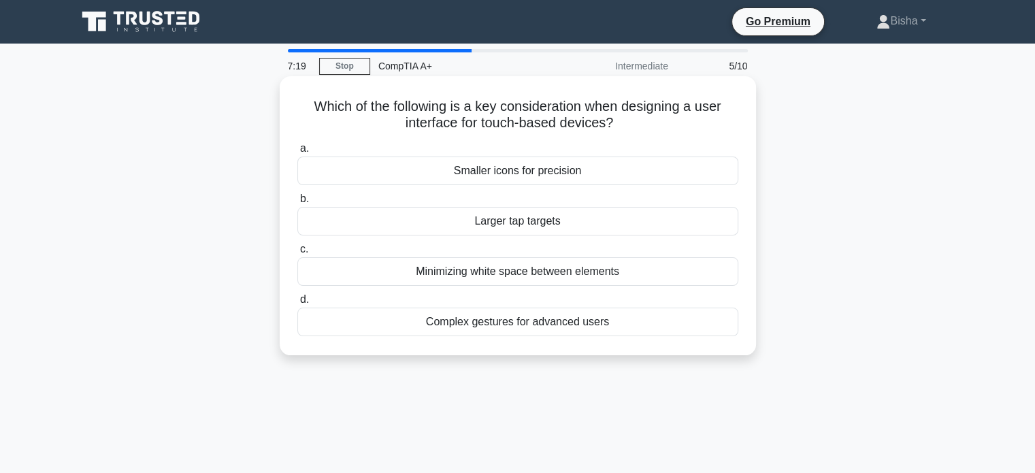
click at [612, 127] on h5 "Which of the following is a key consideration when designing a user interface f…" at bounding box center [517, 115] width 443 height 34
click at [547, 277] on div "Minimizing white space between elements" at bounding box center [517, 271] width 441 height 29
click at [297, 254] on input "c. Minimizing white space between elements" at bounding box center [297, 249] width 0 height 9
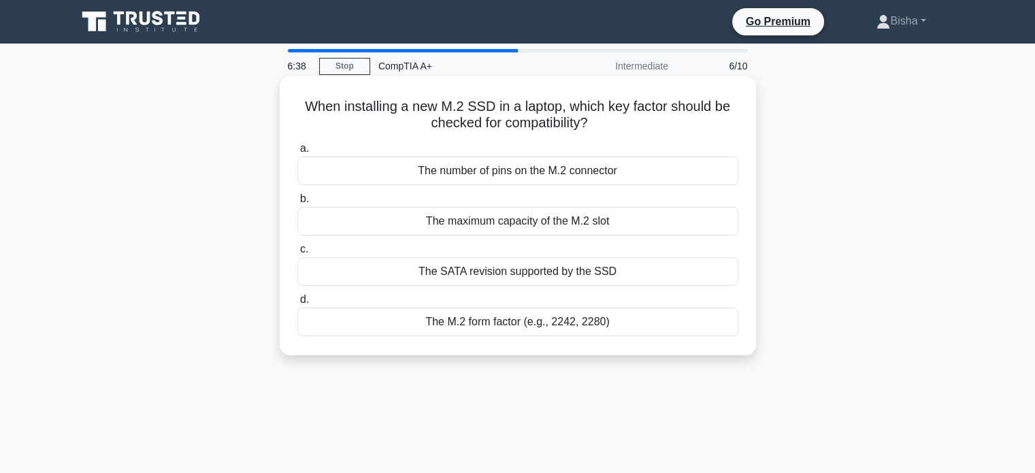
click at [603, 312] on div "The M.2 form factor (e.g., 2242, 2280)" at bounding box center [517, 321] width 441 height 29
click at [297, 304] on input "d. The M.2 form factor (e.g., 2242, 2280)" at bounding box center [297, 299] width 0 height 9
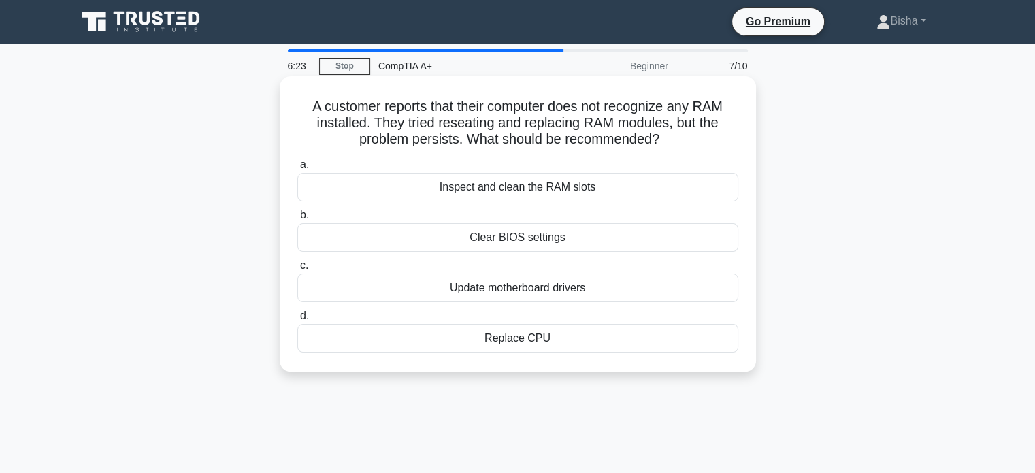
click at [588, 290] on div "Update motherboard drivers" at bounding box center [517, 287] width 441 height 29
click at [297, 270] on input "c. Update motherboard drivers" at bounding box center [297, 265] width 0 height 9
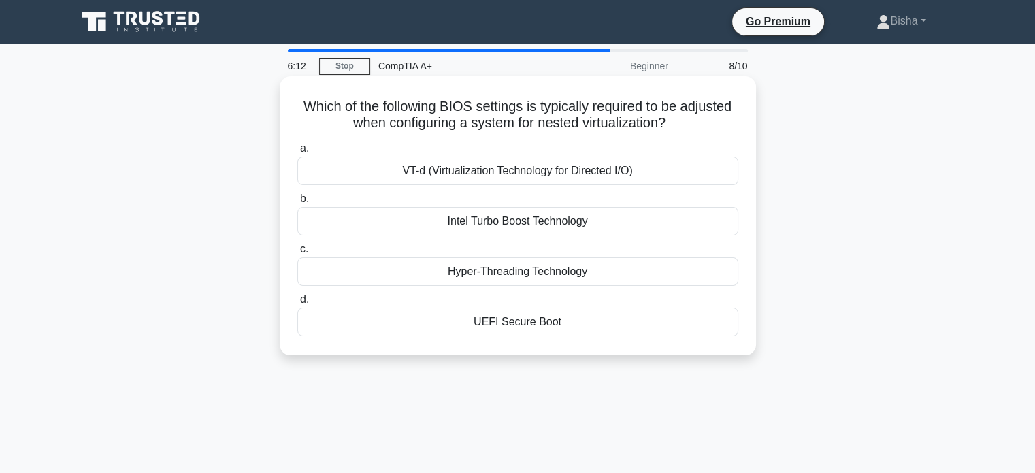
click at [594, 168] on div "VT-d (Virtualization Technology for Directed I/O)" at bounding box center [517, 170] width 441 height 29
click at [297, 153] on input "a. VT-d (Virtualization Technology for Directed I/O)" at bounding box center [297, 148] width 0 height 9
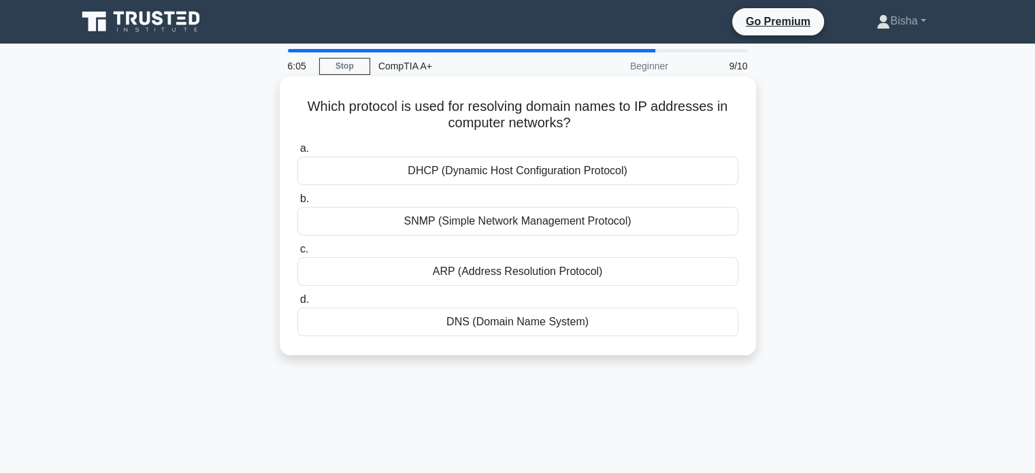
click at [601, 318] on div "DNS (Domain Name System)" at bounding box center [517, 321] width 441 height 29
click at [297, 304] on input "d. DNS (Domain Name System)" at bounding box center [297, 299] width 0 height 9
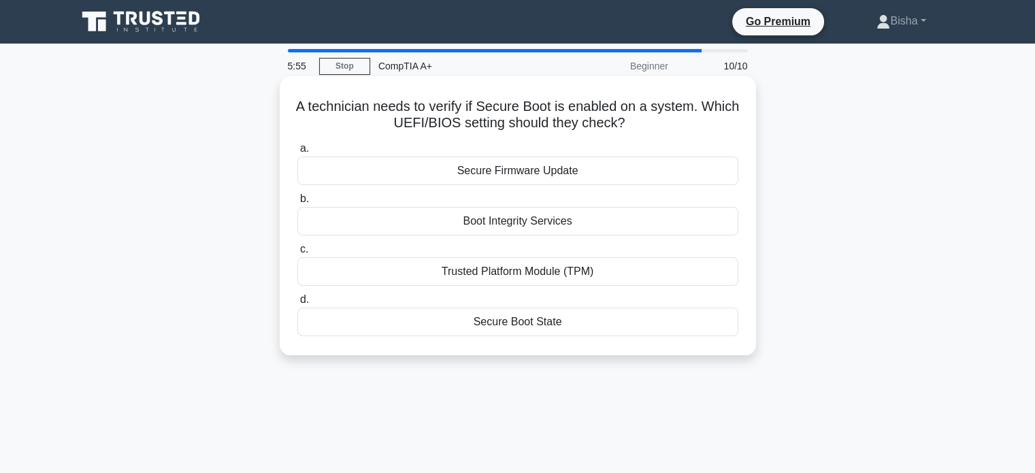
click at [598, 325] on div "Secure Boot State" at bounding box center [517, 321] width 441 height 29
click at [297, 304] on input "d. Secure Boot State" at bounding box center [297, 299] width 0 height 9
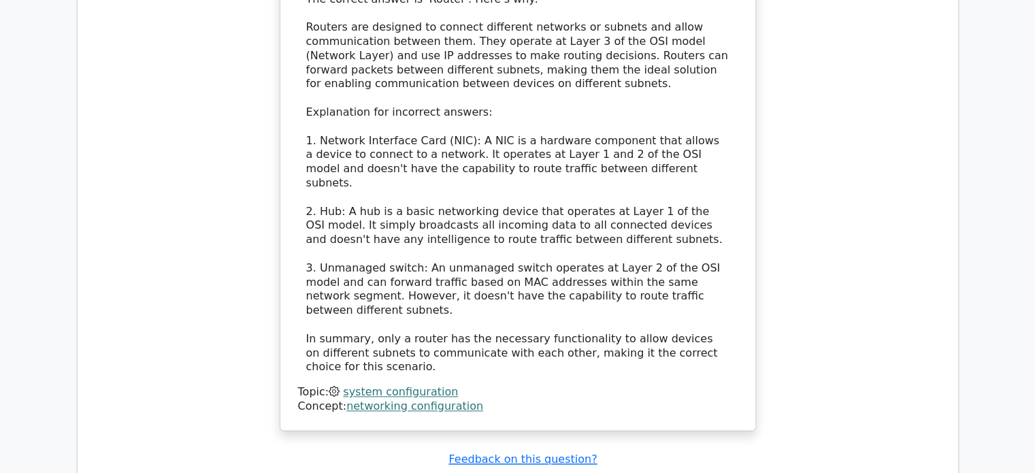
scroll to position [1611, 0]
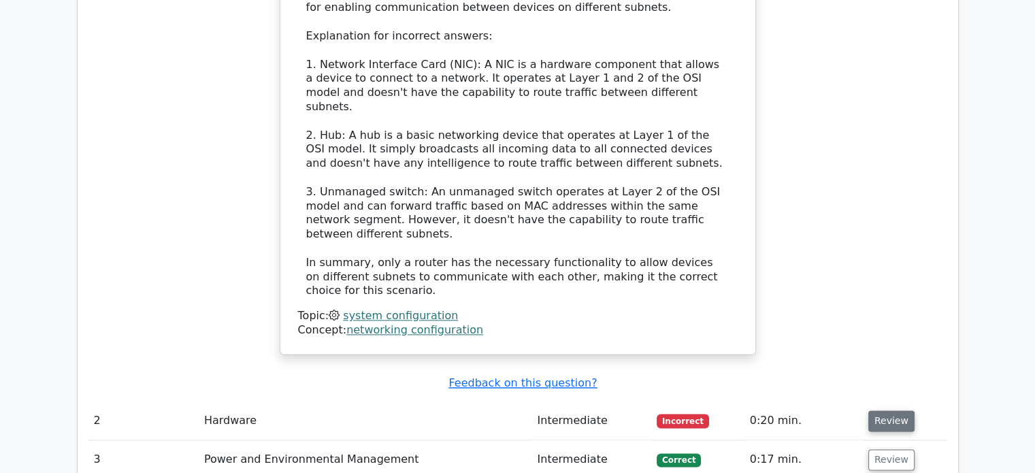
click at [871, 410] on button "Review" at bounding box center [891, 420] width 46 height 21
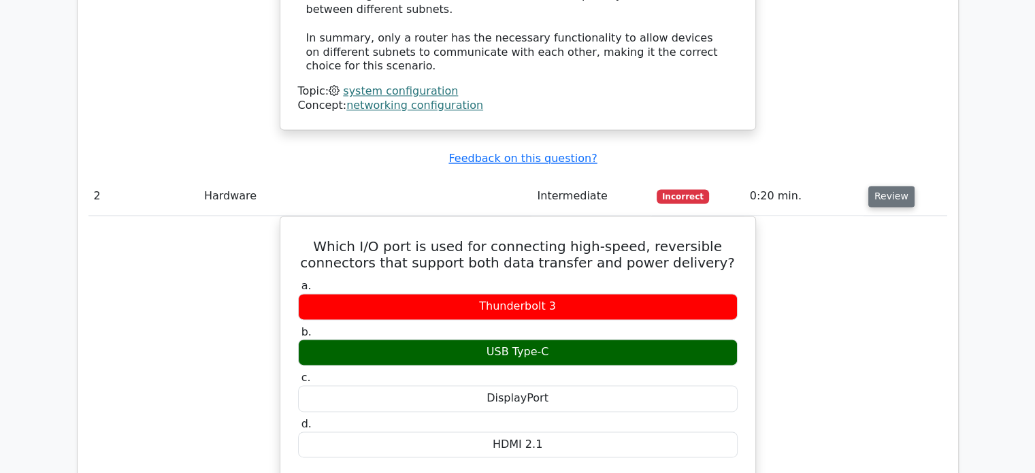
scroll to position [1834, 0]
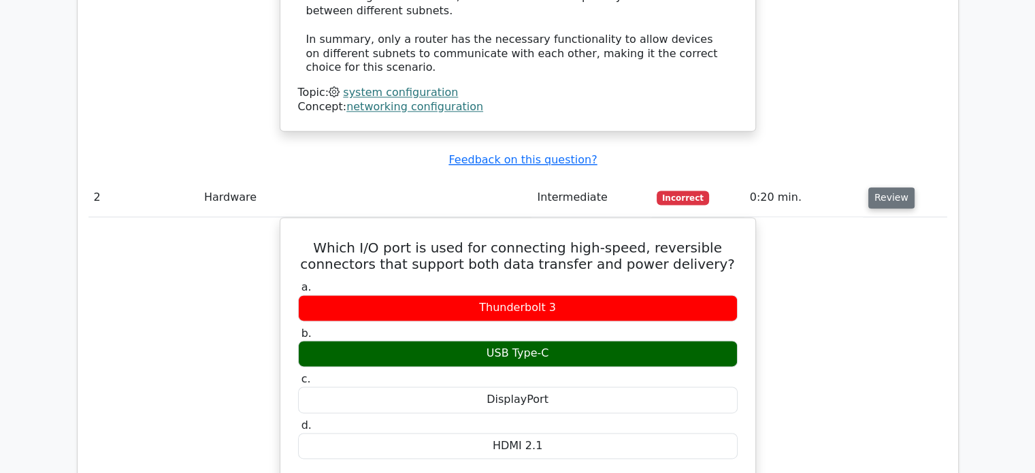
click at [871, 187] on button "Review" at bounding box center [891, 197] width 46 height 21
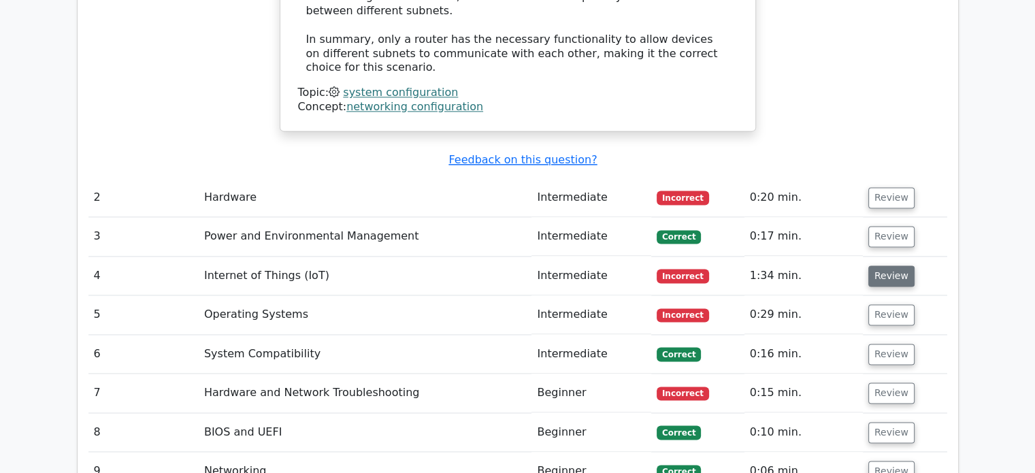
click at [878, 265] on button "Review" at bounding box center [891, 275] width 46 height 21
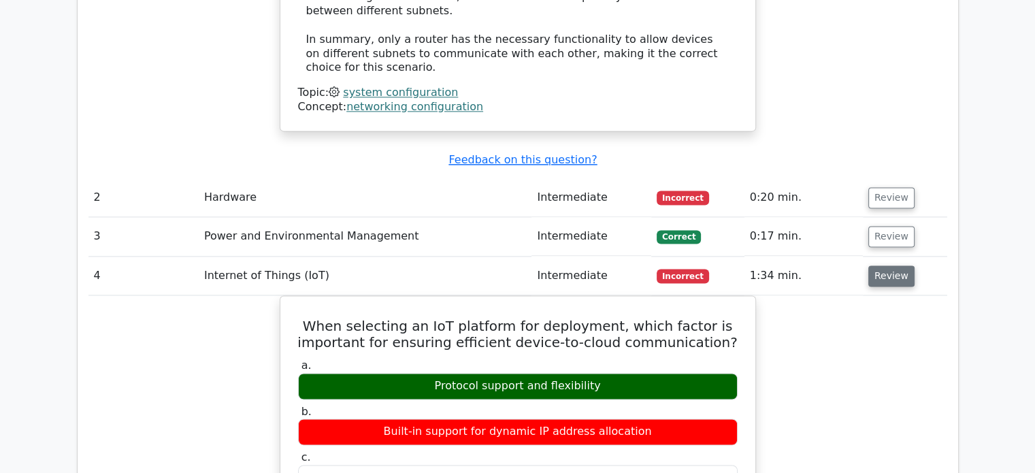
click at [874, 265] on button "Review" at bounding box center [891, 275] width 46 height 21
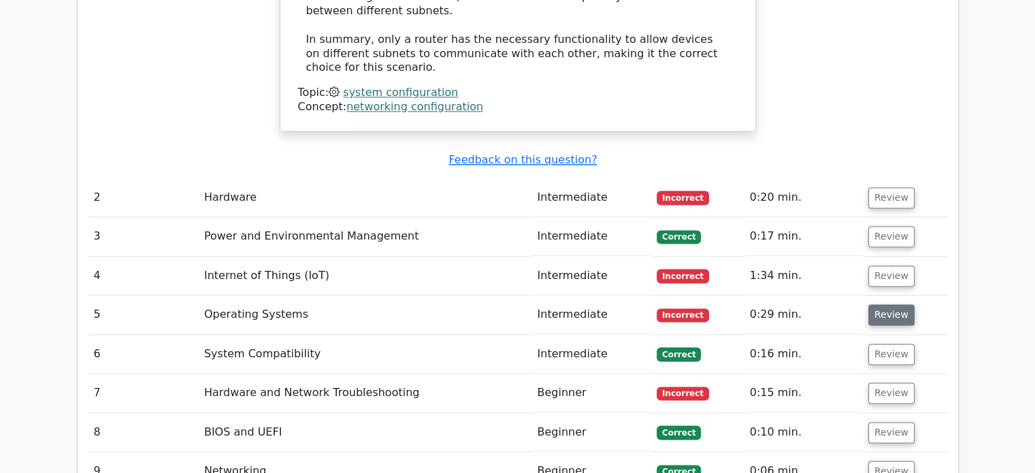
click at [883, 304] on button "Review" at bounding box center [891, 314] width 46 height 21
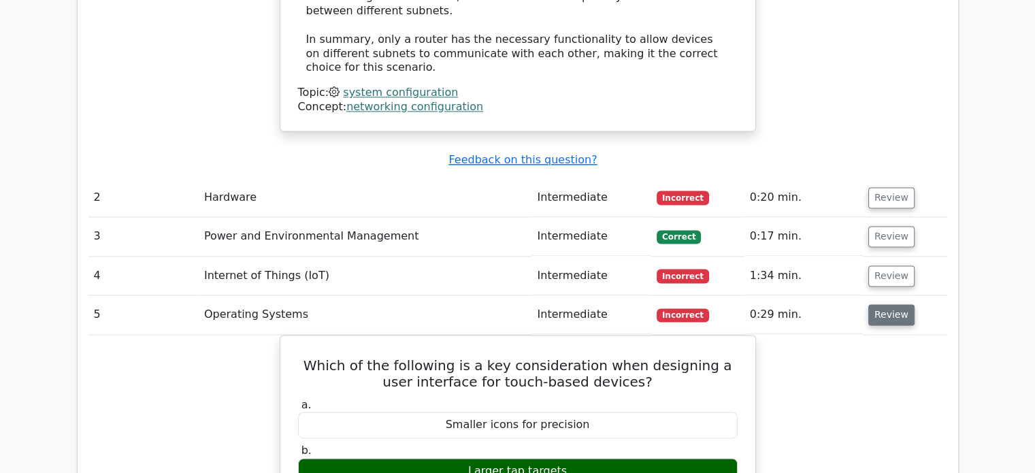
click at [883, 304] on button "Review" at bounding box center [891, 314] width 46 height 21
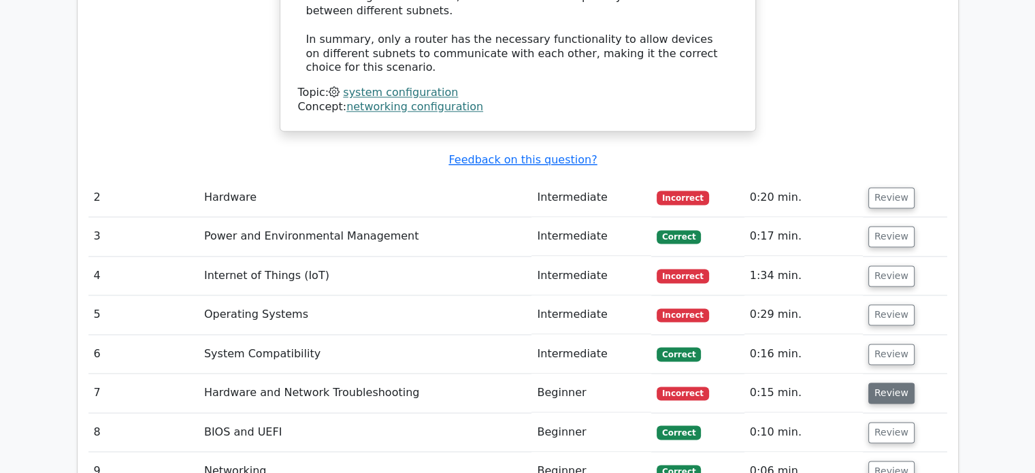
click at [886, 382] on button "Review" at bounding box center [891, 392] width 46 height 21
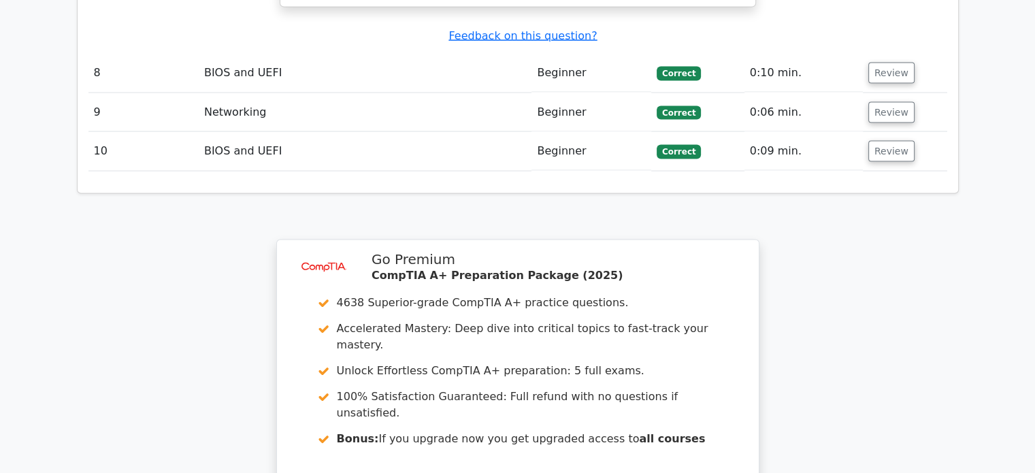
scroll to position [2982, 0]
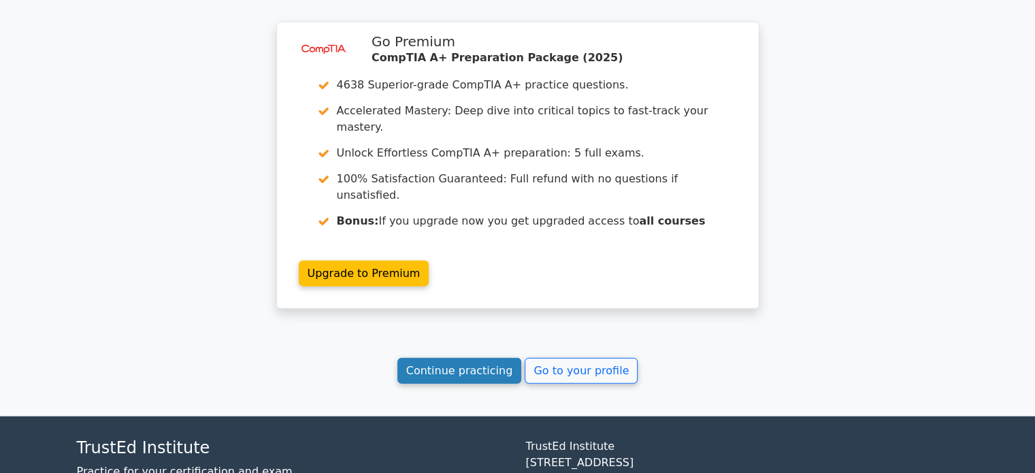
click at [449, 358] on link "Continue practicing" at bounding box center [459, 371] width 124 height 26
